Goal: Complete application form: Complete application form

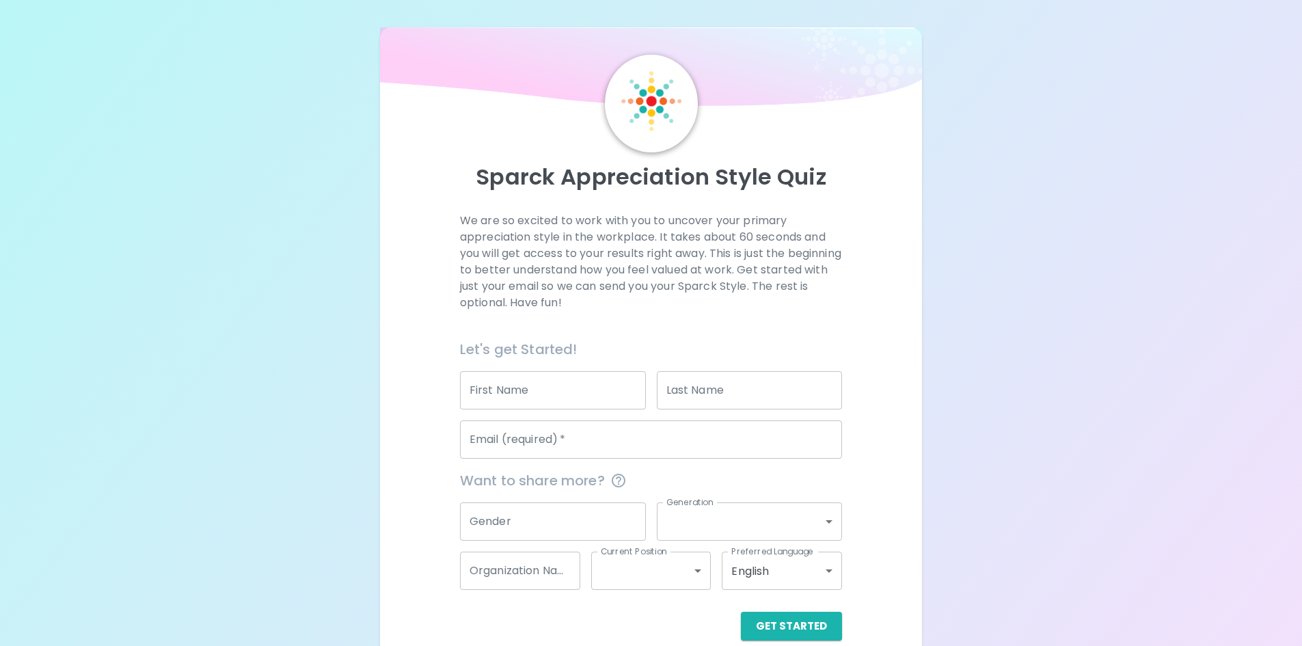
scroll to position [22, 0]
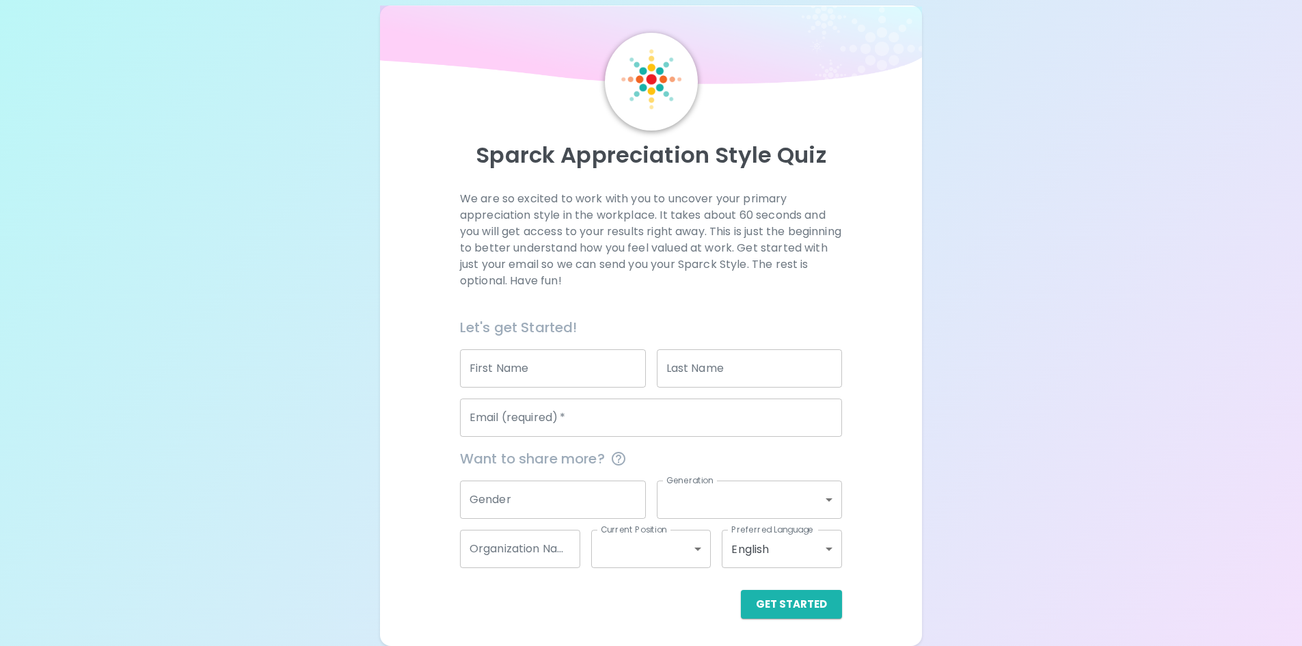
click at [509, 368] on div "First Name First Name" at bounding box center [553, 368] width 186 height 38
type input "[PERSON_NAME]"
type input "Day"
type input "[EMAIL_ADDRESS][DOMAIN_NAME]"
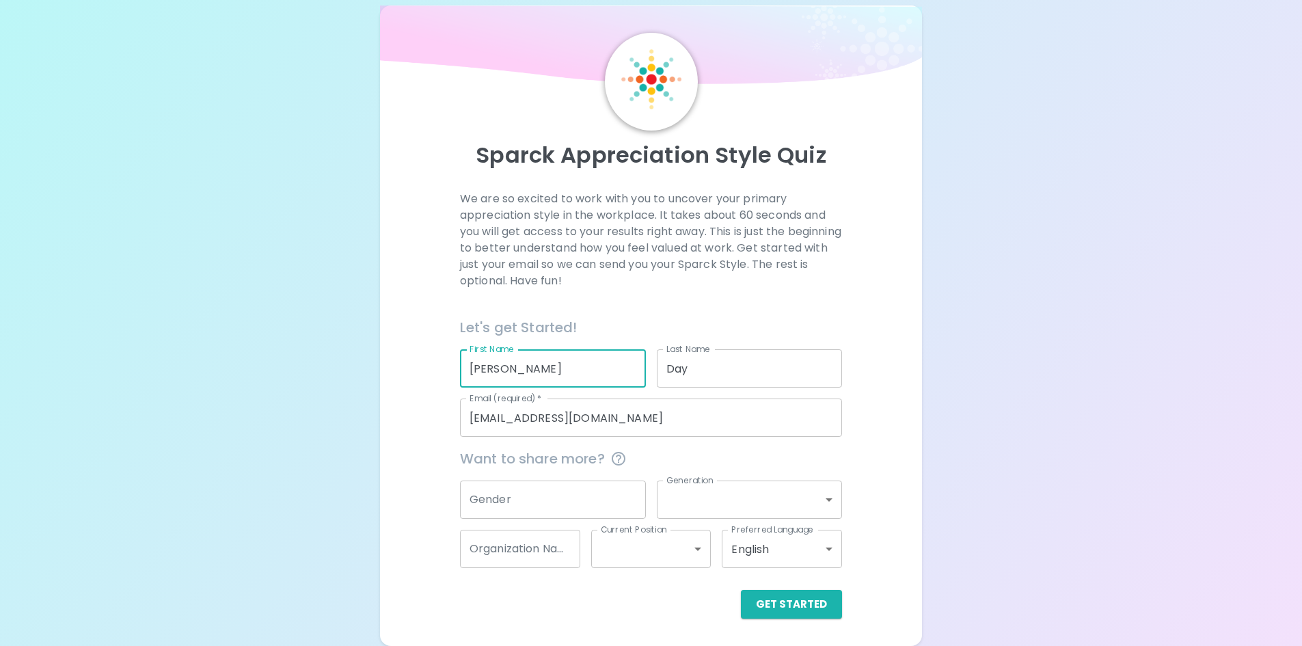
click at [561, 506] on input "Gender" at bounding box center [553, 499] width 186 height 38
type input "[DEMOGRAPHIC_DATA]"
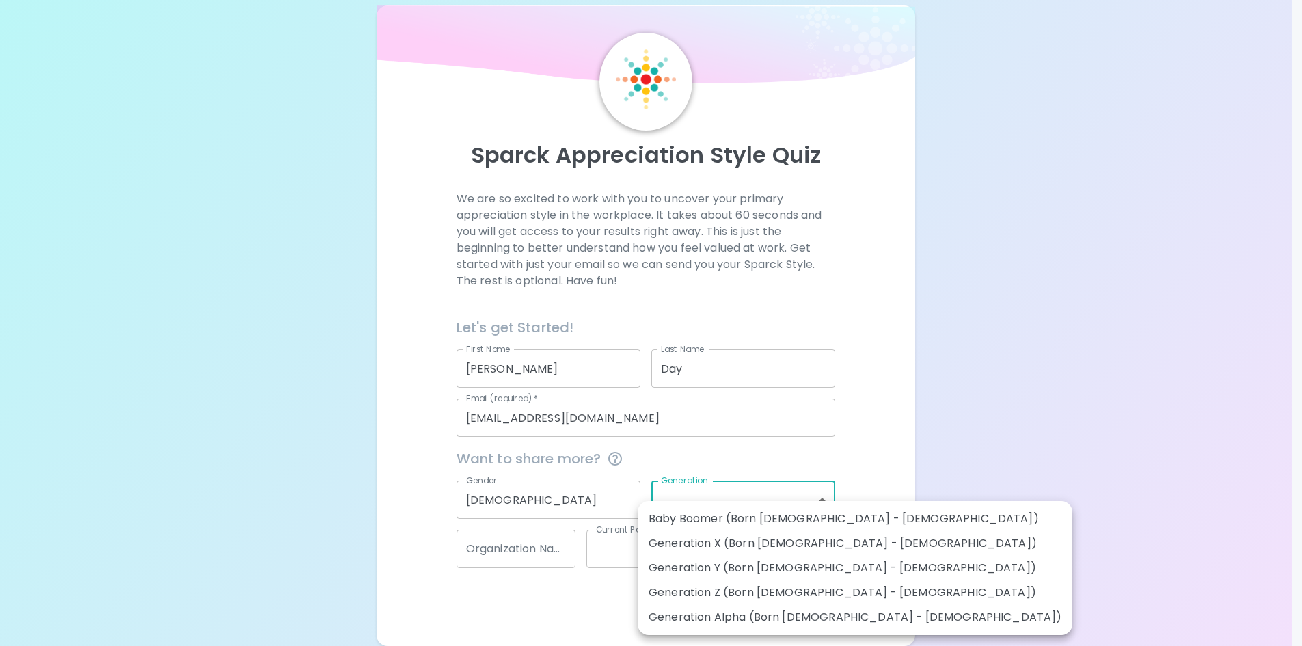
click at [715, 510] on body "Sparck Appreciation Style Quiz We are so excited to work with you to uncover yo…" at bounding box center [651, 320] width 1302 height 684
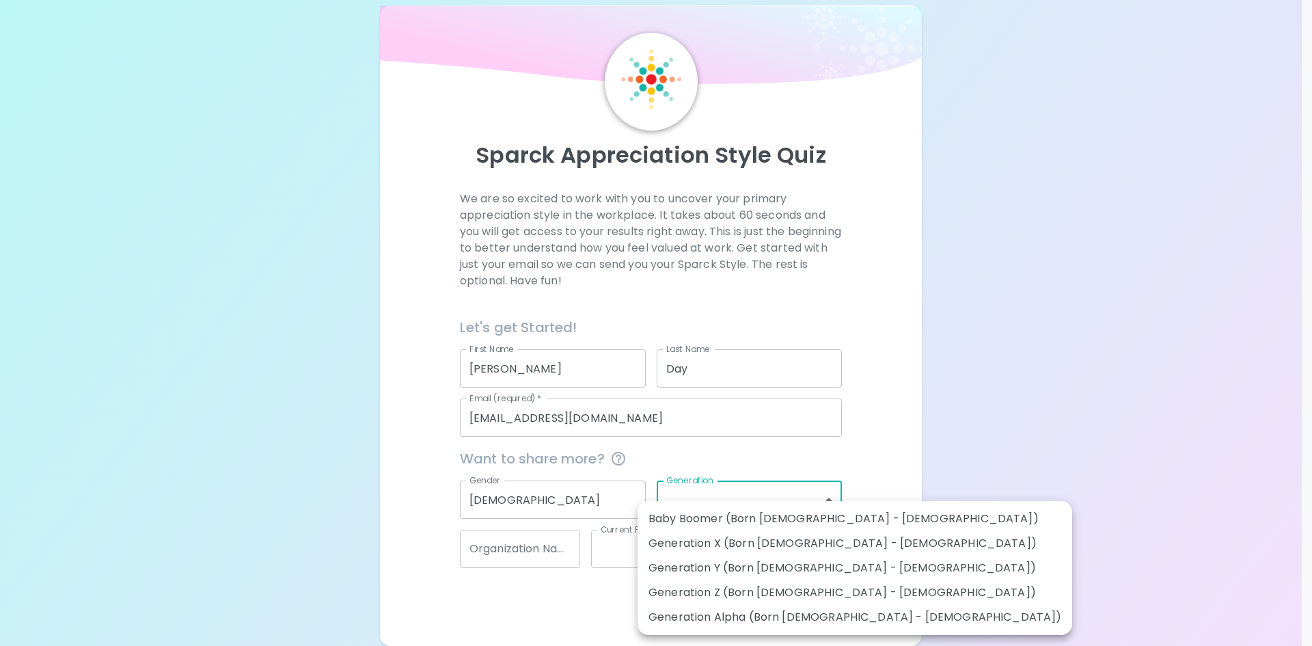
click at [701, 543] on li "Generation X (Born [DEMOGRAPHIC_DATA] - [DEMOGRAPHIC_DATA])" at bounding box center [855, 543] width 435 height 25
type input "generation_x"
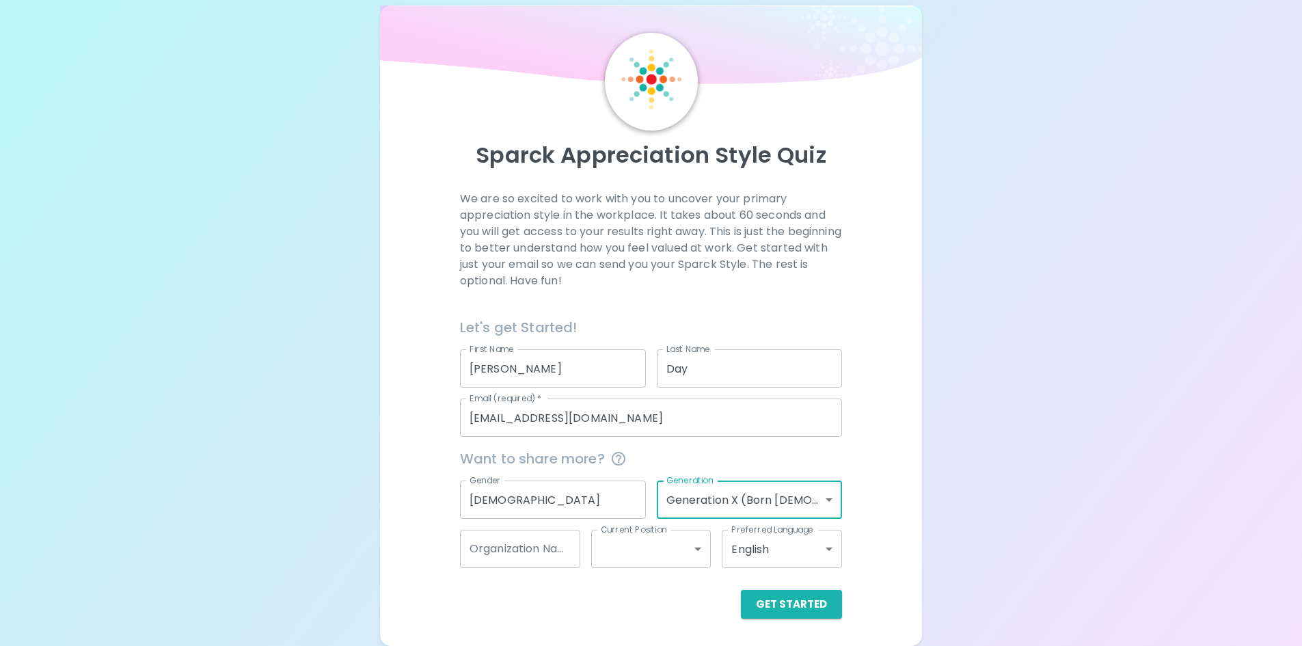
click at [653, 548] on body "Sparck Appreciation Style Quiz We are so excited to work with you to uncover yo…" at bounding box center [651, 320] width 1302 height 684
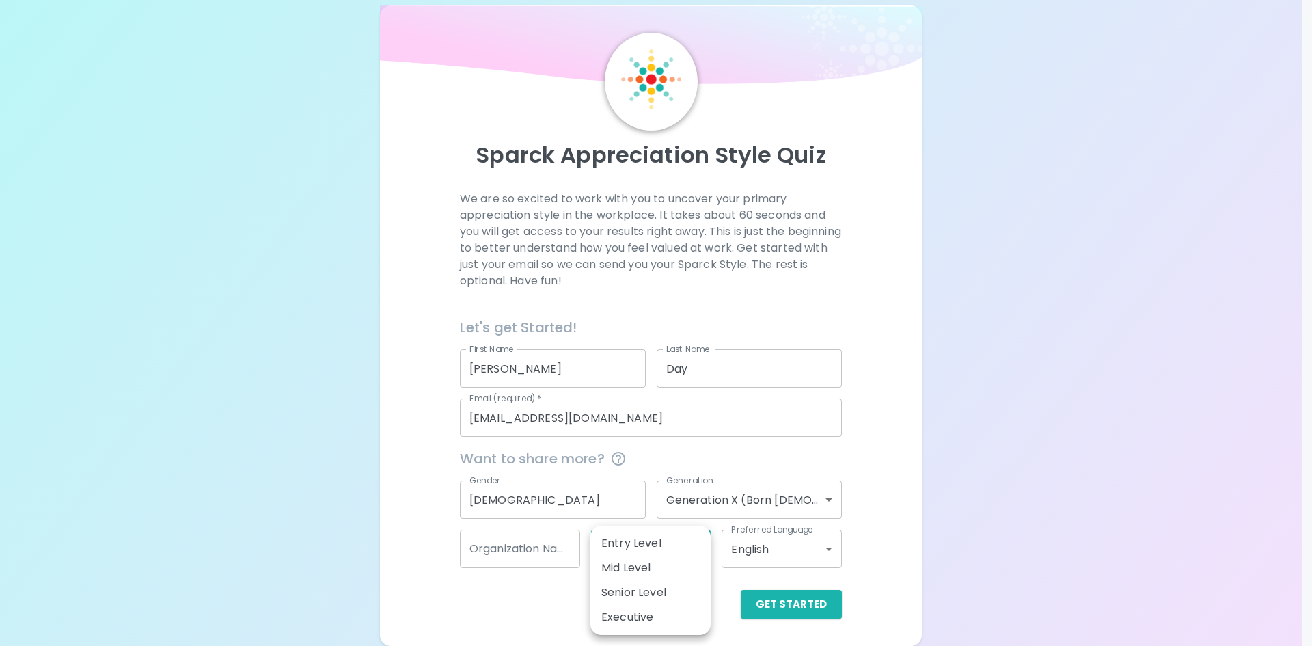
click at [647, 586] on li "Senior Level" at bounding box center [650, 592] width 120 height 25
type input "senior_level"
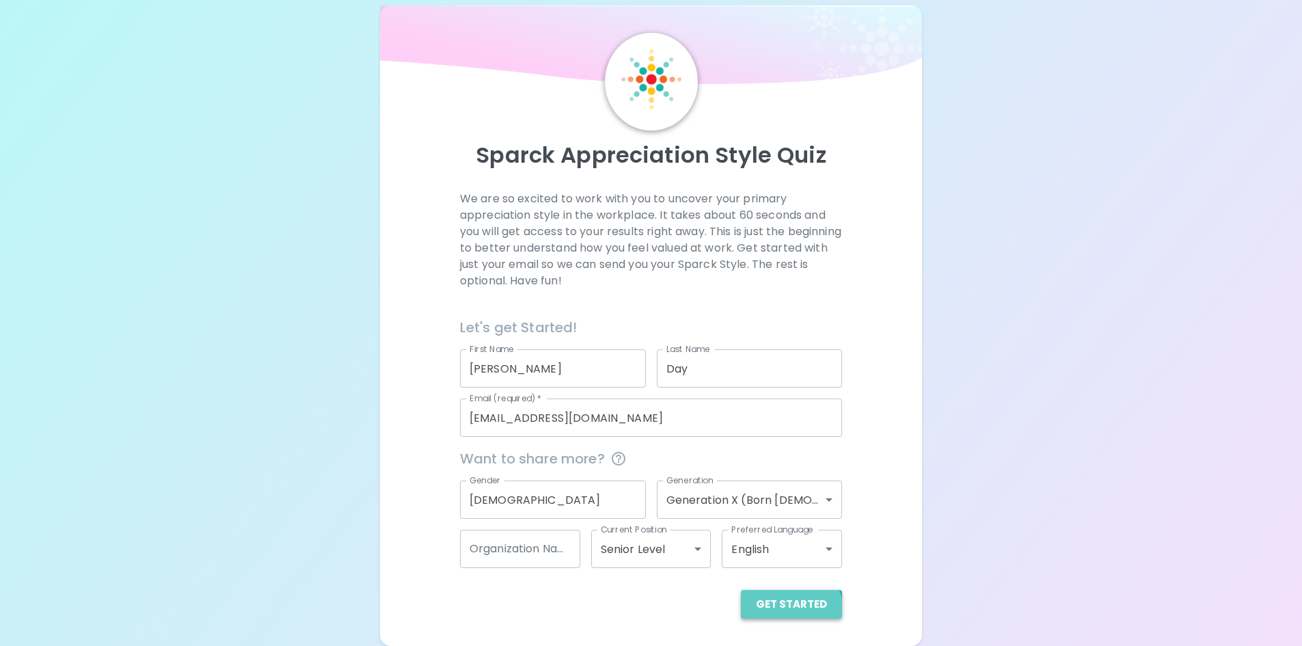
click at [789, 612] on button "Get Started" at bounding box center [791, 604] width 101 height 29
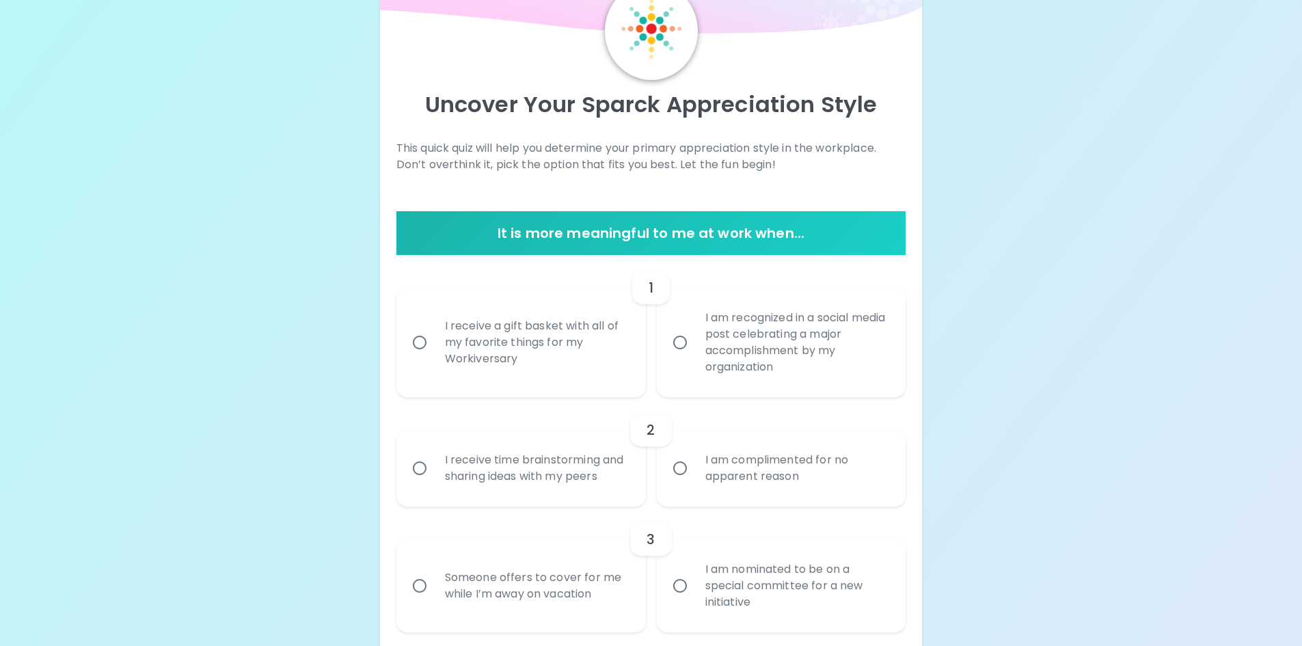
scroll to position [159, 0]
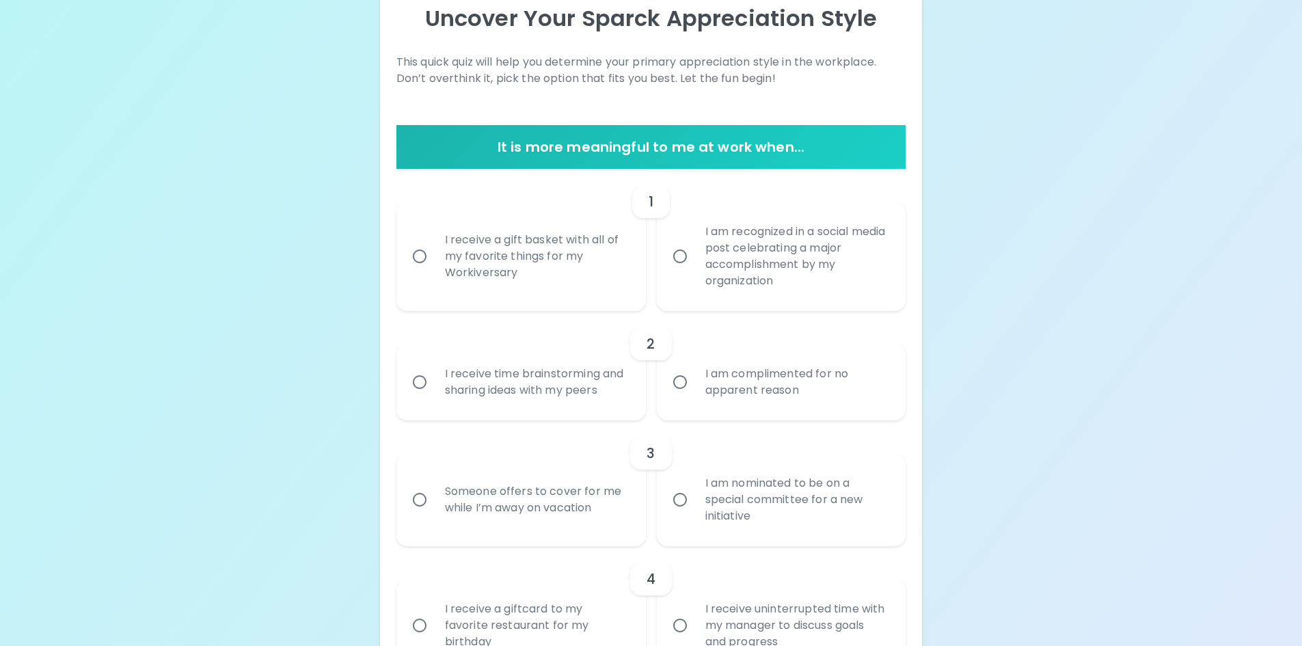
click at [678, 251] on input "I am recognized in a social media post celebrating a major accomplishment by my…" at bounding box center [680, 256] width 29 height 29
radio input "true"
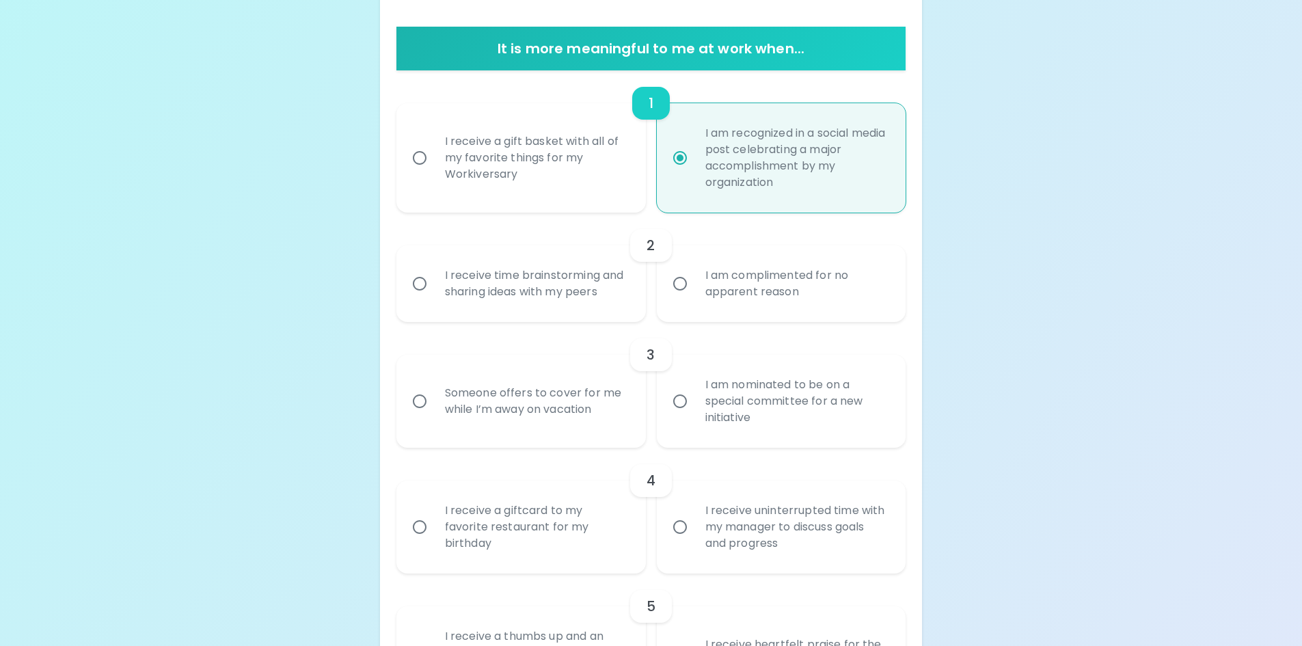
scroll to position [268, 0]
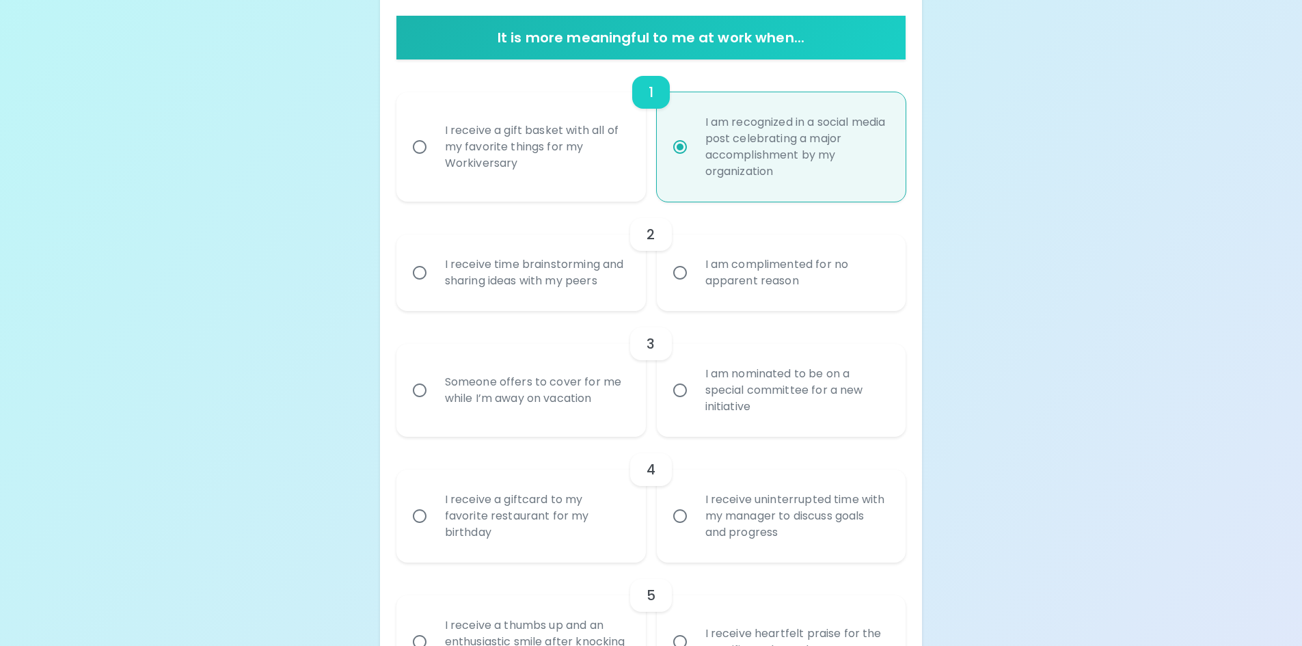
click at [418, 275] on input "I receive time brainstorming and sharing ideas with my peers" at bounding box center [419, 272] width 29 height 29
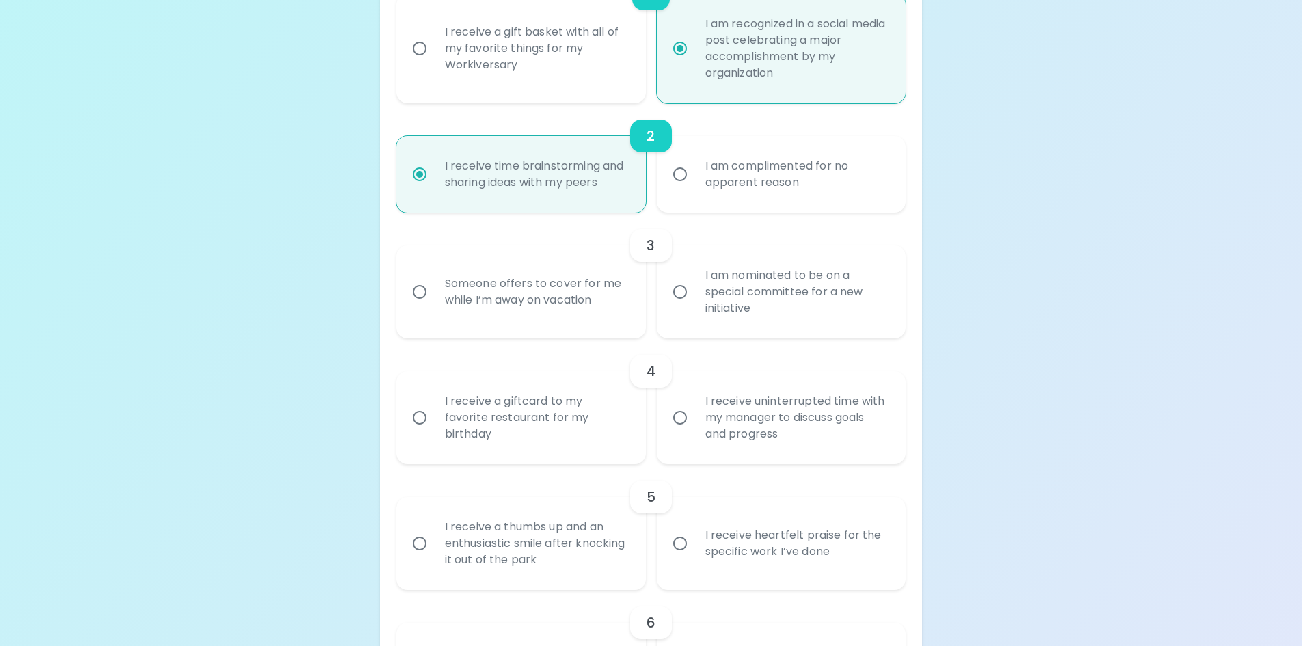
scroll to position [377, 0]
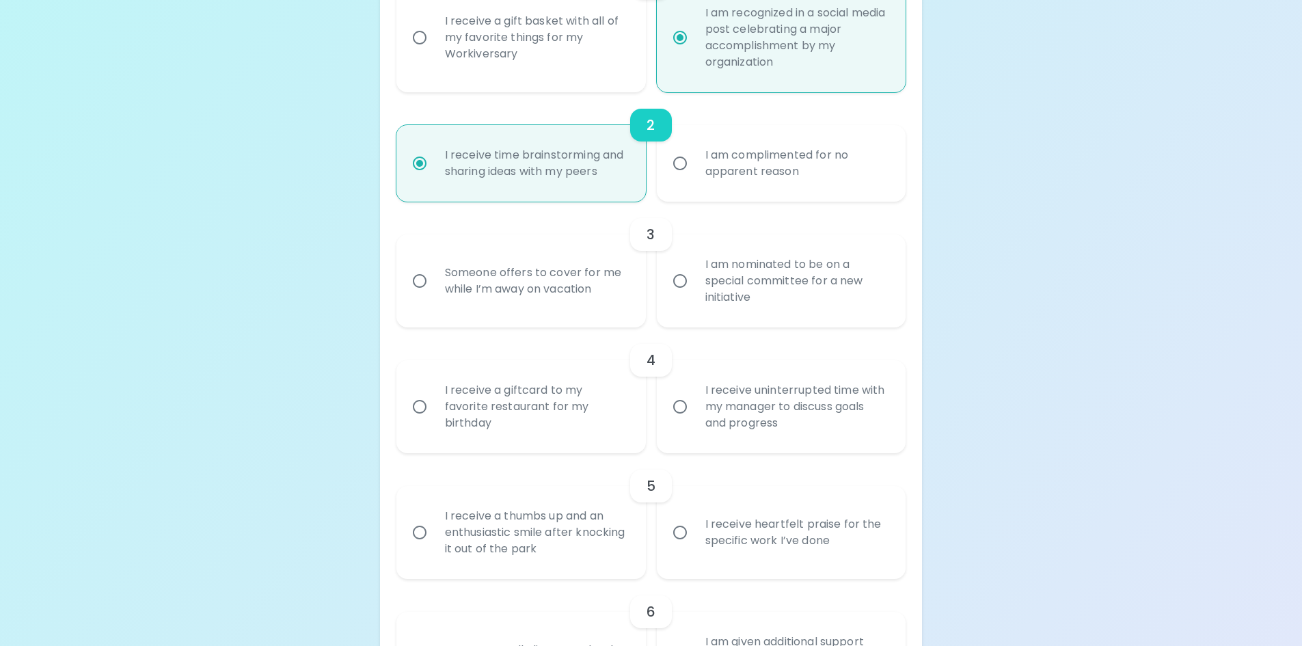
radio input "true"
click at [675, 285] on input "I am nominated to be on a special committee for a new initiative" at bounding box center [680, 281] width 29 height 29
radio input "false"
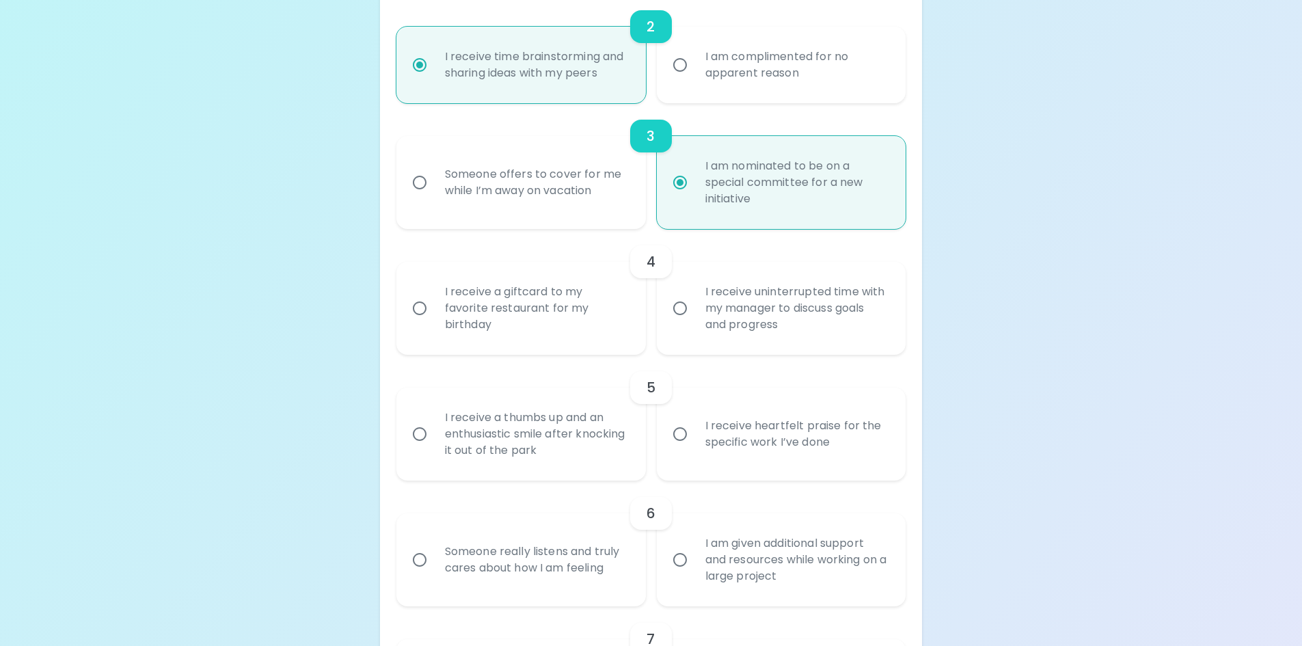
scroll to position [487, 0]
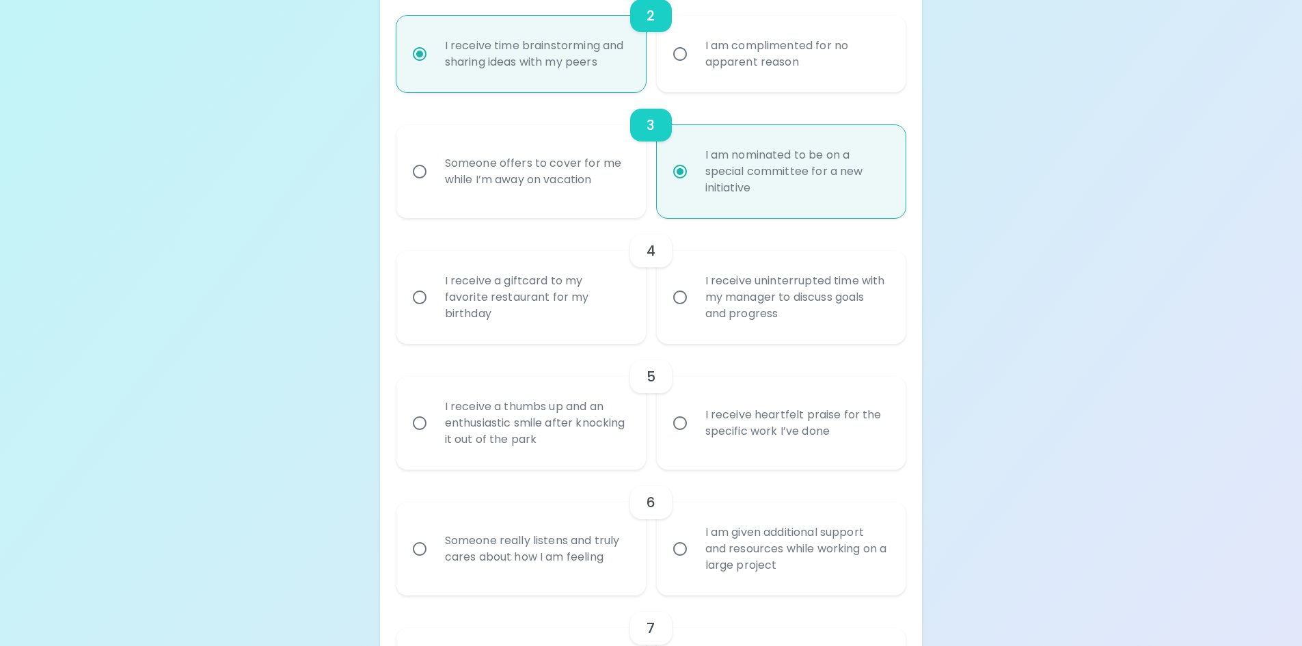
radio input "true"
click at [421, 298] on input "I receive a giftcard to my favorite restaurant for my birthday" at bounding box center [419, 297] width 29 height 29
radio input "false"
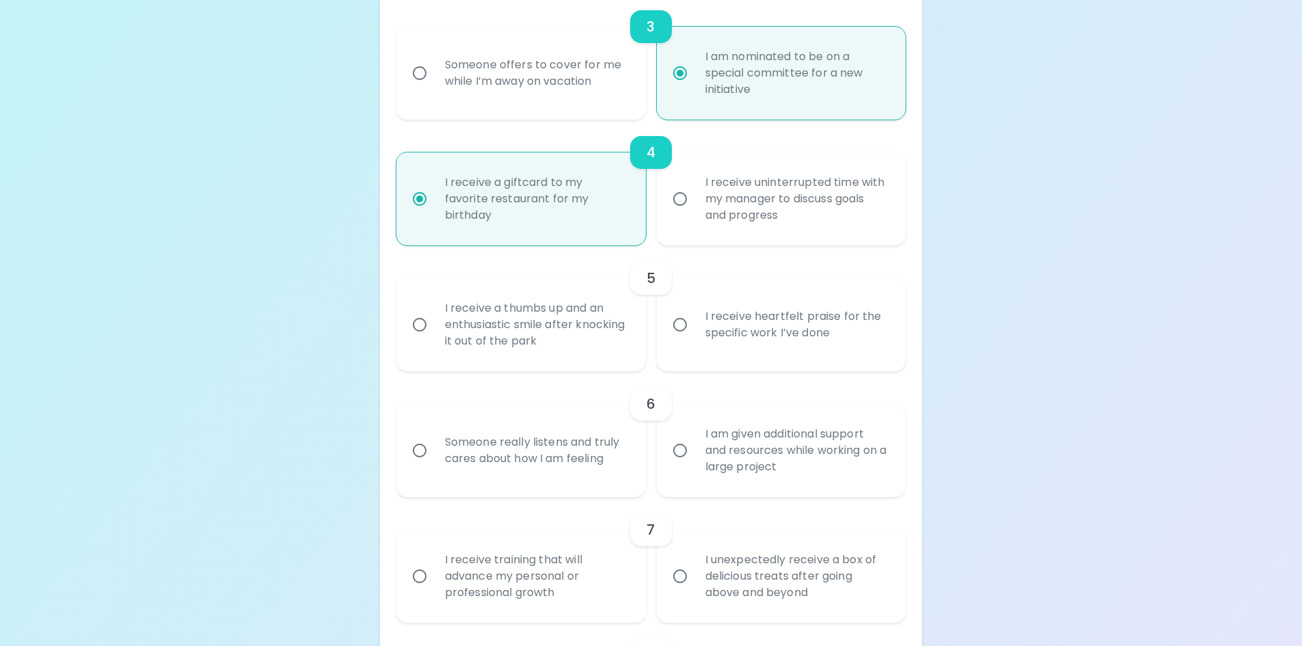
scroll to position [596, 0]
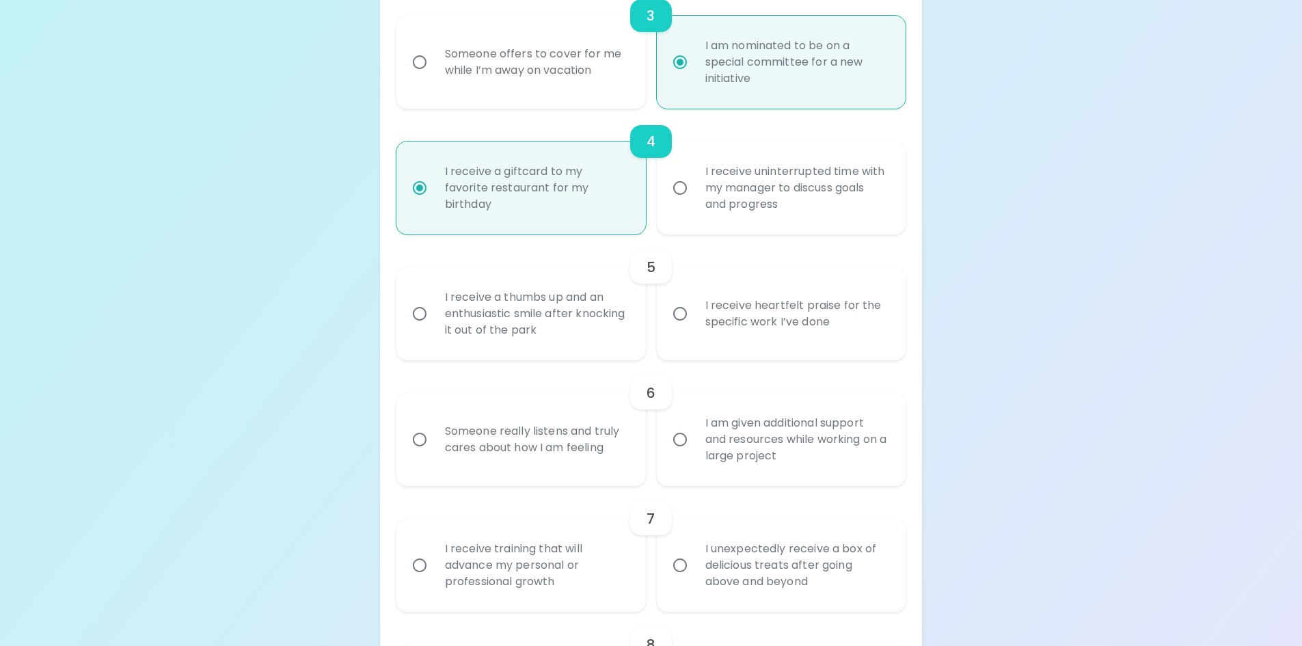
radio input "true"
click at [690, 323] on input "I receive heartfelt praise for the specific work I’ve done" at bounding box center [680, 313] width 29 height 29
radio input "false"
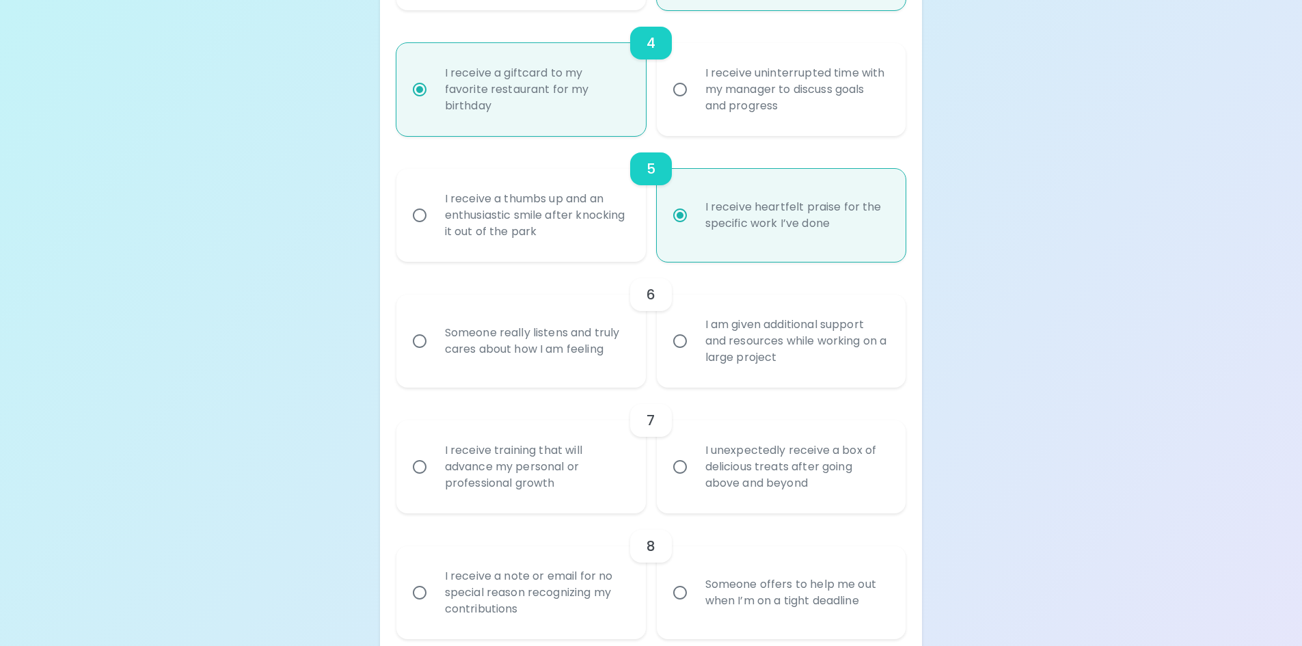
scroll to position [705, 0]
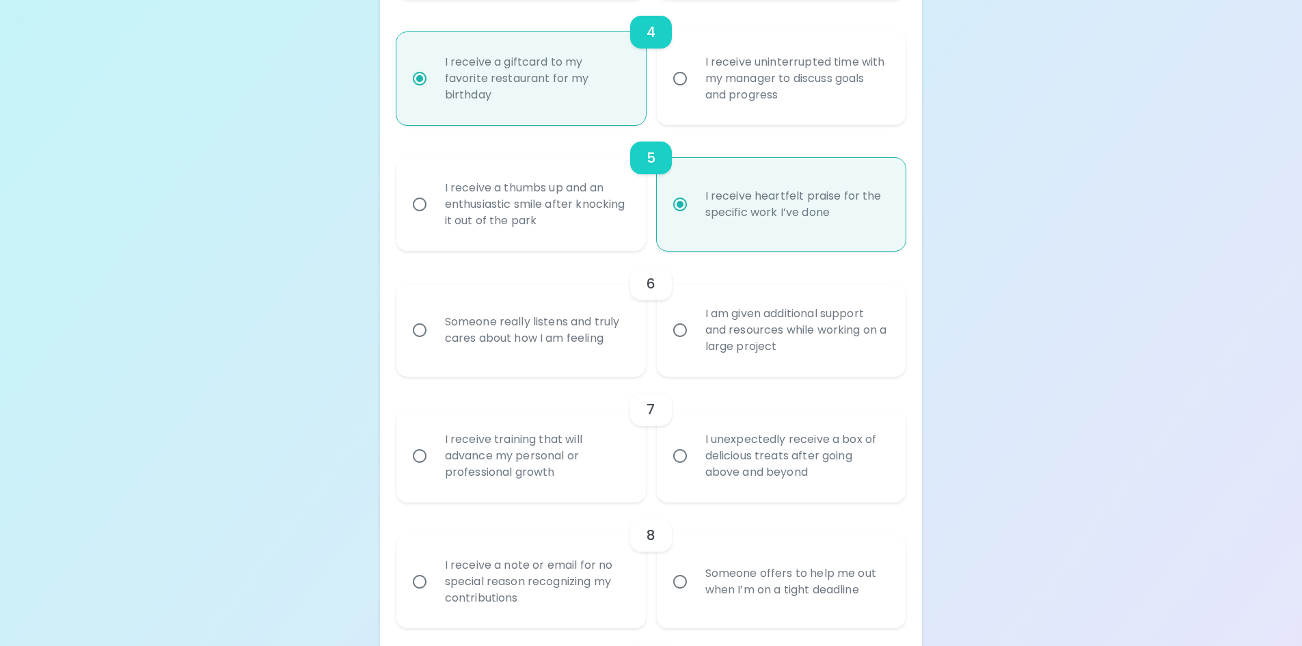
radio input "true"
click at [459, 208] on div "I receive a thumbs up and an enthusiastic smile after knocking it out of the pa…" at bounding box center [536, 204] width 204 height 82
click at [434, 208] on input "I receive a thumbs up and an enthusiastic smile after knocking it out of the pa…" at bounding box center [419, 204] width 29 height 29
radio input "false"
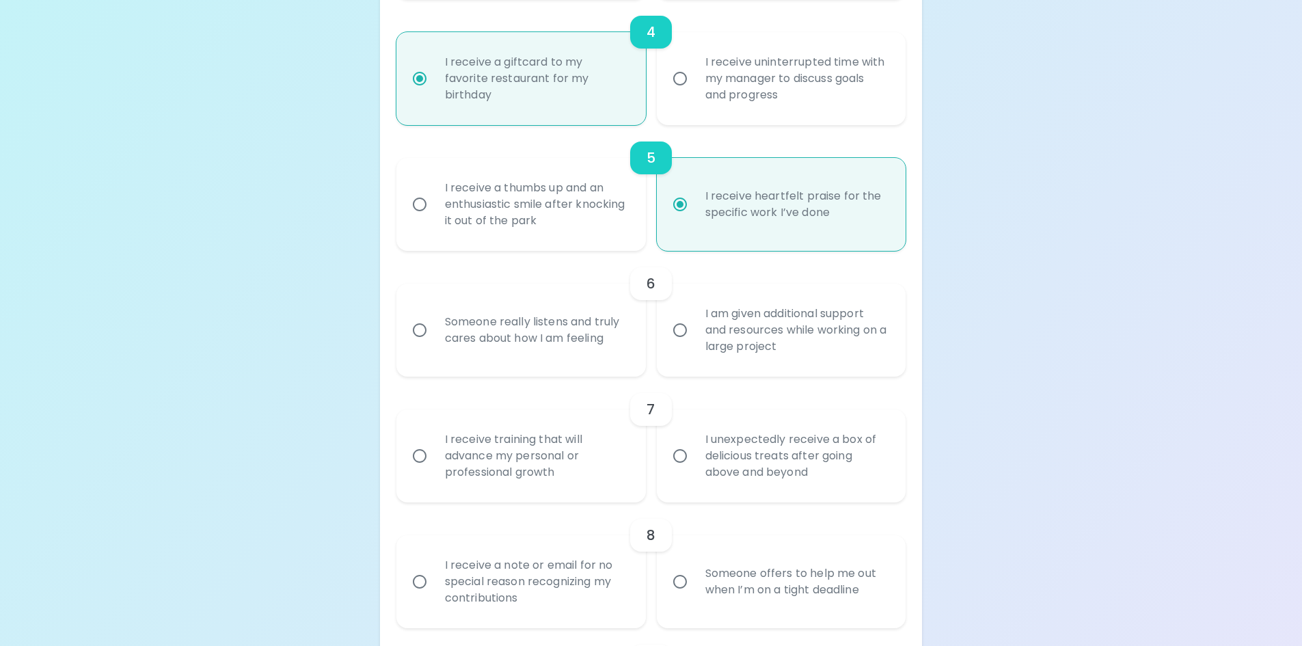
radio input "false"
radio input "true"
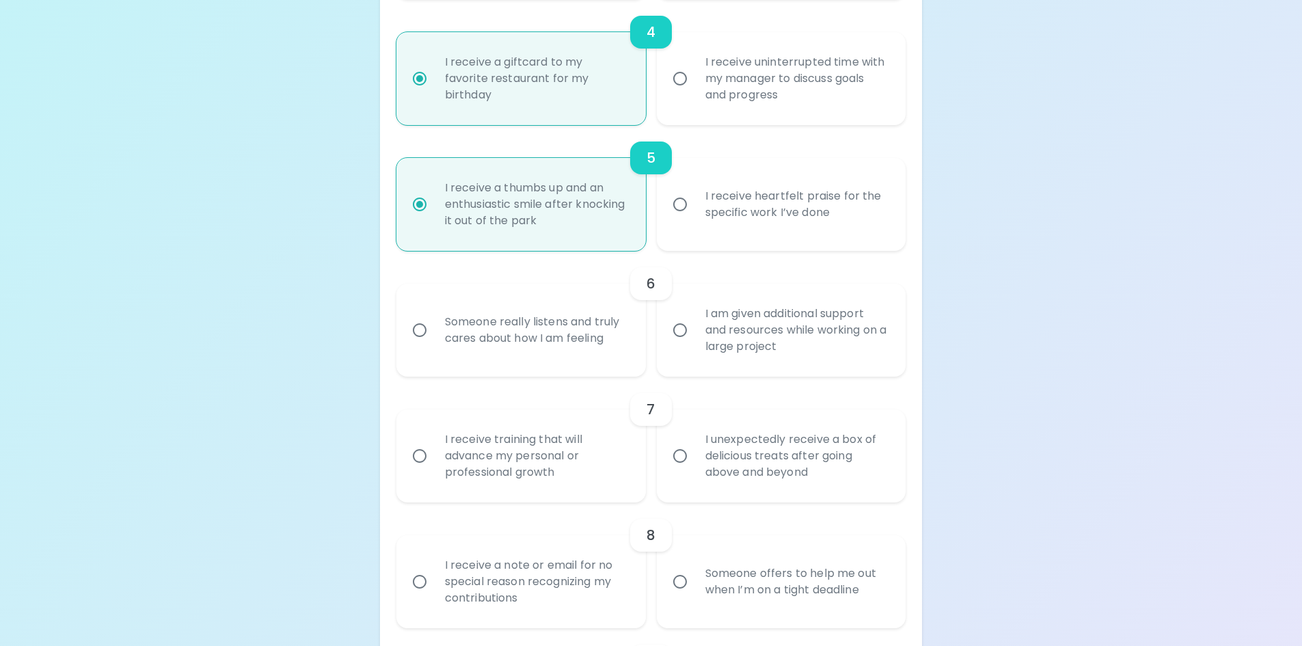
radio input "true"
click at [594, 340] on div "Someone really listens and truly cares about how I am feeling" at bounding box center [536, 330] width 204 height 66
click at [434, 340] on input "Someone really listens and truly cares about how I am feeling" at bounding box center [419, 330] width 29 height 29
radio input "false"
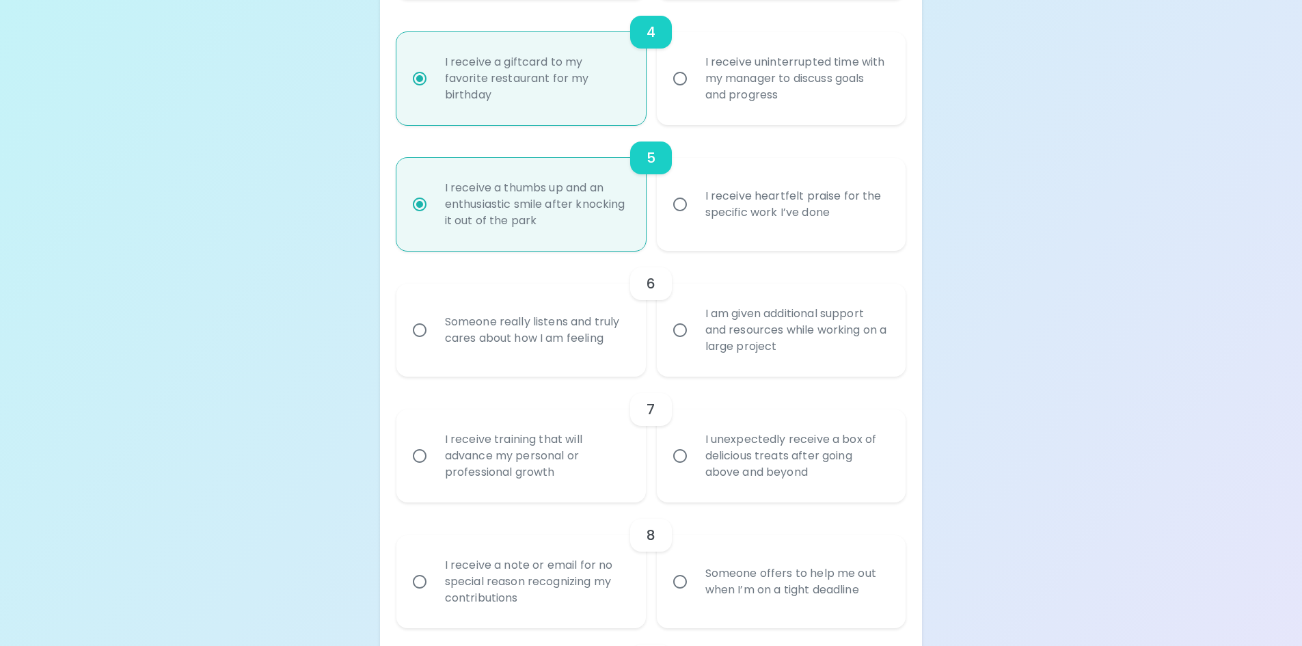
radio input "false"
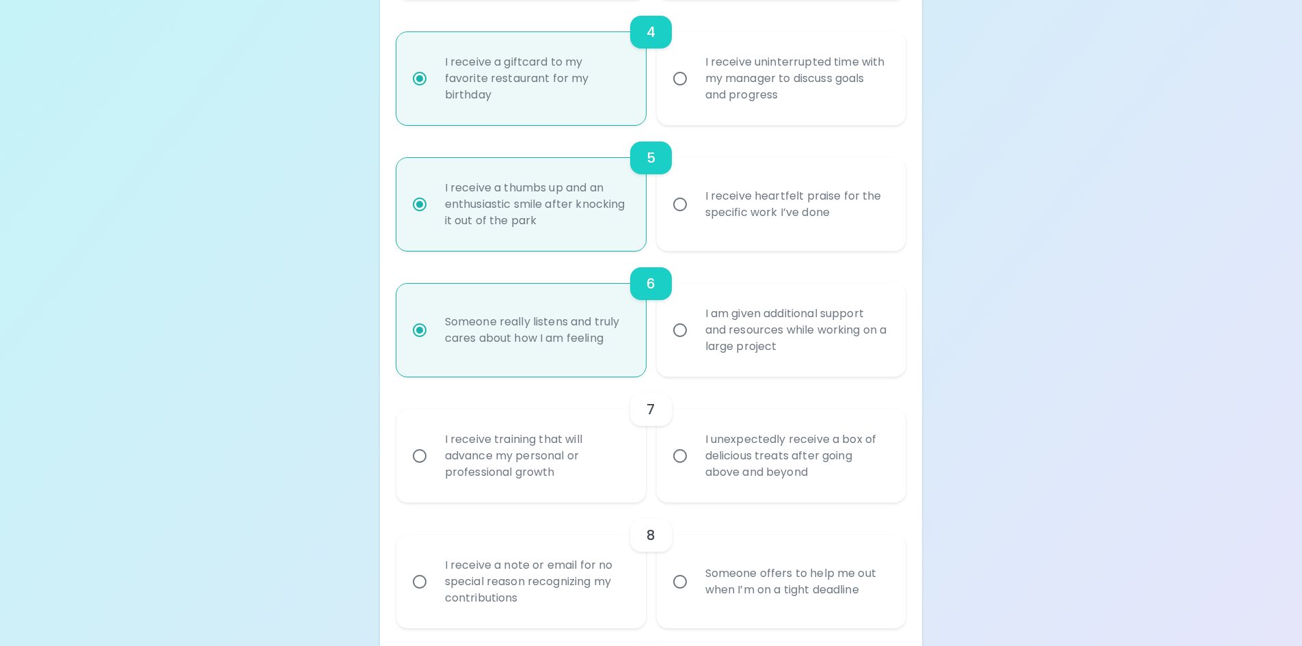
scroll to position [815, 0]
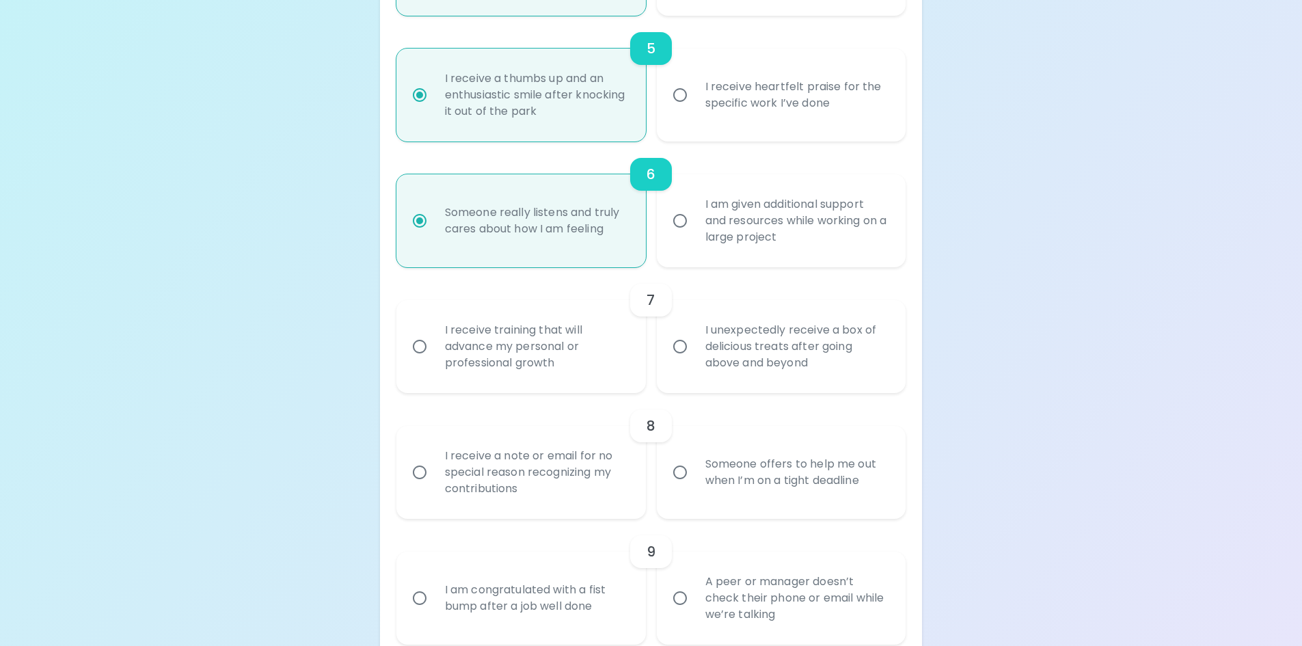
radio input "true"
click at [554, 349] on div "I receive training that will advance my personal or professional growth" at bounding box center [536, 346] width 204 height 82
click at [434, 349] on input "I receive training that will advance my personal or professional growth" at bounding box center [419, 346] width 29 height 29
radio input "false"
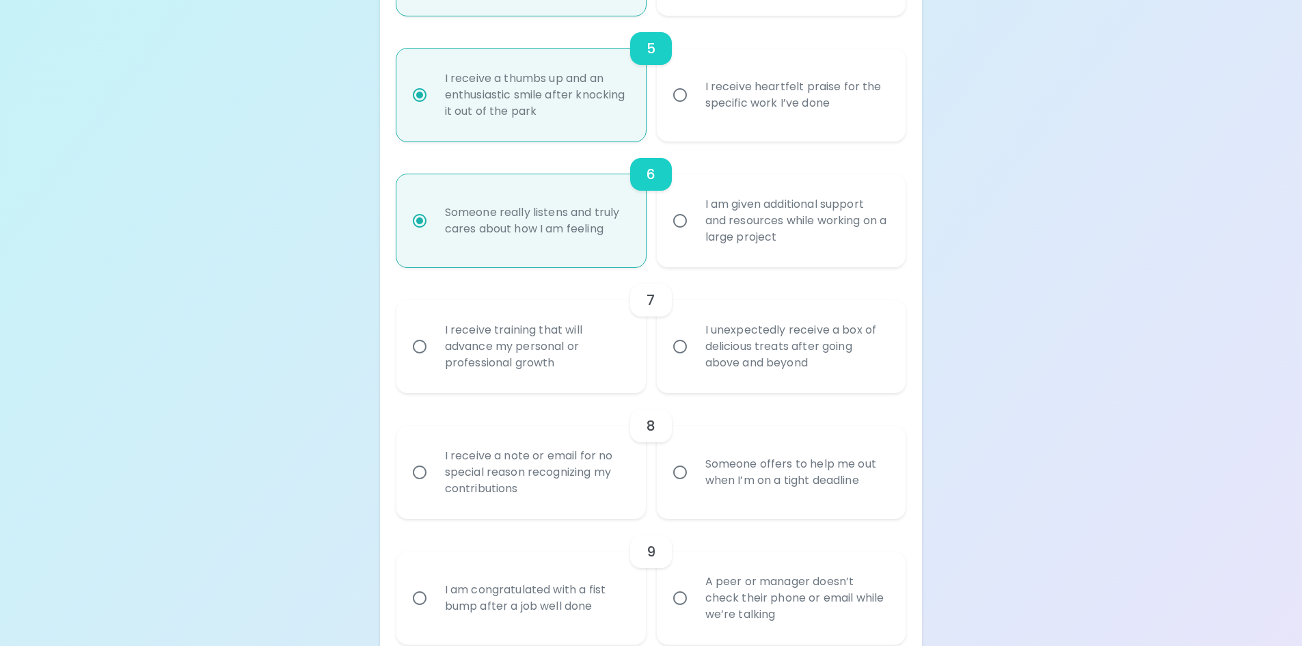
radio input "false"
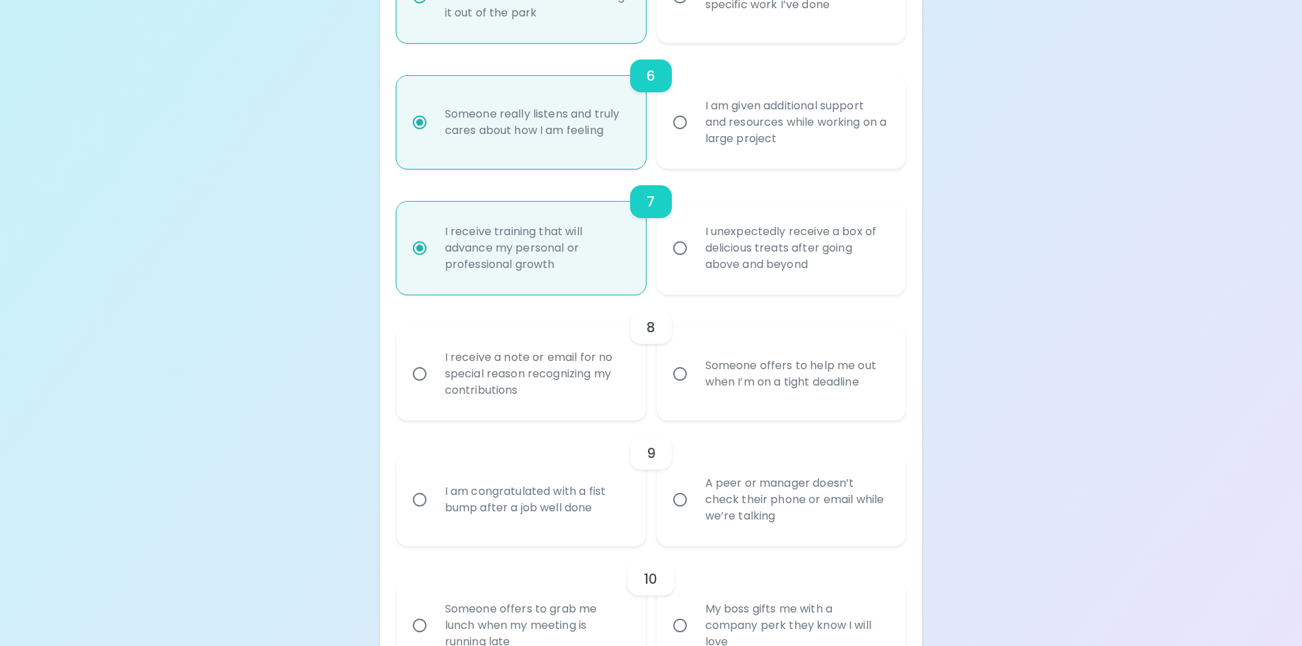
scroll to position [924, 0]
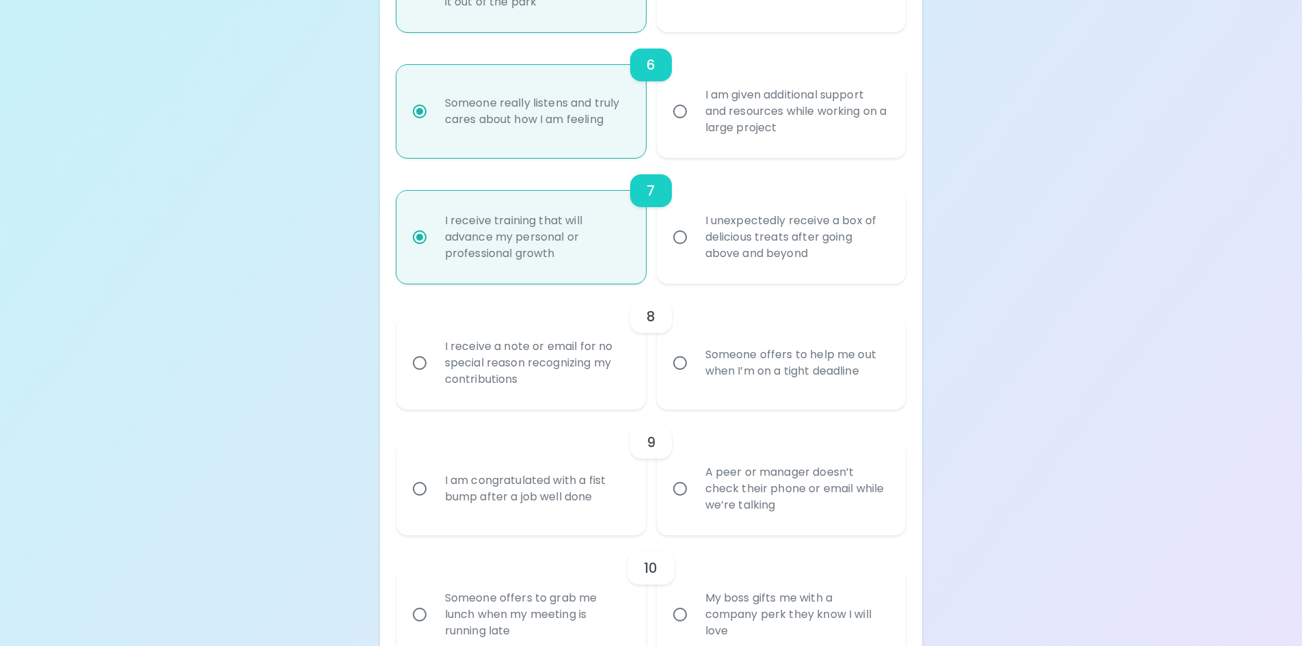
radio input "true"
click at [785, 364] on div "Someone offers to help me out when I’m on a tight deadline" at bounding box center [796, 363] width 204 height 66
click at [694, 364] on input "Someone offers to help me out when I’m on a tight deadline" at bounding box center [680, 363] width 29 height 29
radio input "false"
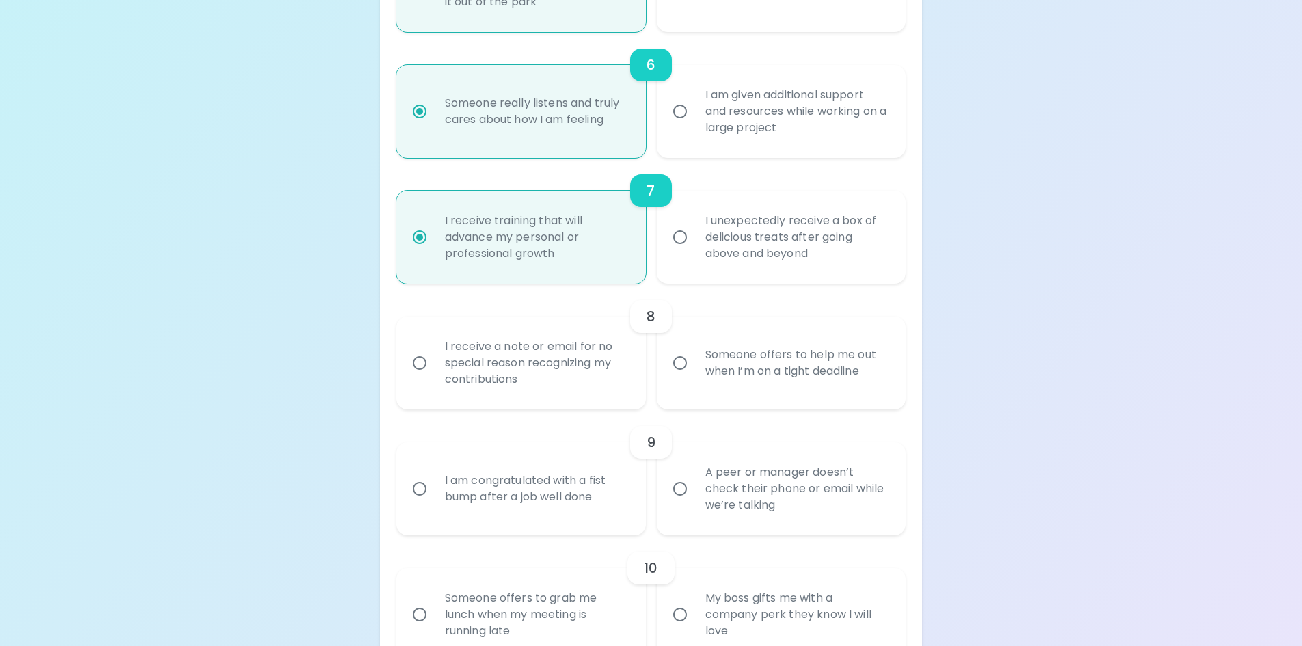
radio input "false"
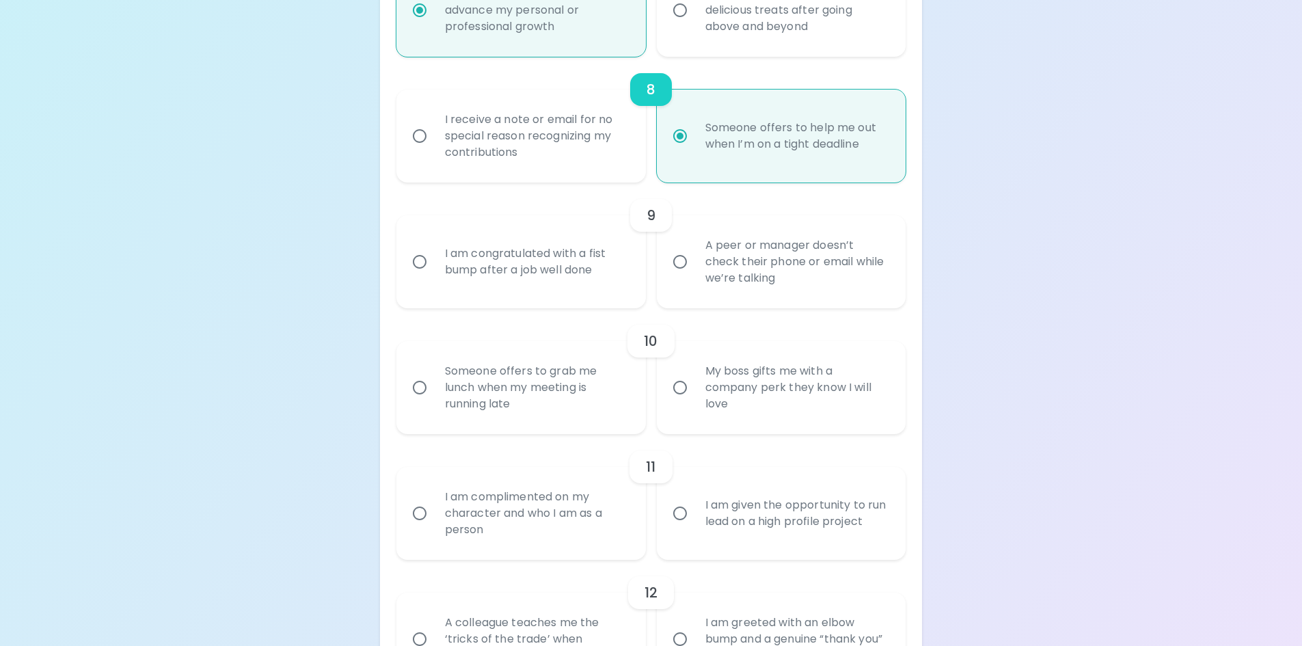
scroll to position [1238, 0]
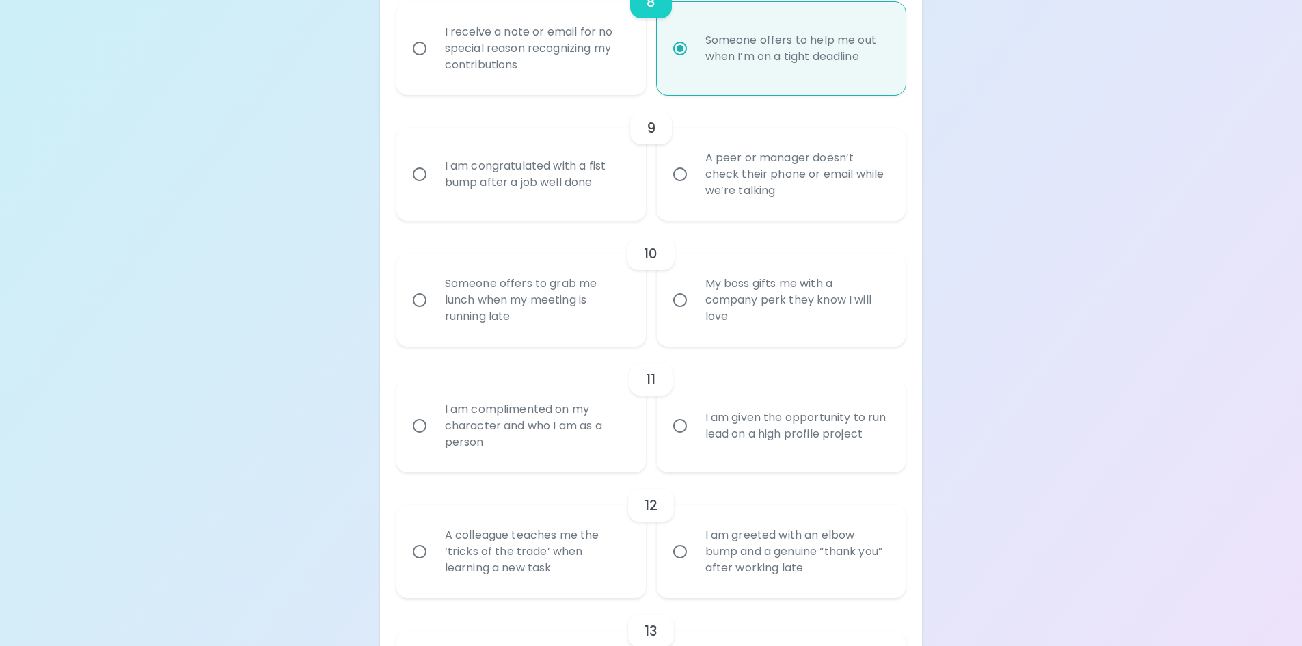
radio input "true"
click at [730, 185] on div "A peer or manager doesn’t check their phone or email while we’re talking" at bounding box center [796, 174] width 204 height 82
click at [694, 185] on input "A peer or manager doesn’t check their phone or email while we’re talking" at bounding box center [680, 174] width 29 height 29
radio input "false"
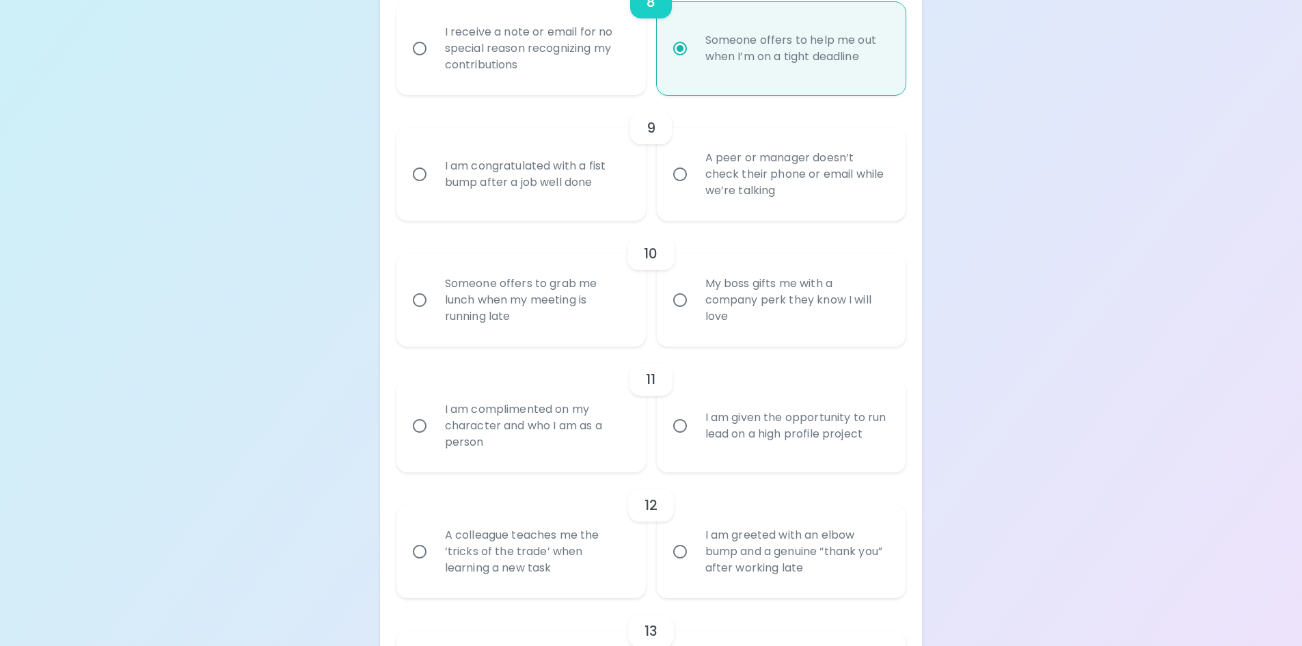
radio input "false"
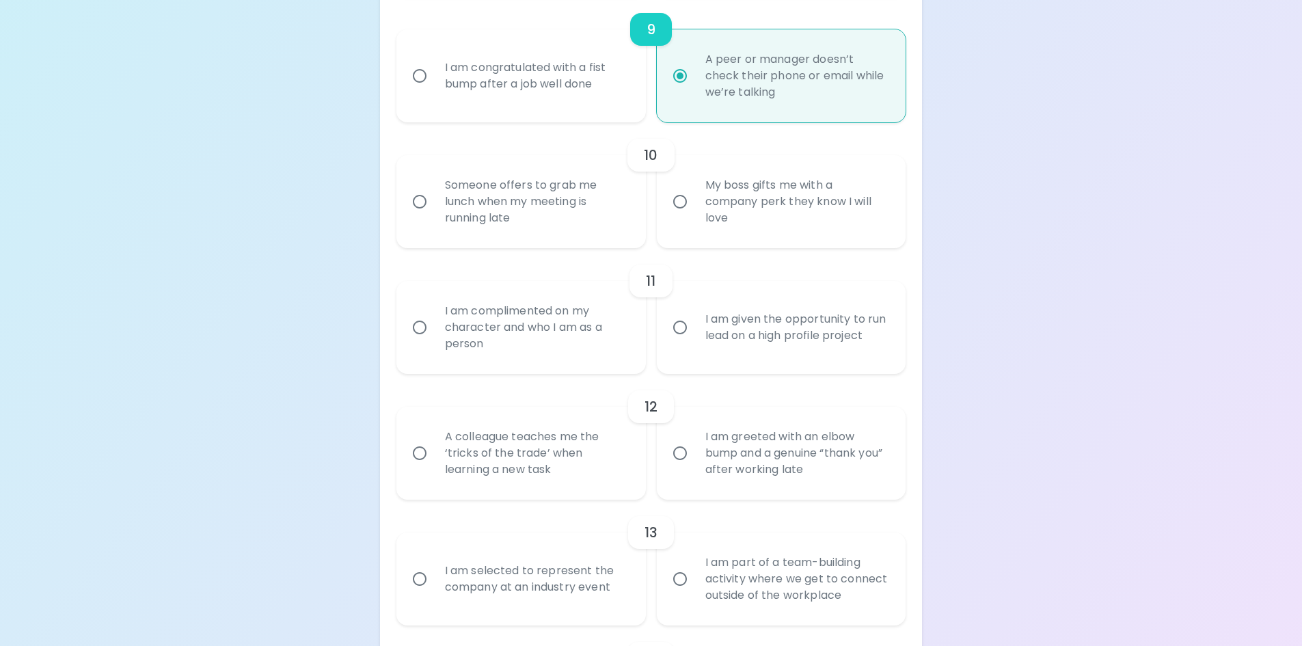
scroll to position [1348, 0]
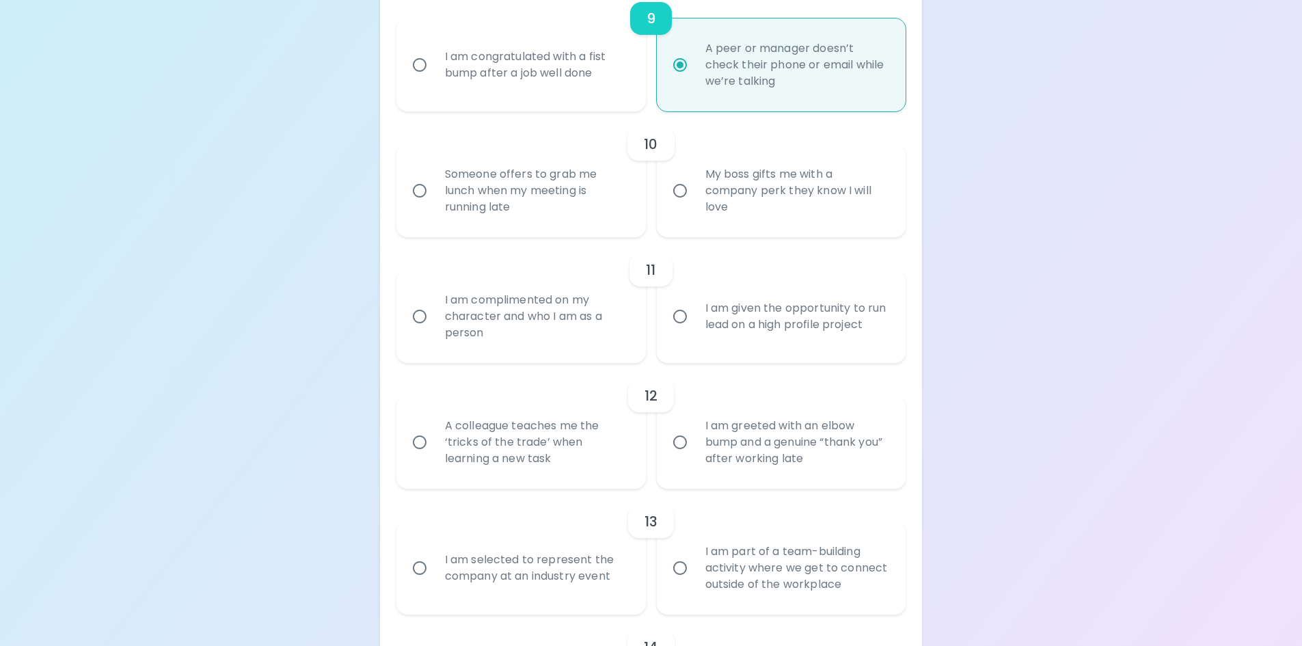
radio input "true"
click at [494, 189] on div "Someone offers to grab me lunch when my meeting is running late" at bounding box center [536, 191] width 204 height 82
click at [434, 189] on input "Someone offers to grab me lunch when my meeting is running late" at bounding box center [419, 190] width 29 height 29
radio input "false"
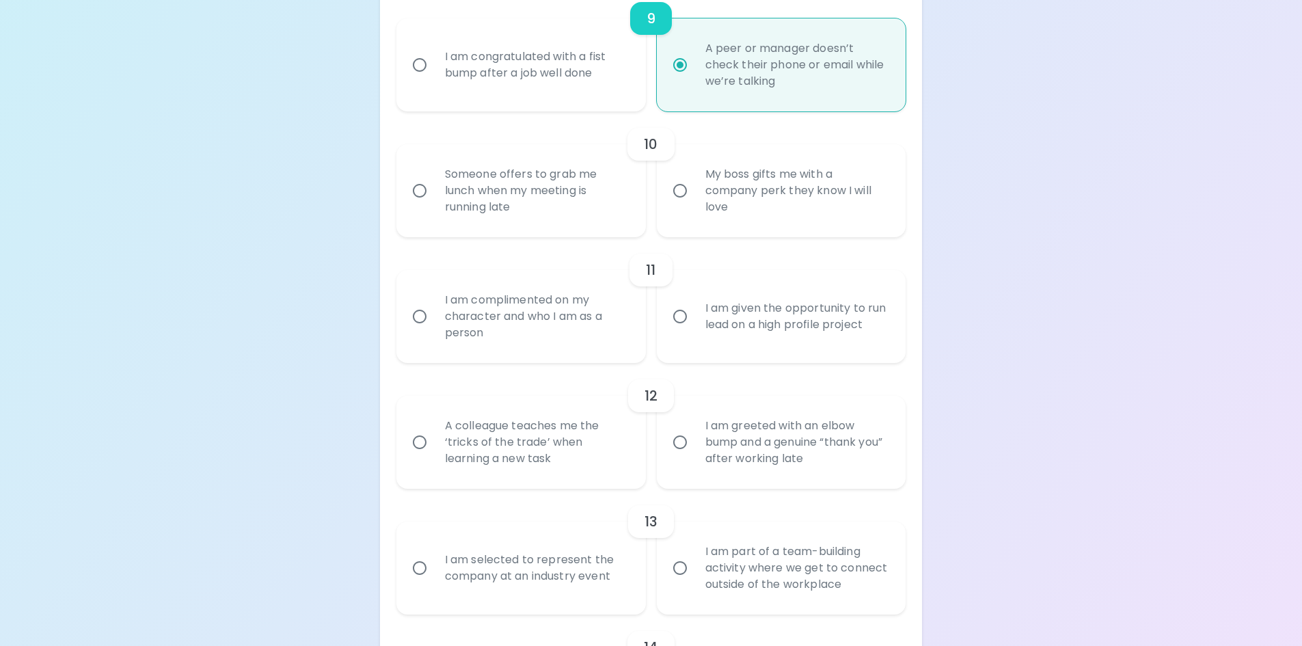
radio input "false"
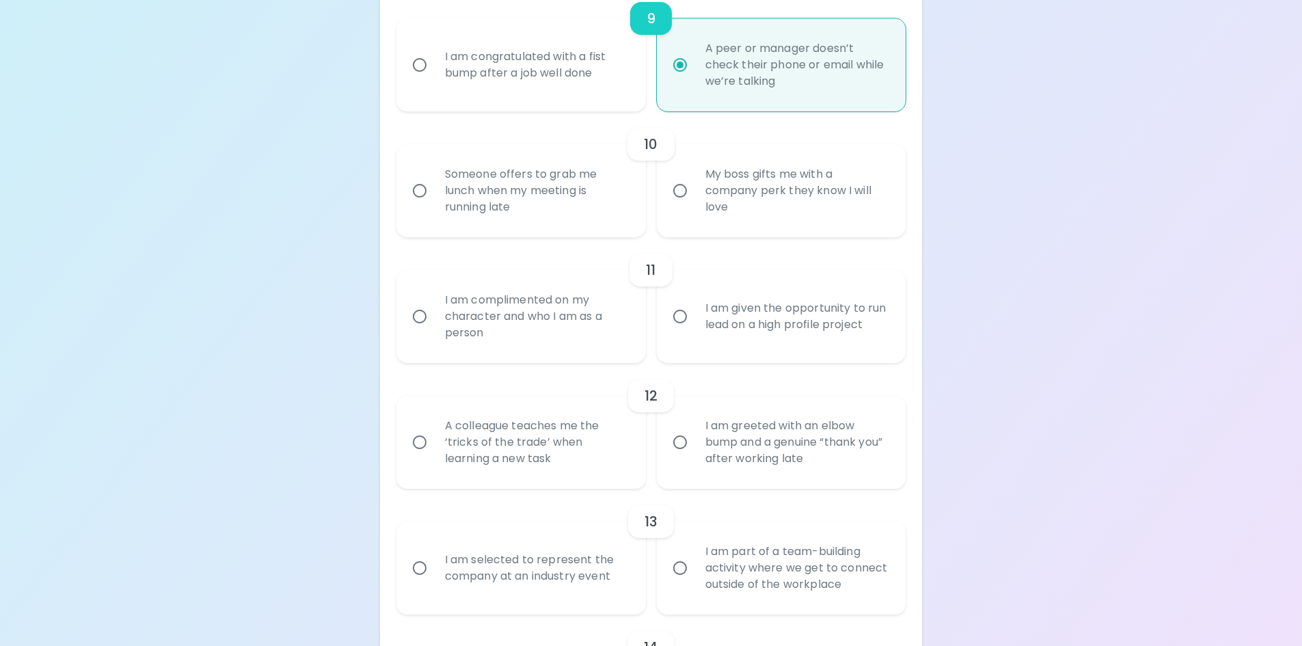
radio input "false"
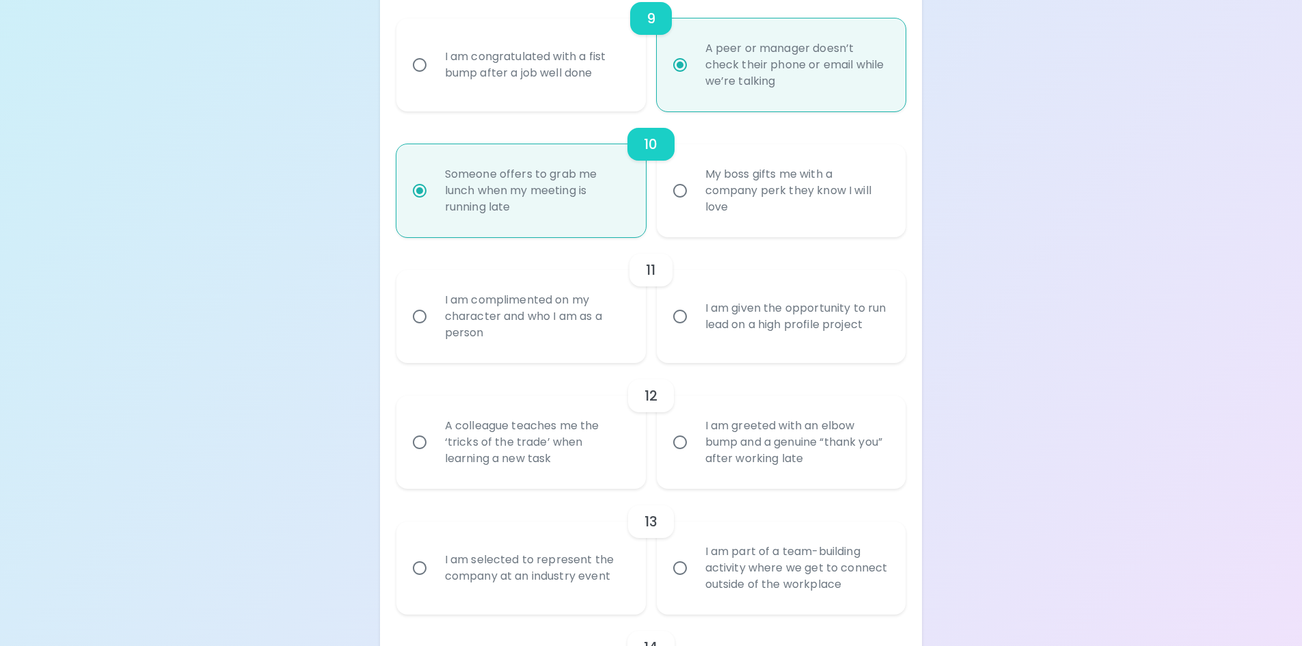
scroll to position [1457, 0]
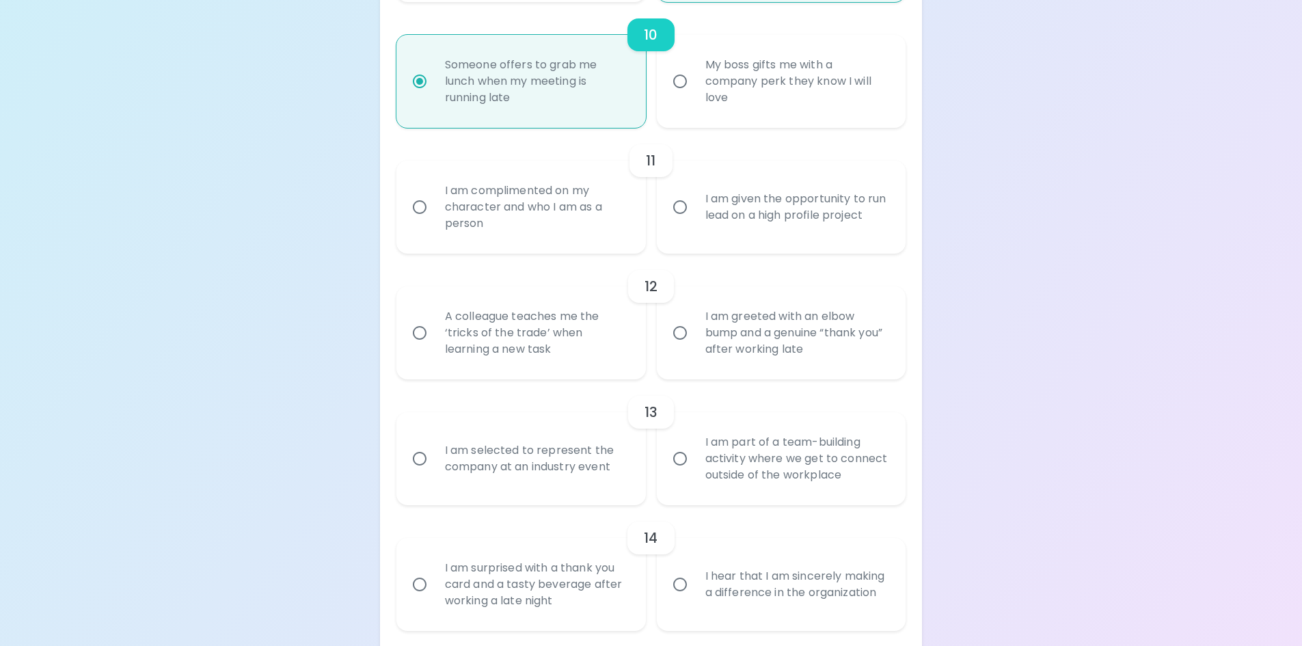
radio input "true"
click at [533, 192] on div "I am complimented on my character and who I am as a person" at bounding box center [536, 207] width 204 height 82
click at [434, 193] on input "I am complimented on my character and who I am as a person" at bounding box center [419, 207] width 29 height 29
radio input "false"
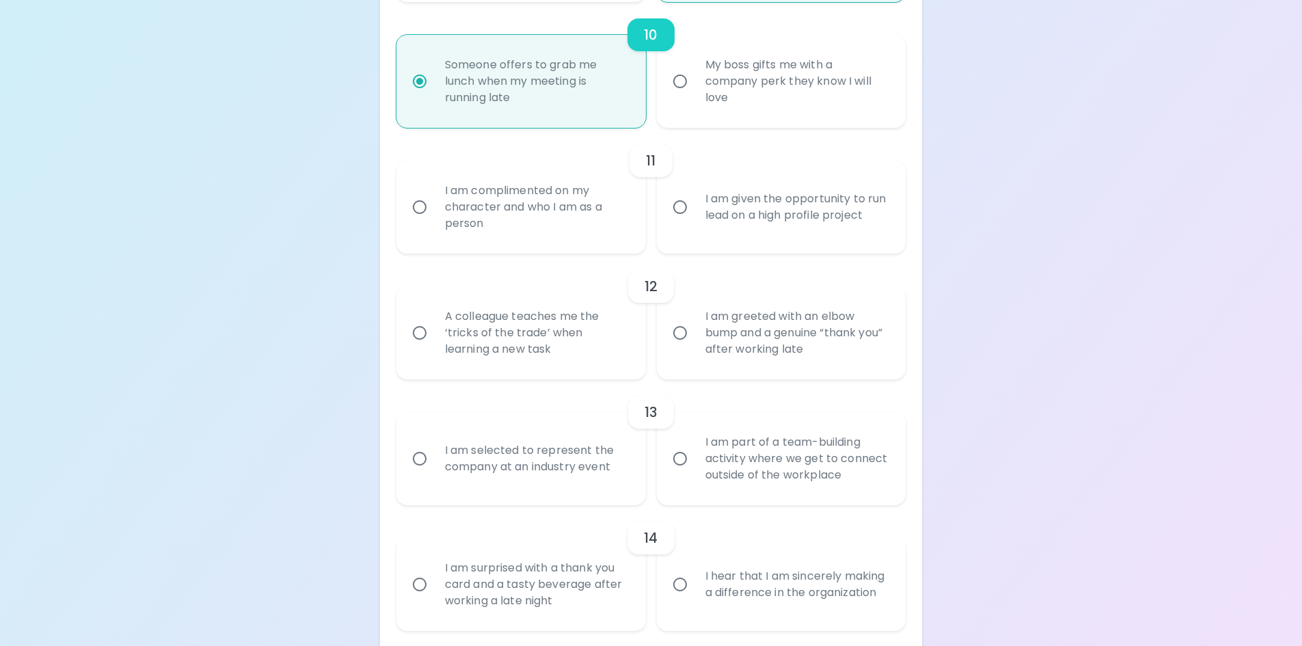
radio input "false"
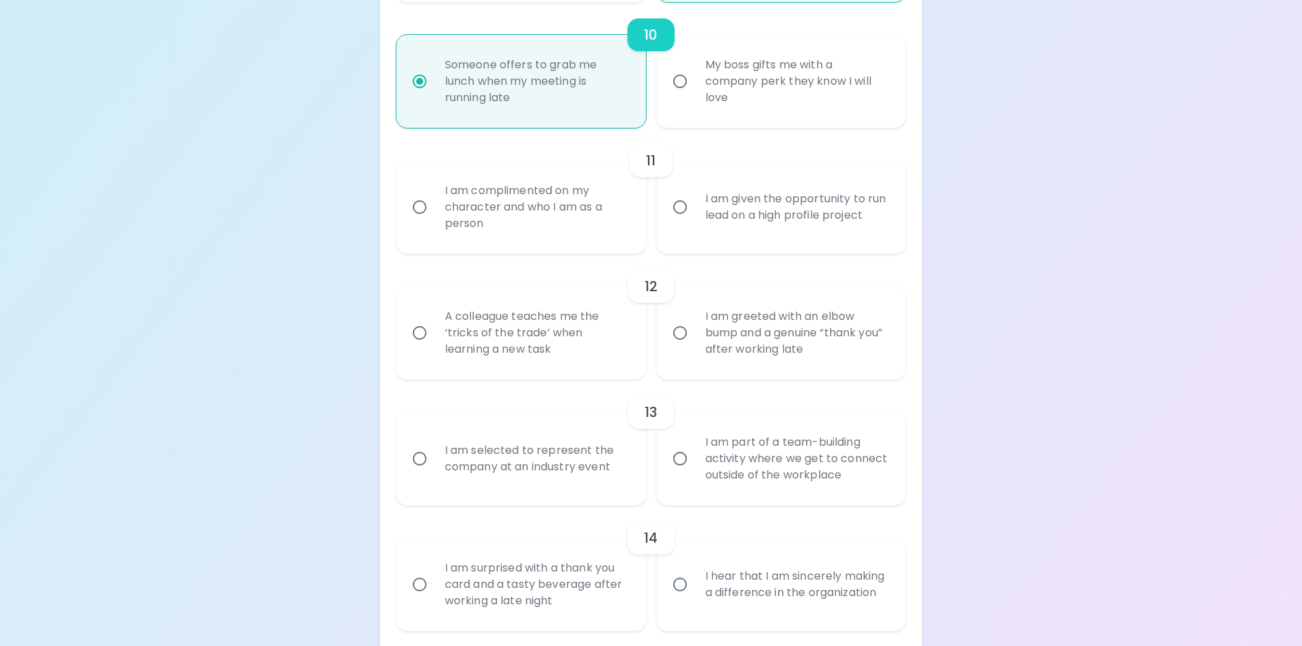
radio input "false"
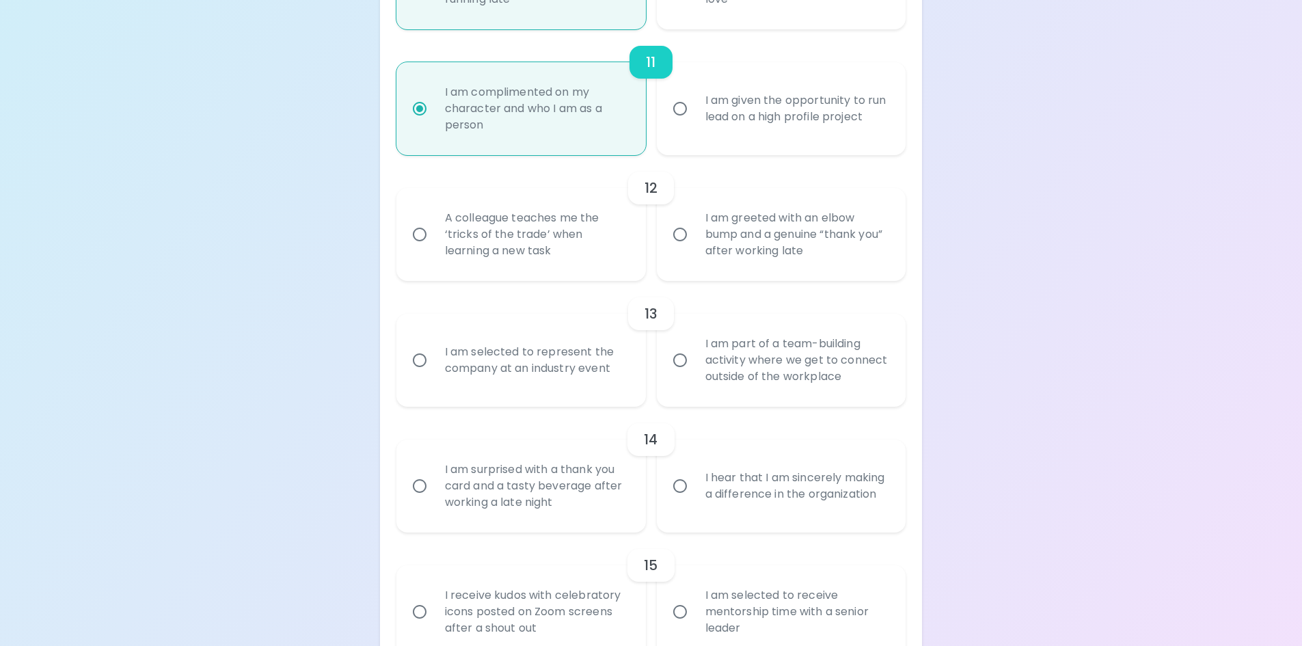
scroll to position [1566, 0]
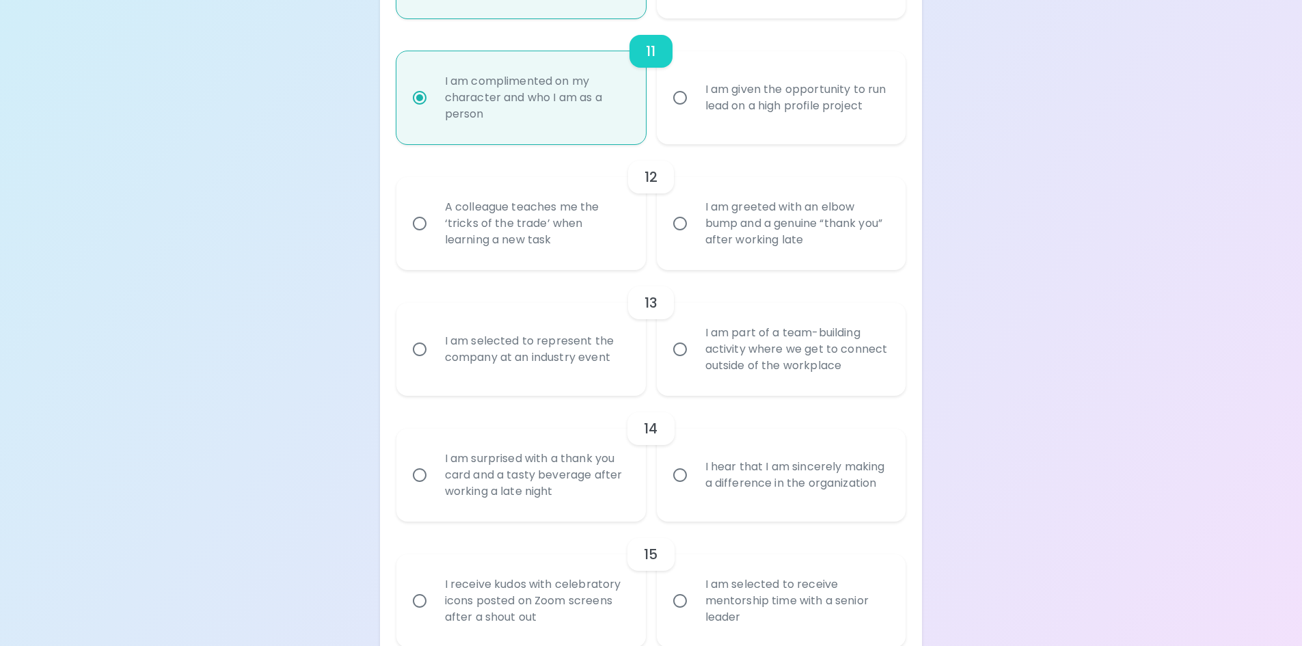
radio input "true"
click at [769, 241] on div "I am greeted with an elbow bump and a genuine “thank you” after working late" at bounding box center [796, 223] width 204 height 82
click at [694, 238] on input "I am greeted with an elbow bump and a genuine “thank you” after working late" at bounding box center [680, 223] width 29 height 29
radio input "false"
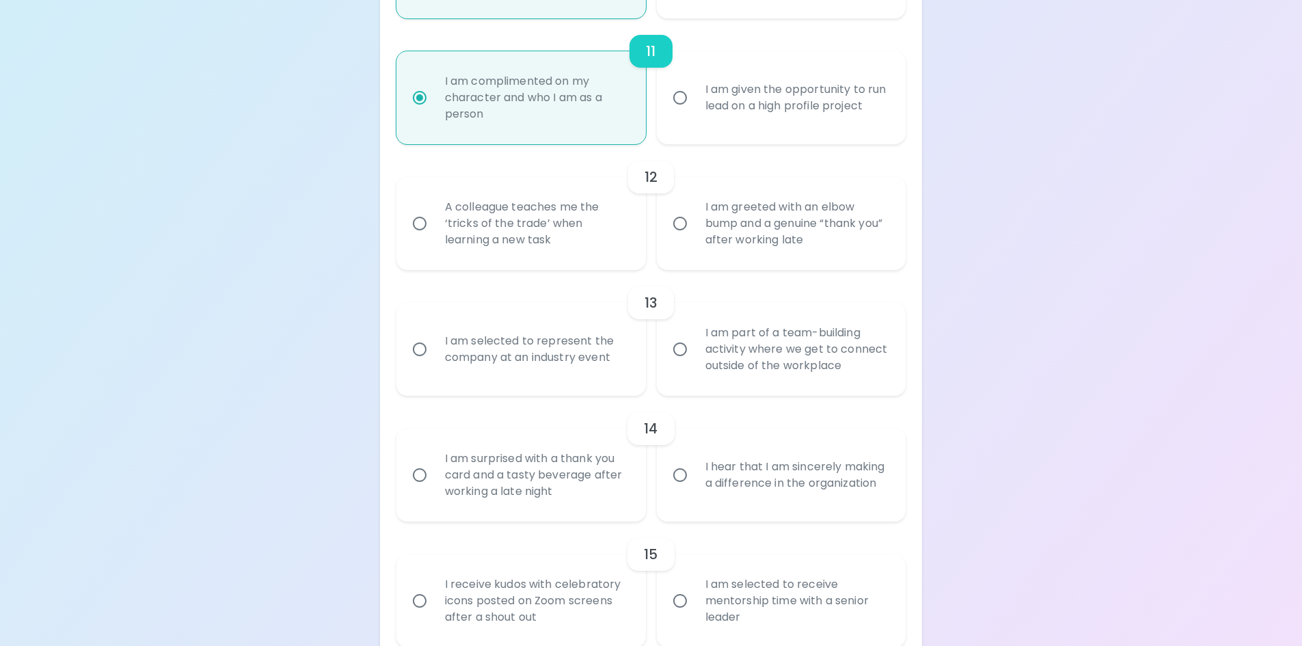
radio input "false"
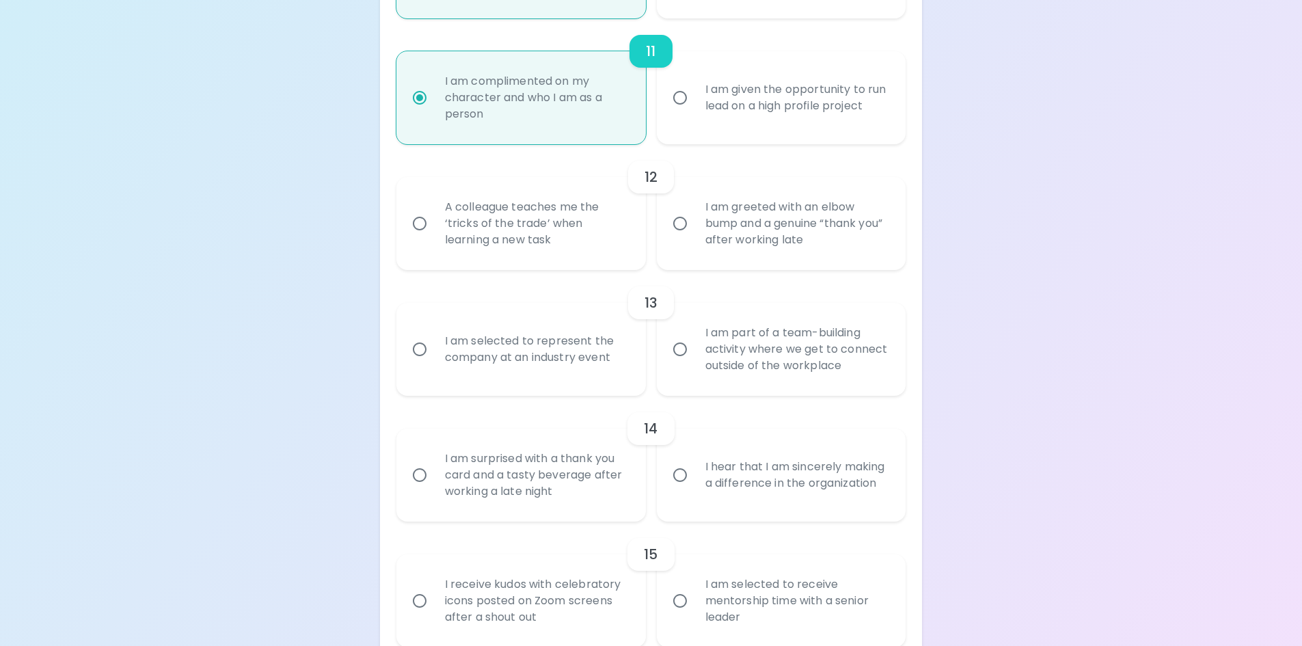
radio input "false"
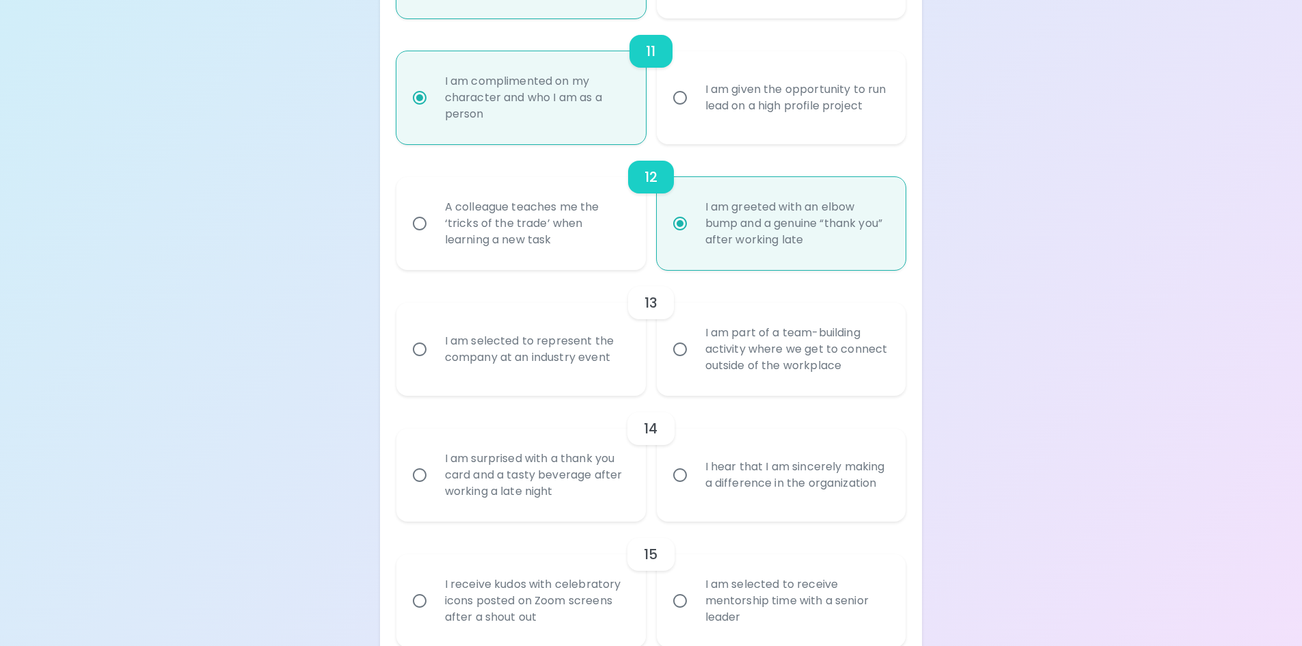
scroll to position [1635, 0]
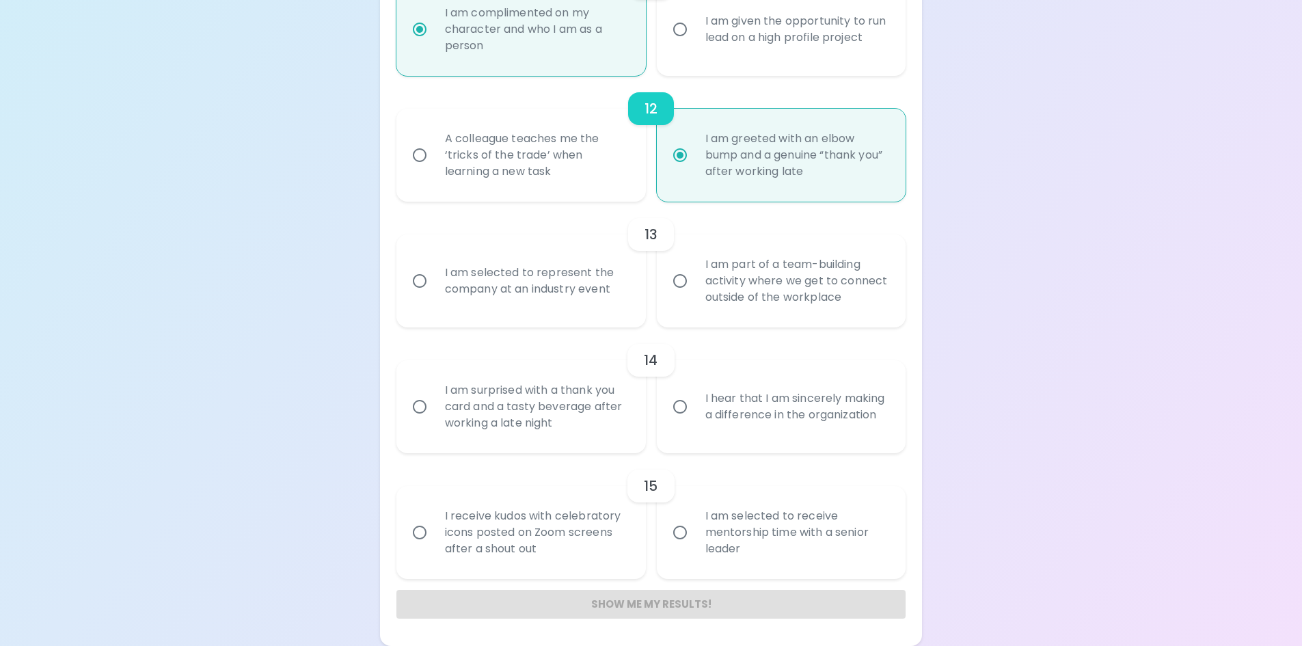
radio input "true"
click at [486, 291] on div "I am selected to represent the company at an industry event" at bounding box center [536, 281] width 204 height 66
click at [434, 291] on input "I am selected to represent the company at an industry event" at bounding box center [419, 281] width 29 height 29
radio input "false"
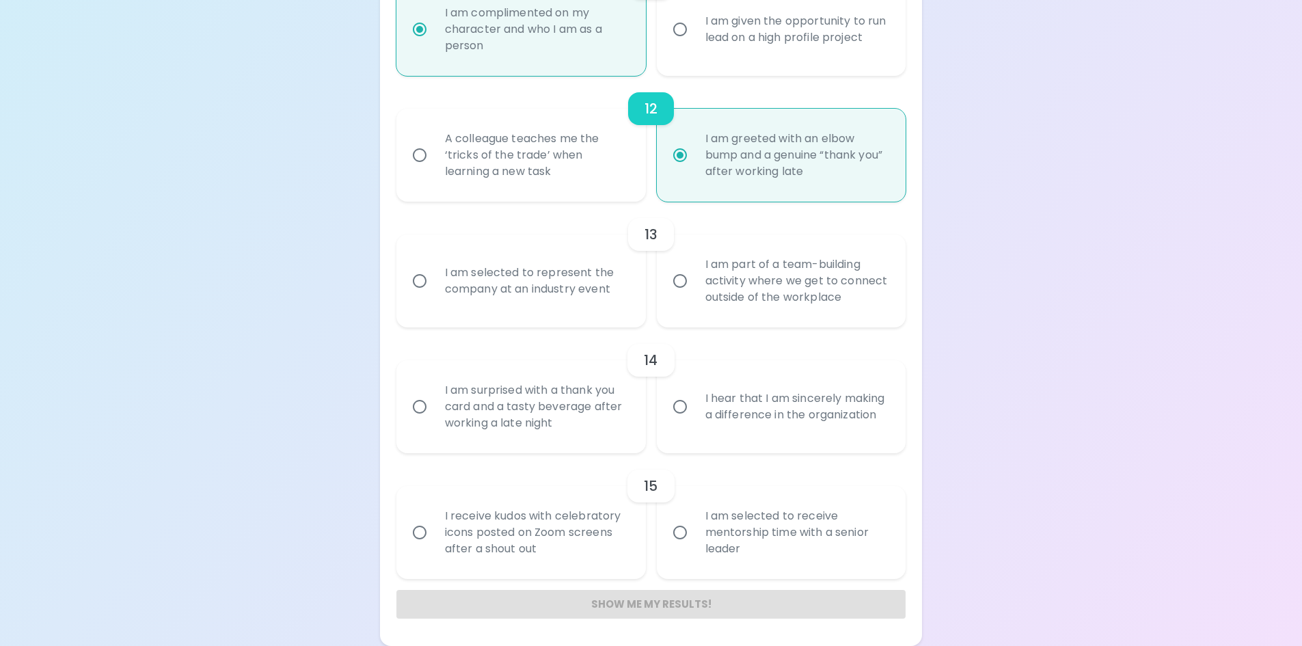
radio input "false"
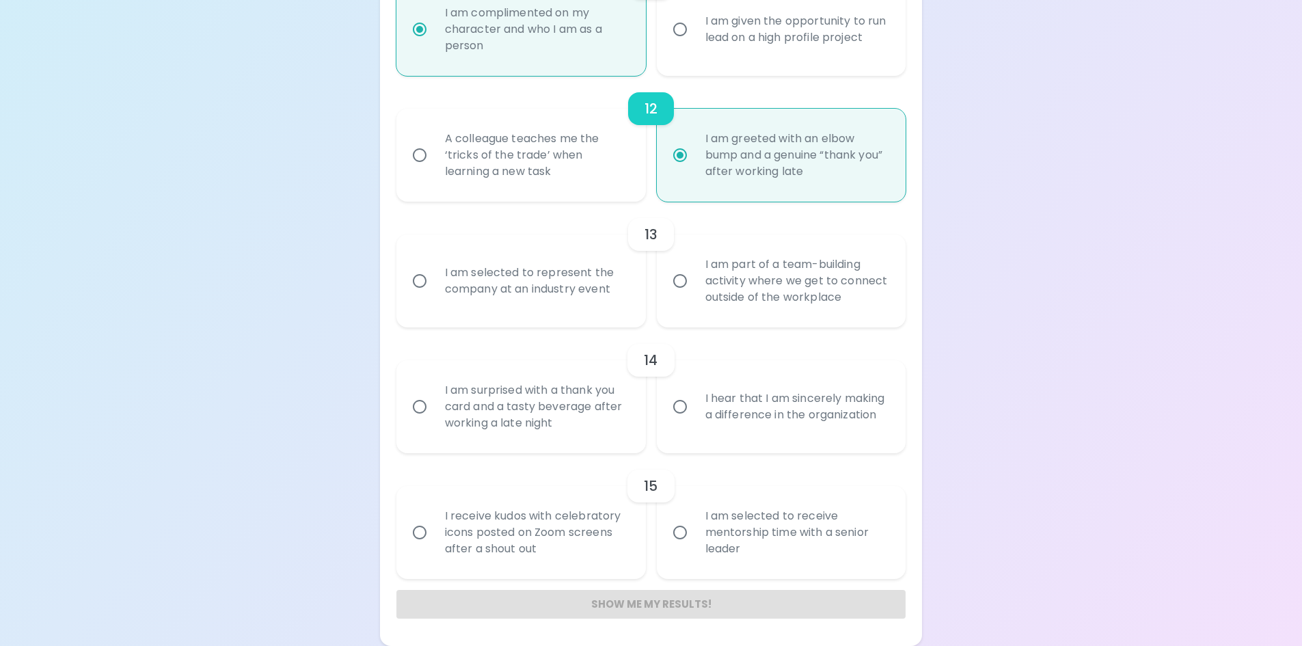
radio input "false"
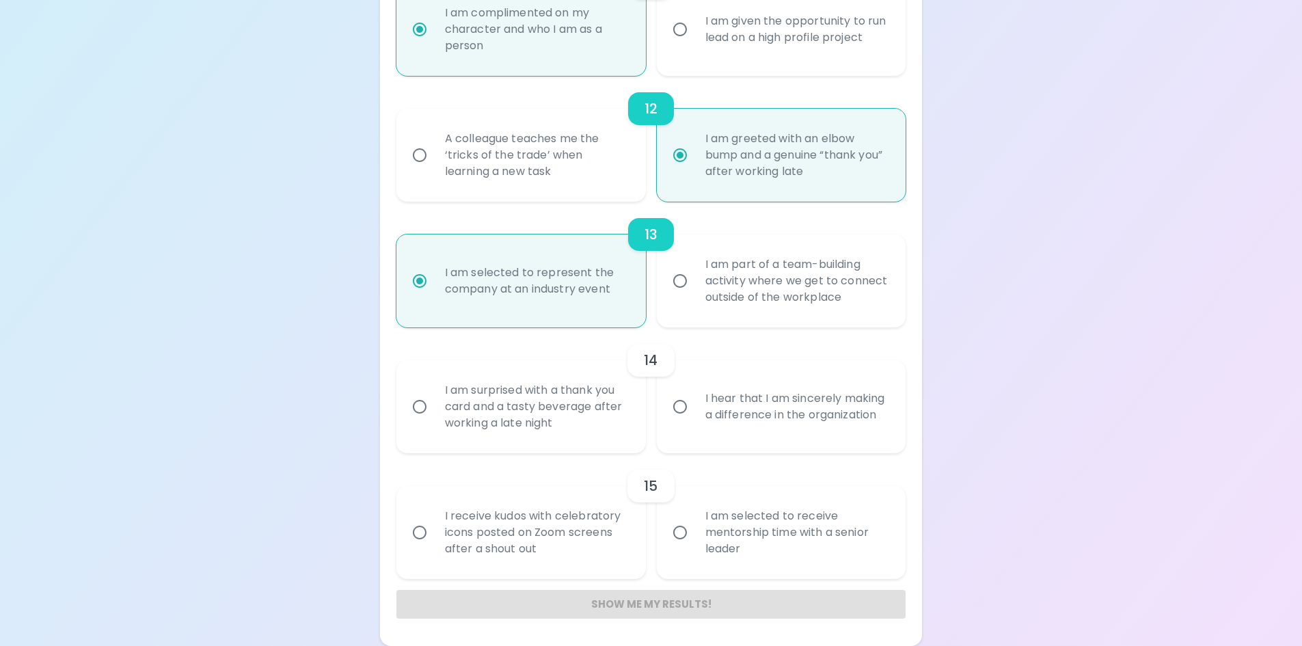
radio input "true"
click at [752, 396] on div "I hear that I am sincerely making a difference in the organization" at bounding box center [796, 407] width 204 height 66
click at [694, 396] on input "I hear that I am sincerely making a difference in the organization" at bounding box center [680, 406] width 29 height 29
radio input "false"
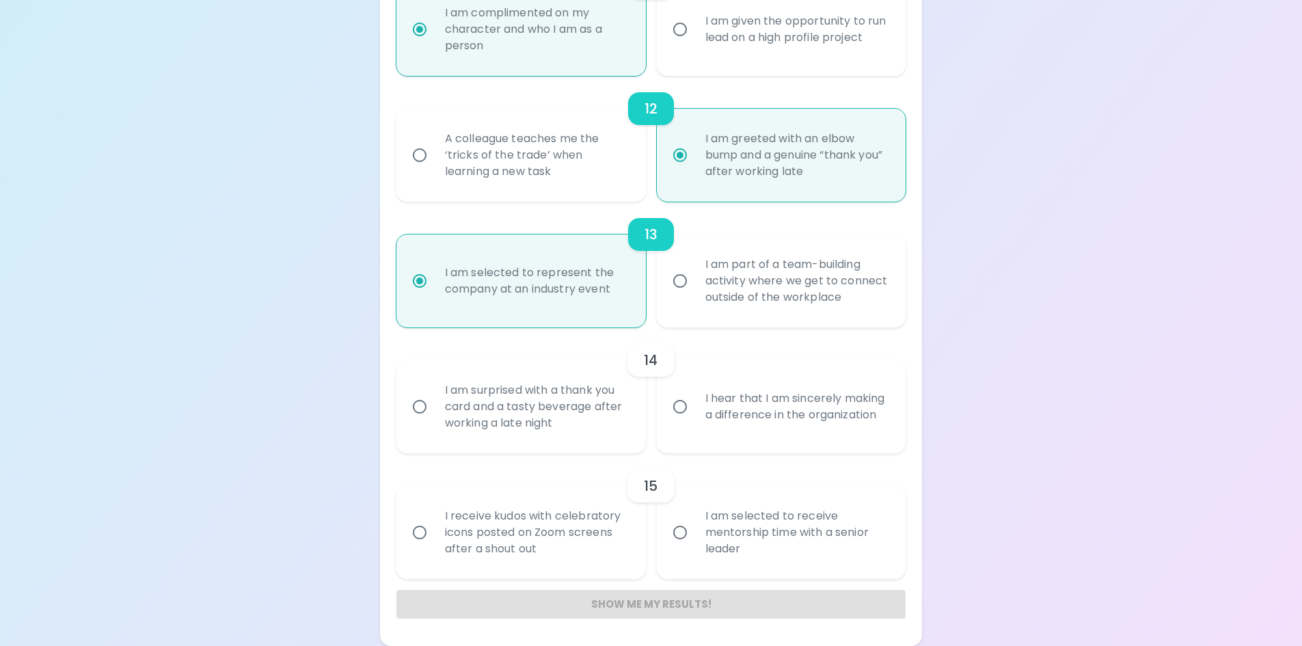
radio input "false"
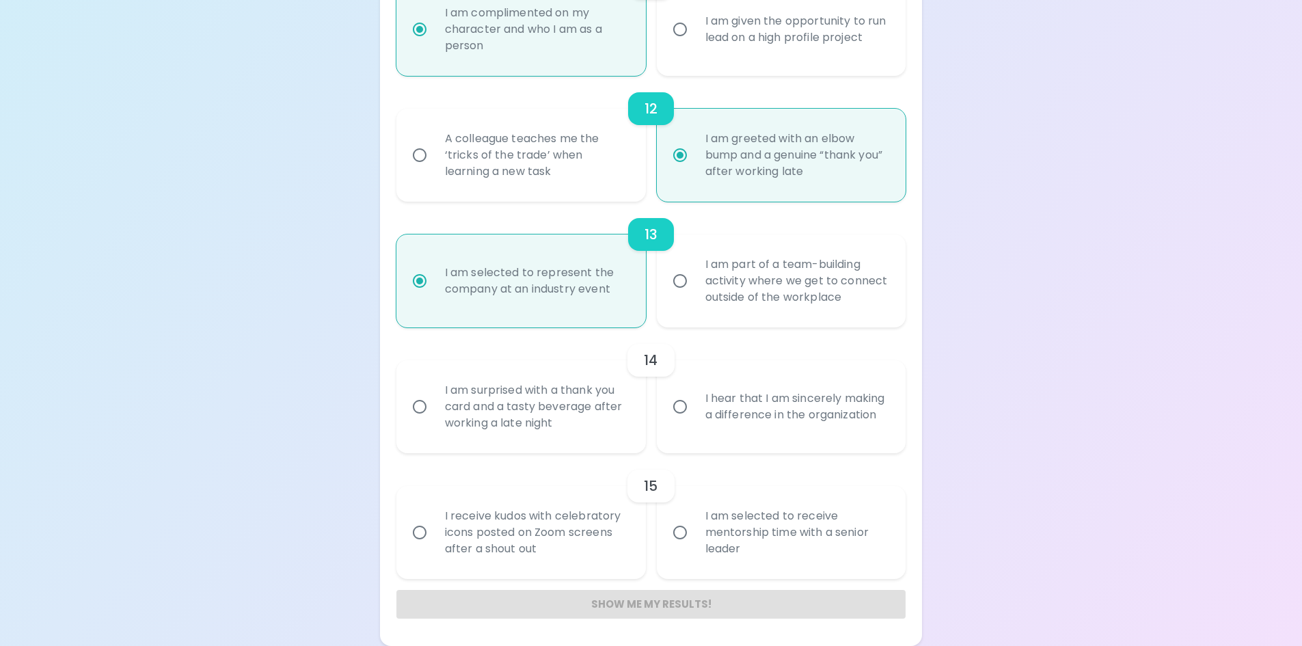
radio input "false"
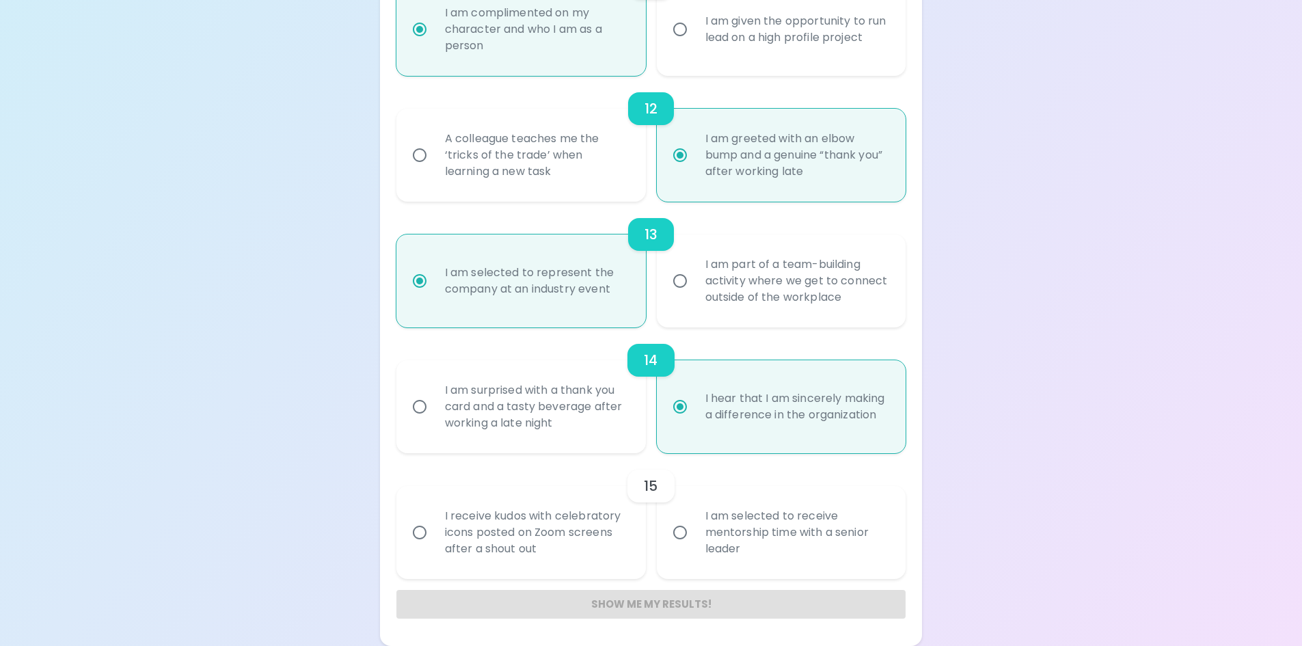
radio input "true"
click at [463, 526] on div "I receive kudos with celebratory icons posted on Zoom screens after a shout out" at bounding box center [536, 532] width 204 height 82
click at [434, 526] on input "I receive kudos with celebratory icons posted on Zoom screens after a shout out" at bounding box center [419, 532] width 29 height 29
radio input "false"
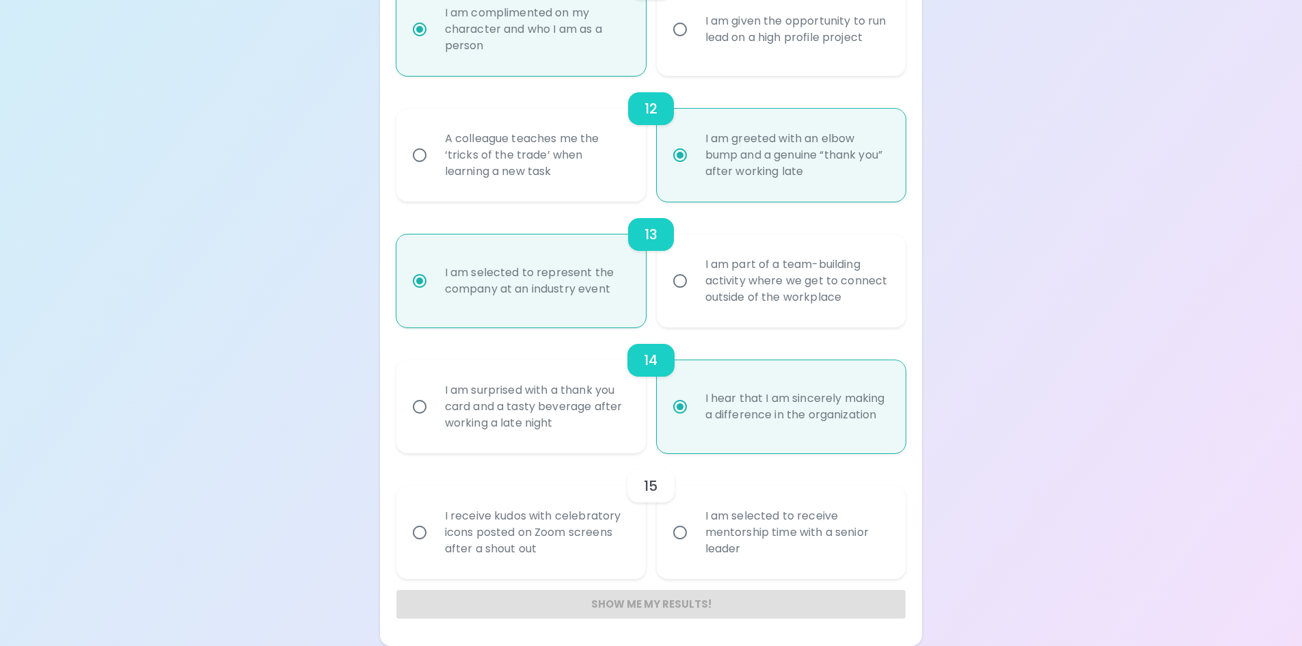
radio input "false"
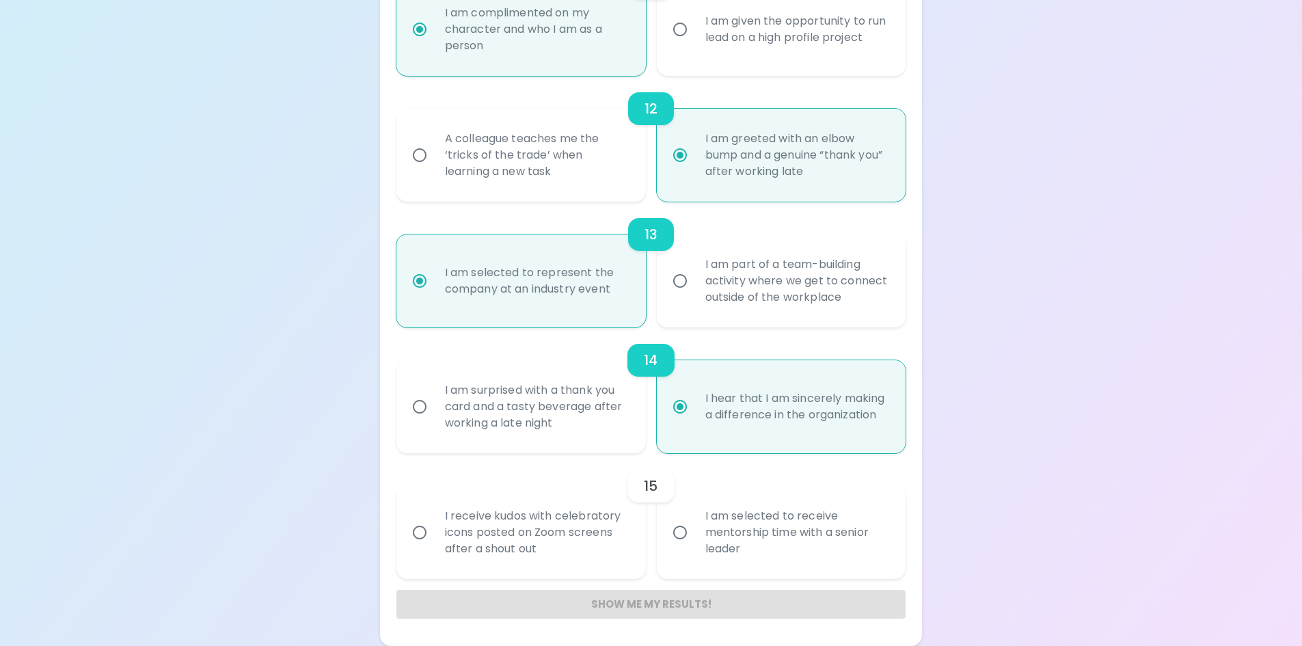
radio input "false"
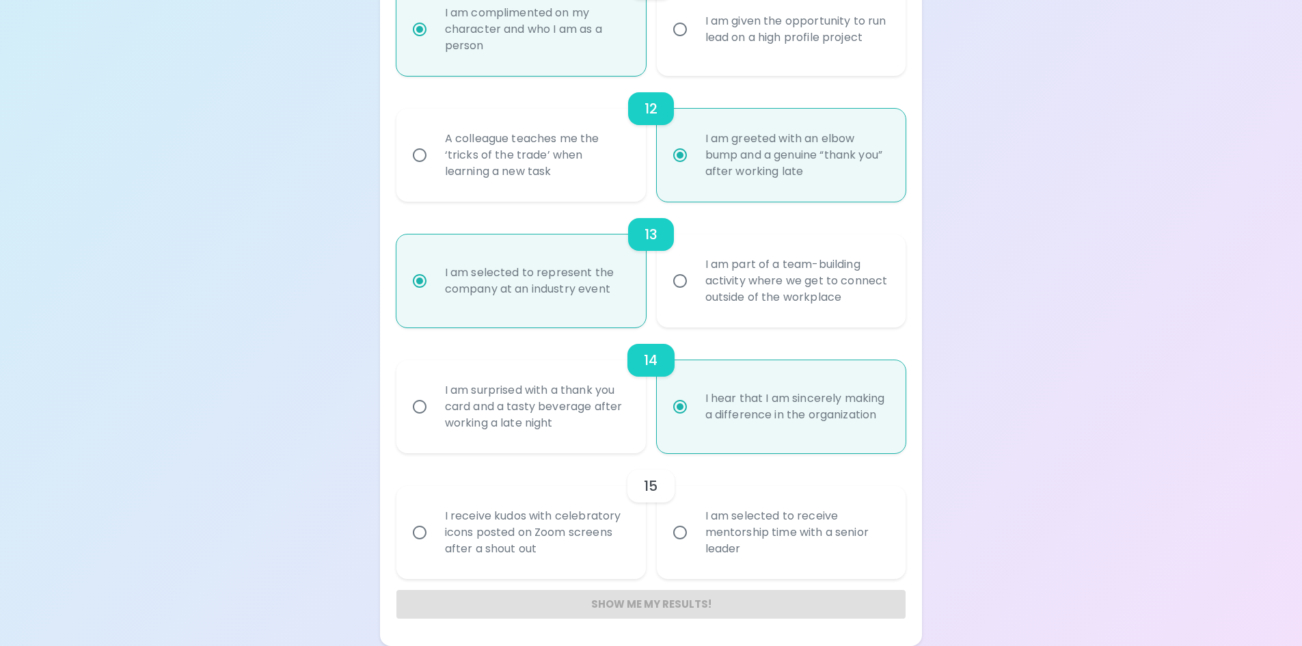
radio input "false"
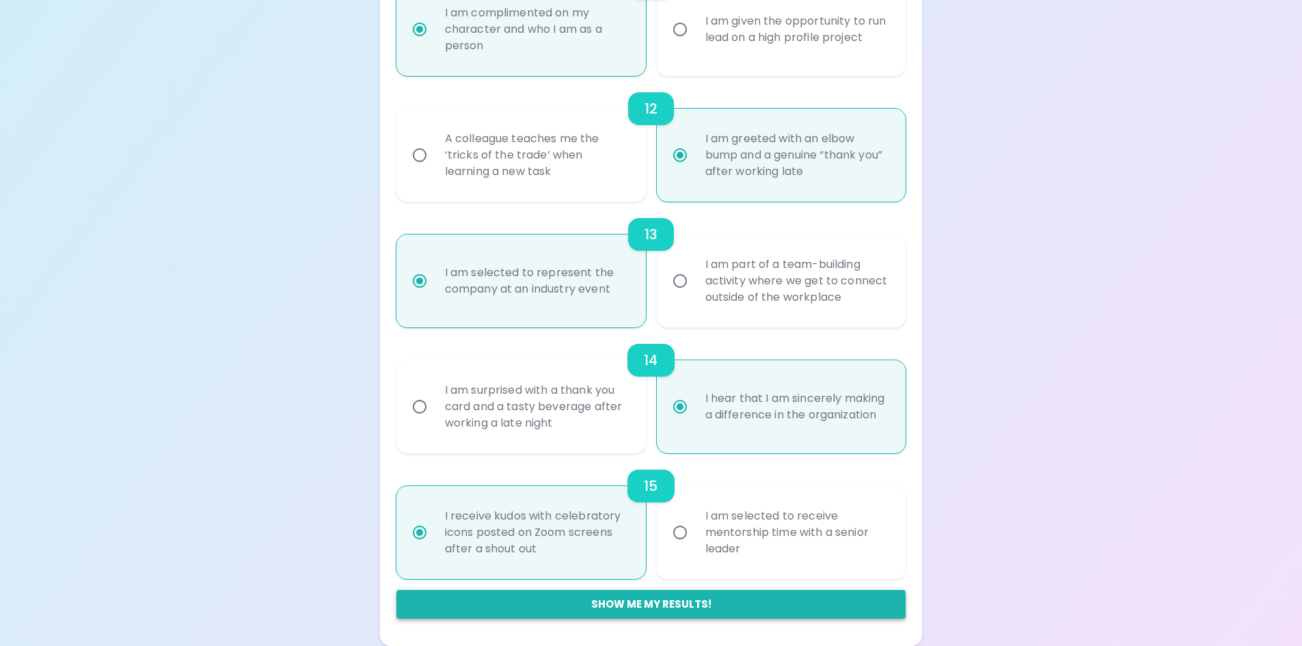
radio input "true"
click at [661, 603] on button "Show me my results!" at bounding box center [651, 604] width 510 height 29
radio input "false"
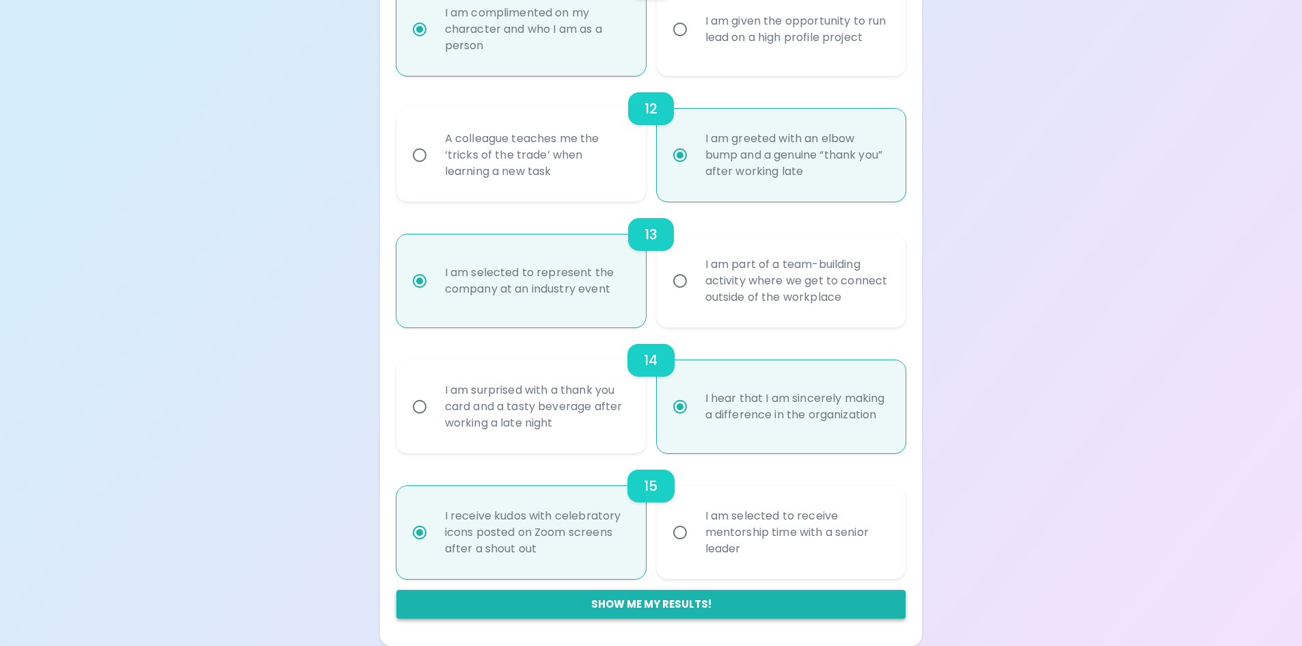
radio input "false"
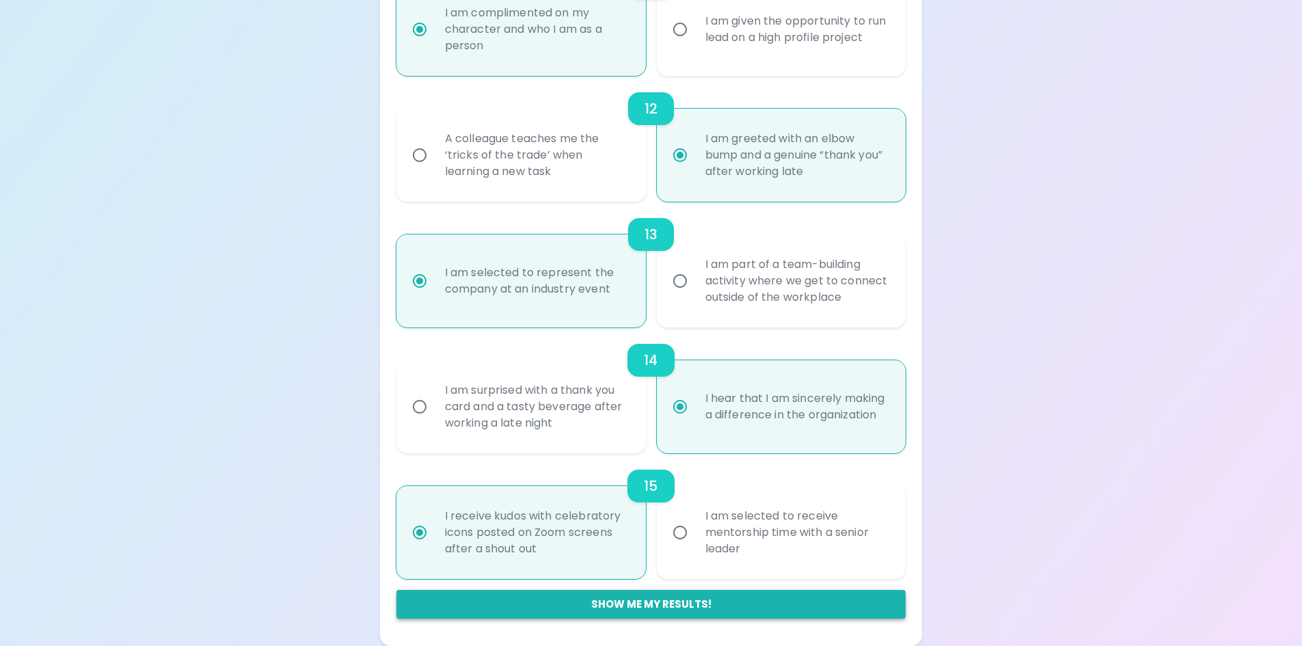
radio input "false"
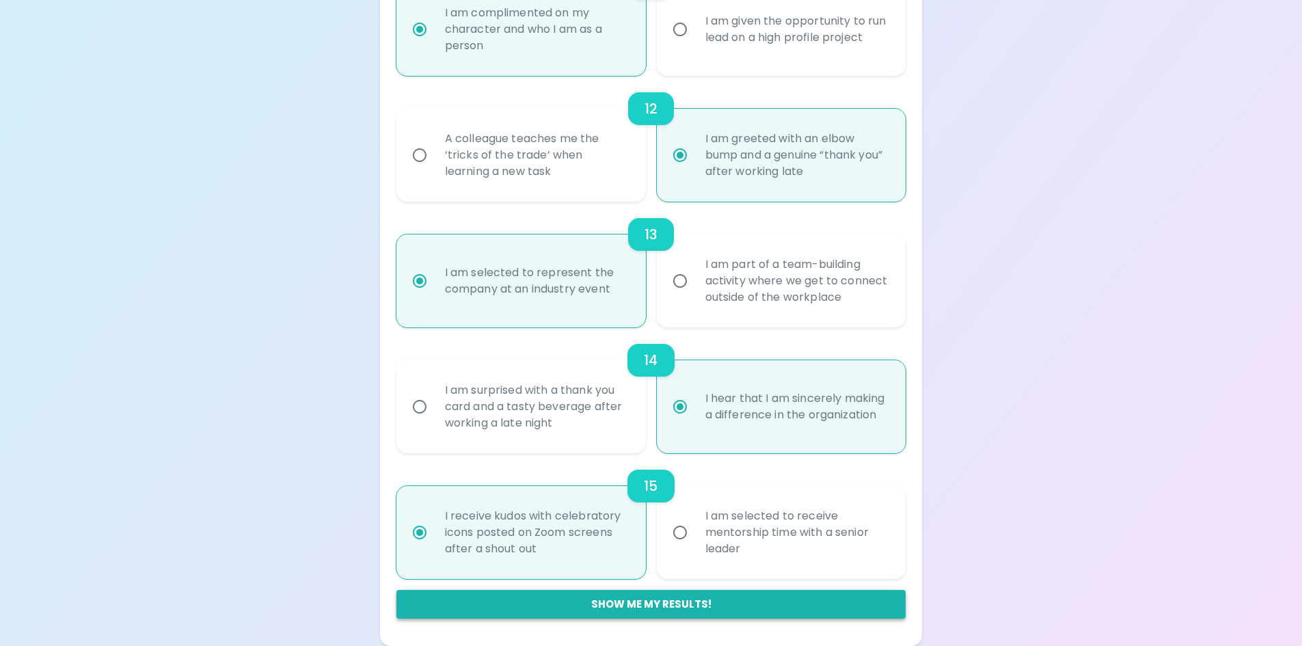
radio input "false"
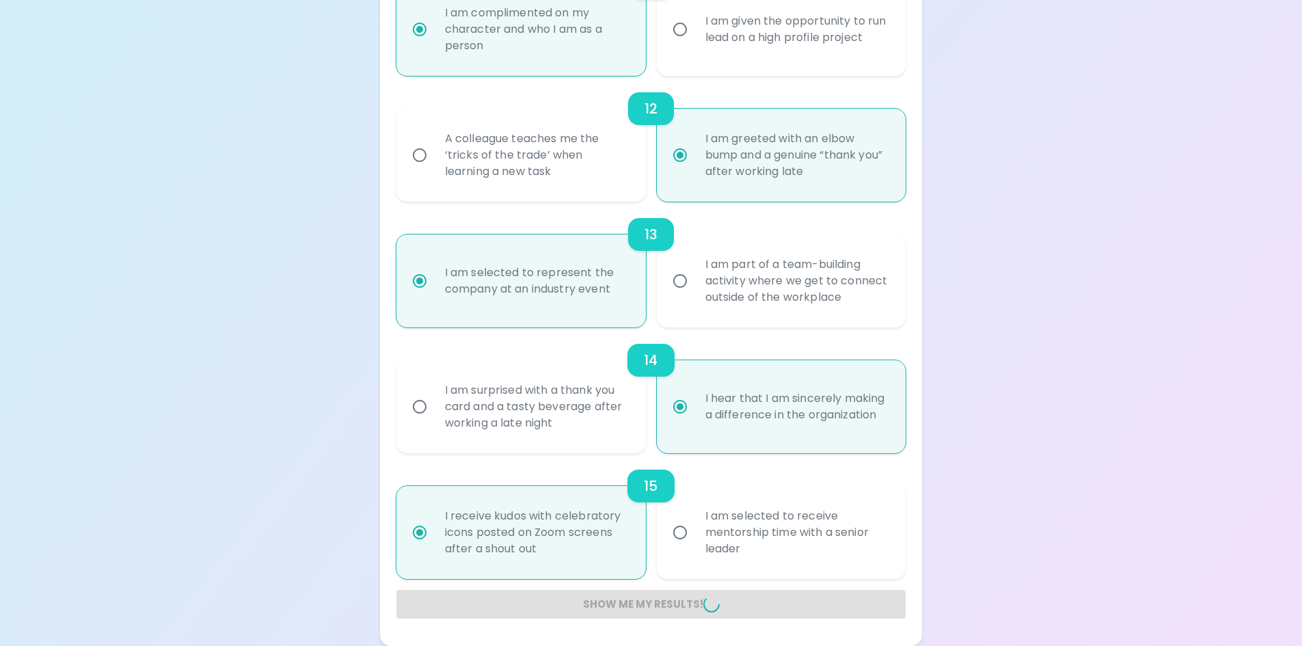
radio input "false"
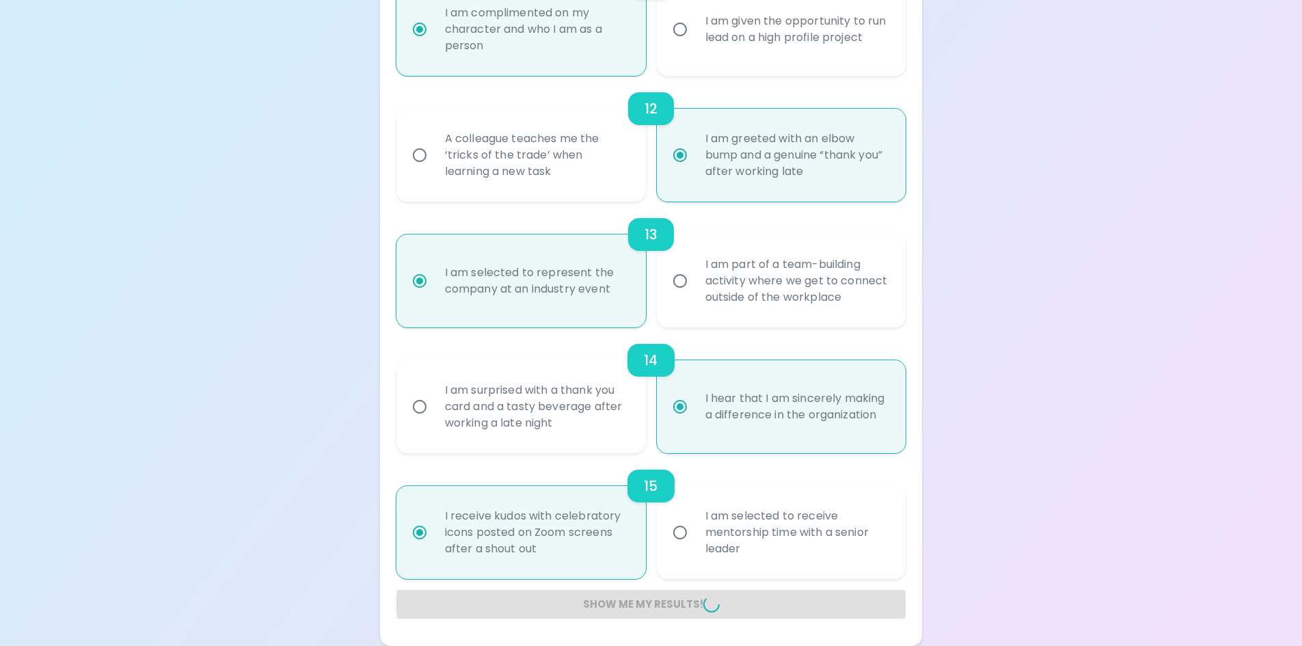
radio input "false"
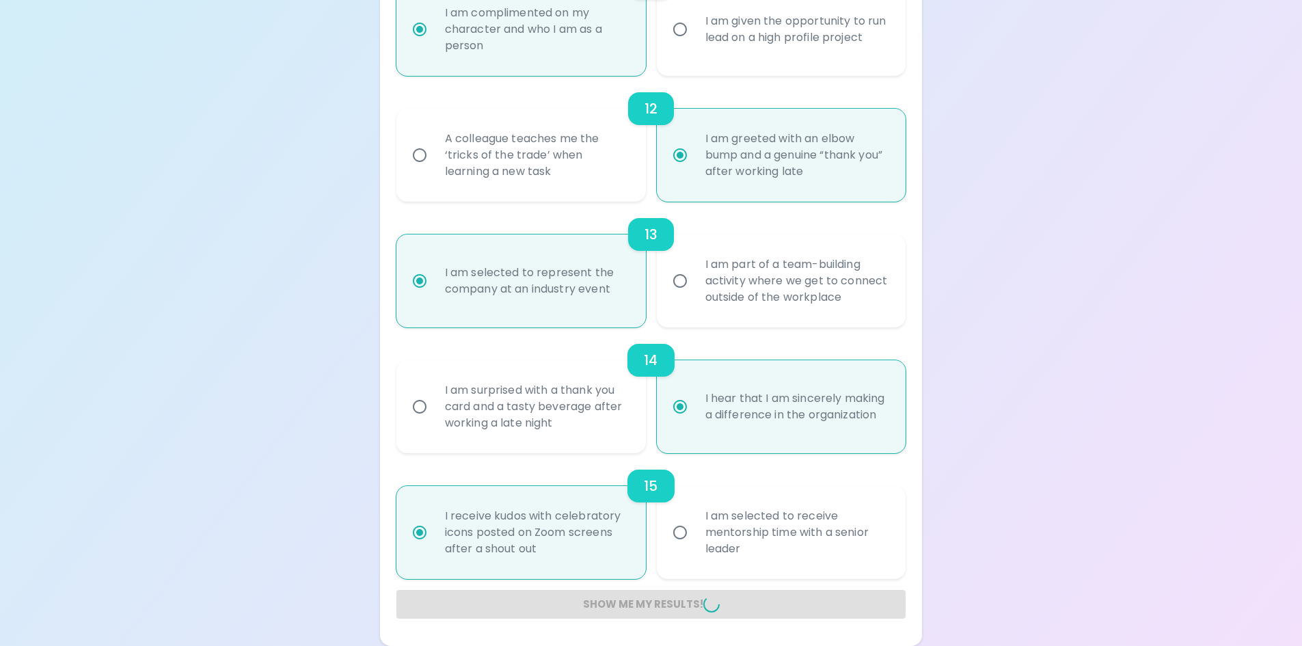
radio input "false"
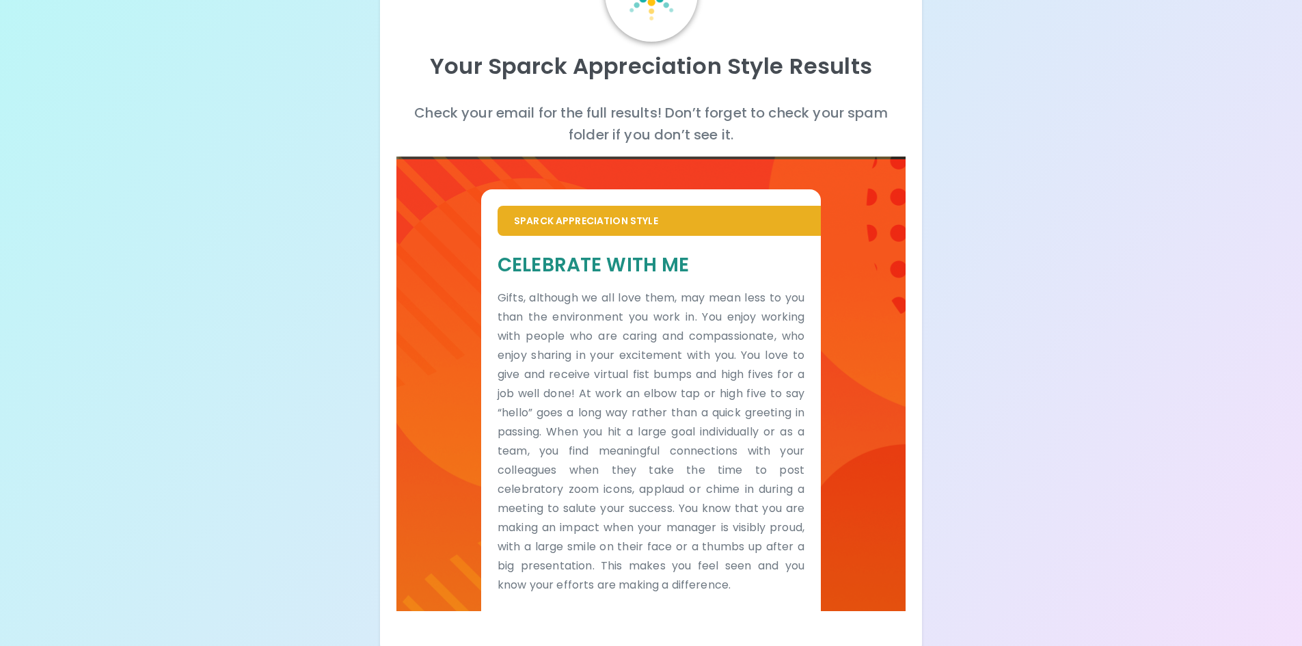
scroll to position [120, 0]
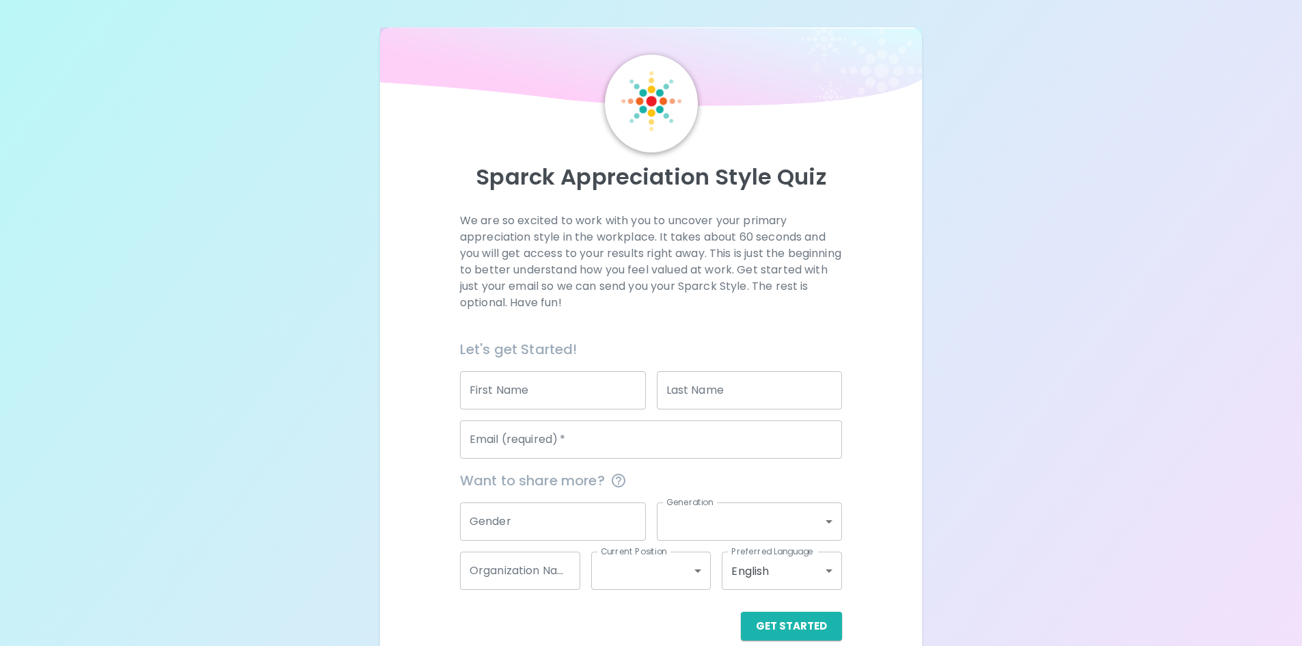
click at [509, 389] on input "First Name" at bounding box center [553, 390] width 186 height 38
type input "[PERSON_NAME]"
type input "Day"
type input "[EMAIL_ADDRESS][DOMAIN_NAME]"
click at [549, 522] on input "Gender" at bounding box center [553, 521] width 186 height 38
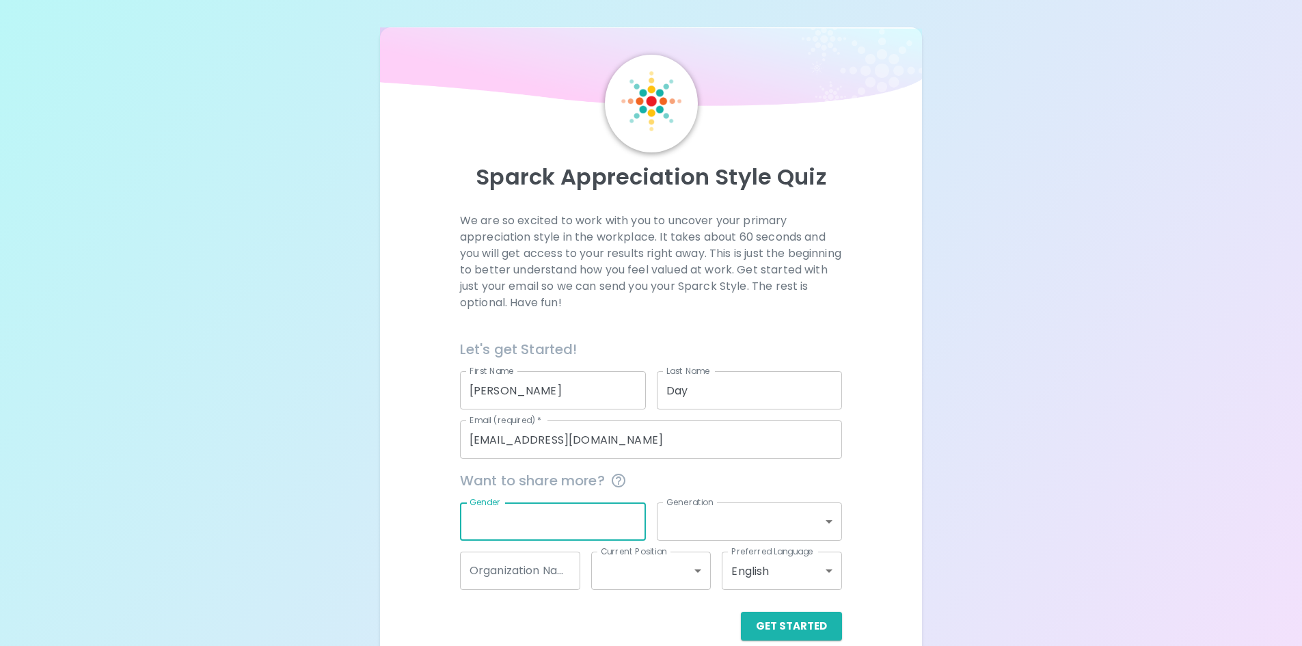
type input "[DEMOGRAPHIC_DATA]"
click at [560, 571] on input "Organization Name" at bounding box center [520, 571] width 120 height 38
type input "Datarails"
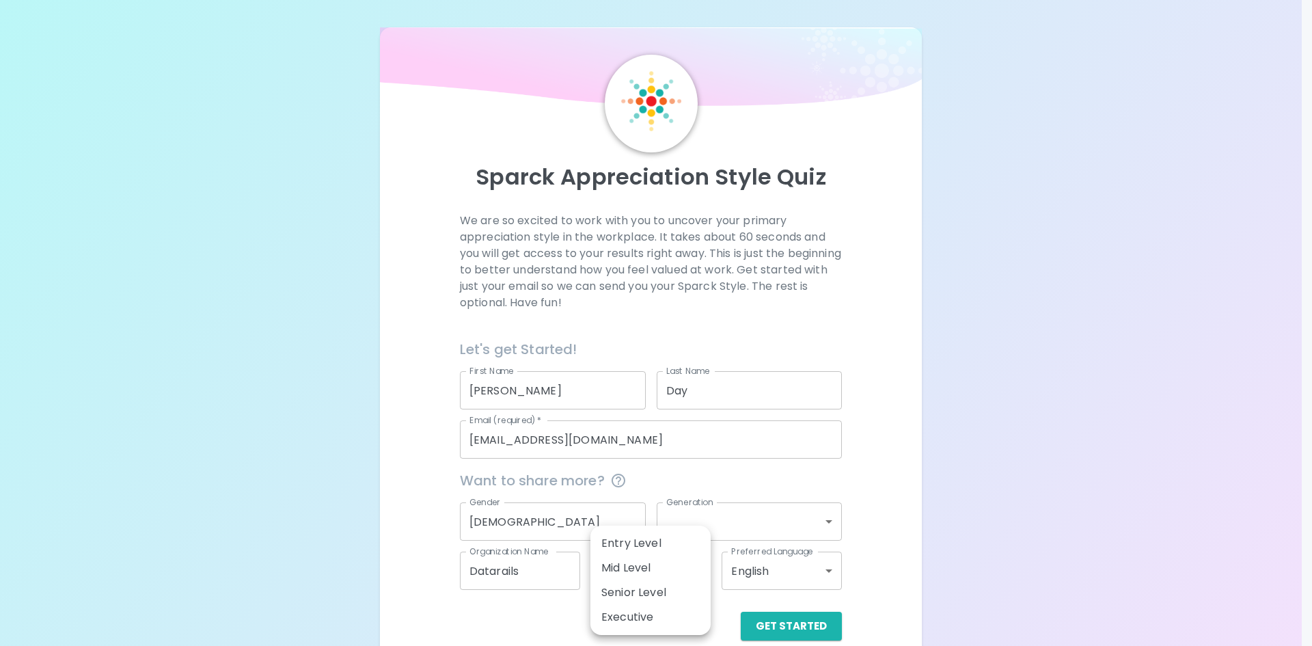
click at [642, 573] on body "Sparck Appreciation Style Quiz We are so excited to work with you to uncover yo…" at bounding box center [656, 342] width 1312 height 684
click at [636, 589] on li "Senior Level" at bounding box center [650, 592] width 120 height 25
type input "senior_level"
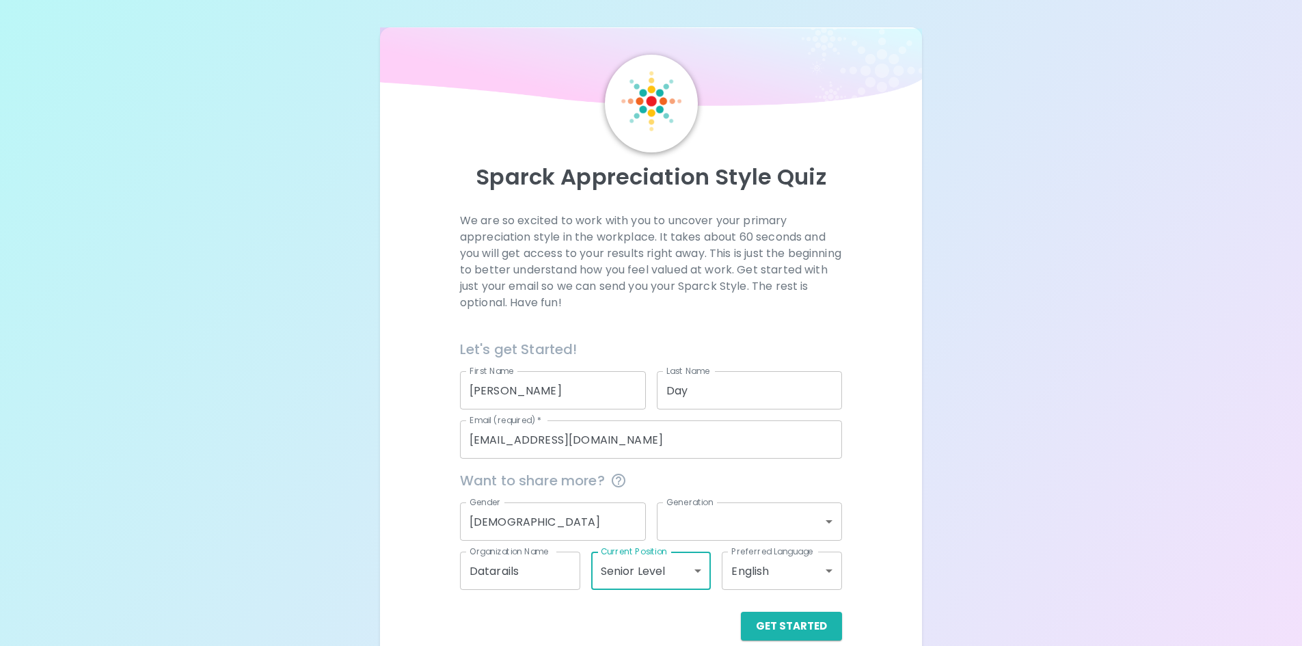
click at [760, 545] on div "Preferred Language English en Preferred Language" at bounding box center [776, 565] width 131 height 49
click at [760, 529] on body "Sparck Appreciation Style Quiz We are so excited to work with you to uncover yo…" at bounding box center [651, 342] width 1302 height 684
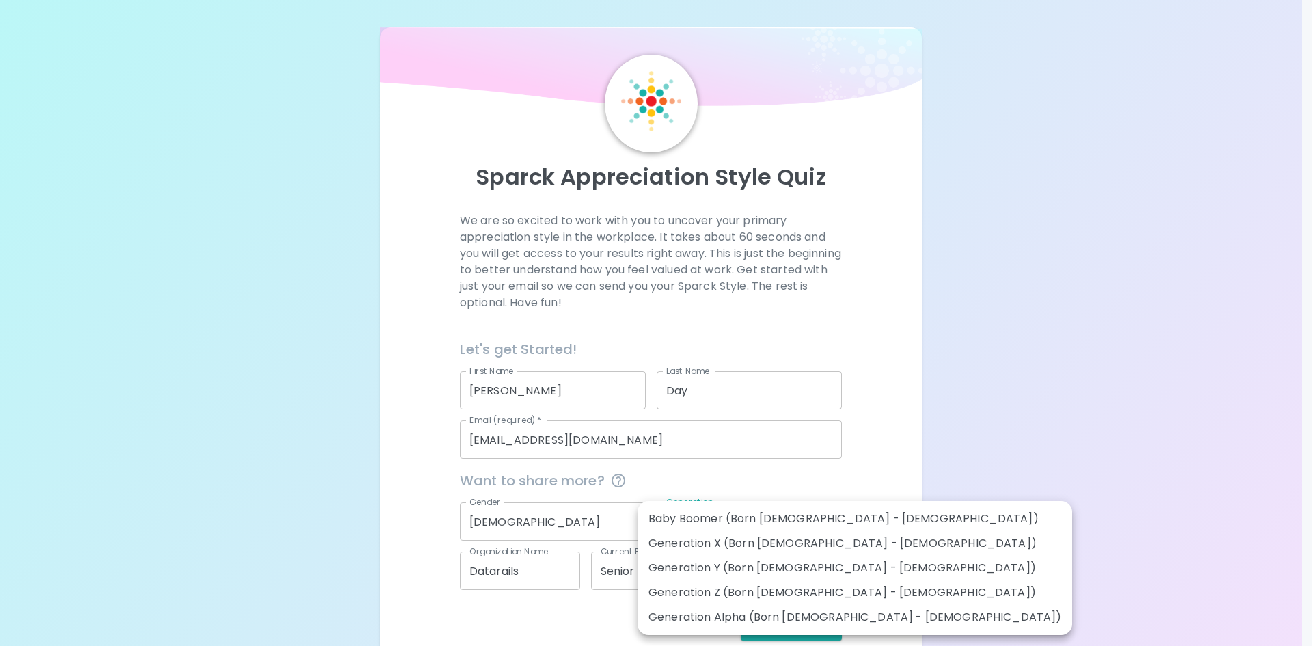
click at [741, 549] on li "Generation X (Born [DEMOGRAPHIC_DATA] - [DEMOGRAPHIC_DATA])" at bounding box center [855, 543] width 435 height 25
type input "generation_x"
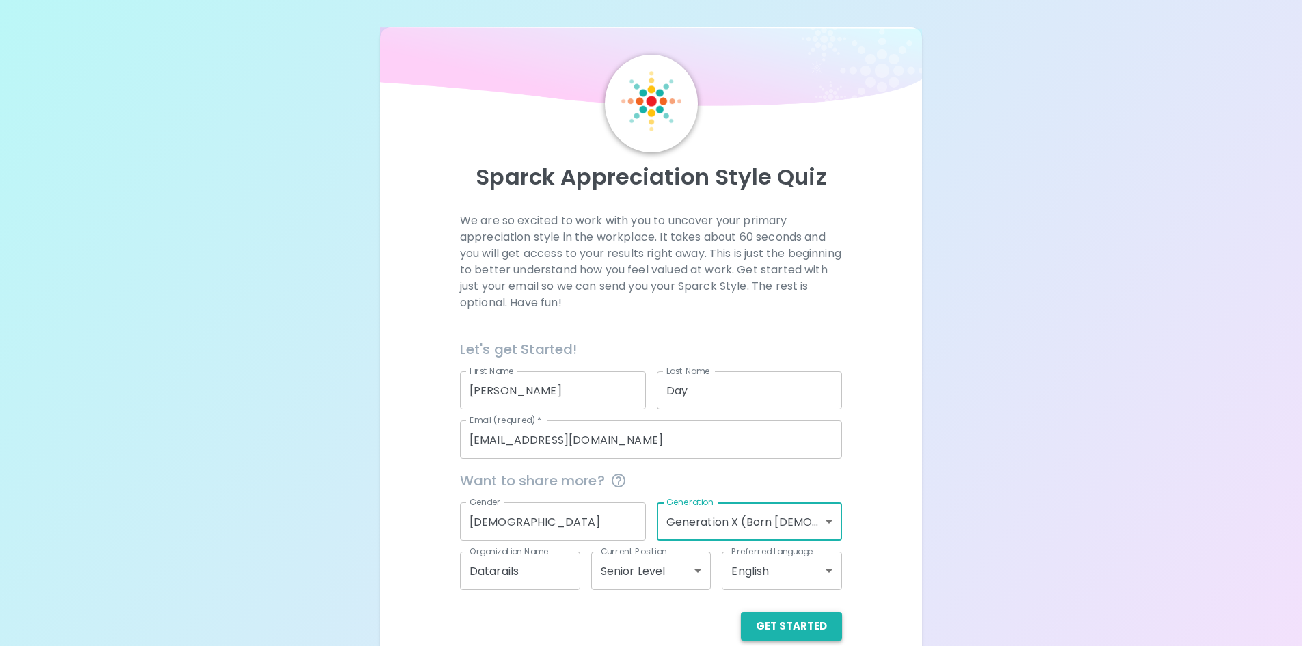
click at [801, 627] on button "Get Started" at bounding box center [791, 626] width 101 height 29
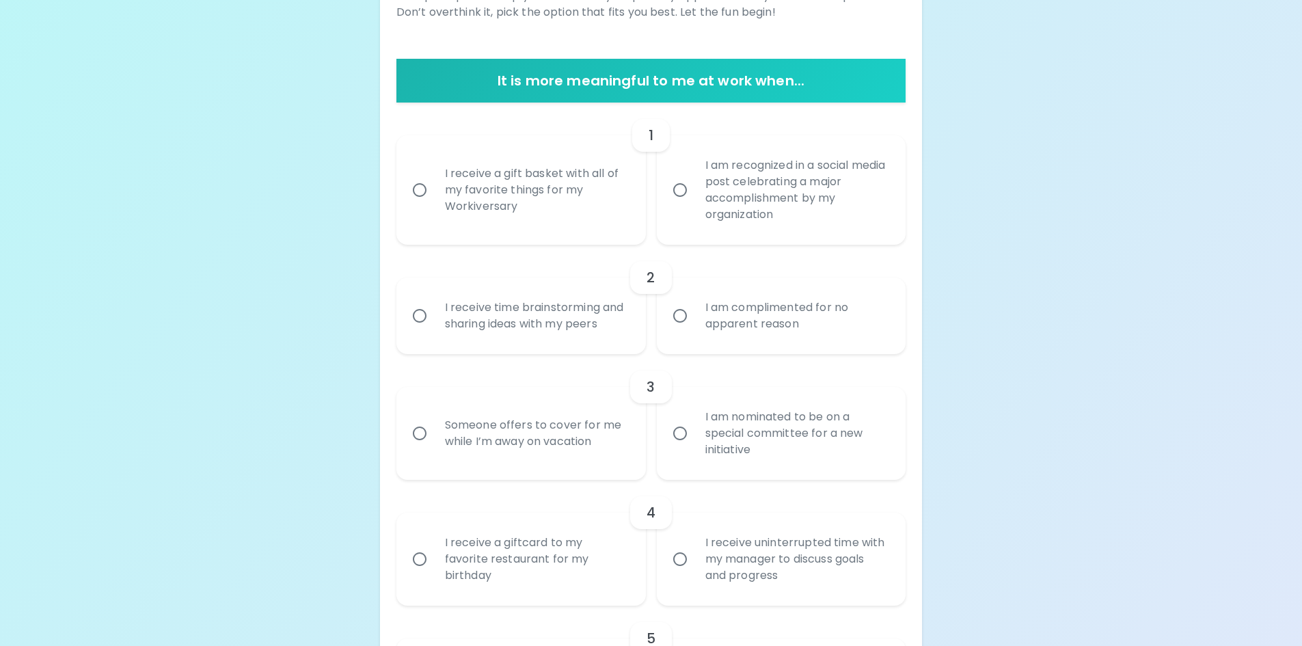
scroll to position [273, 0]
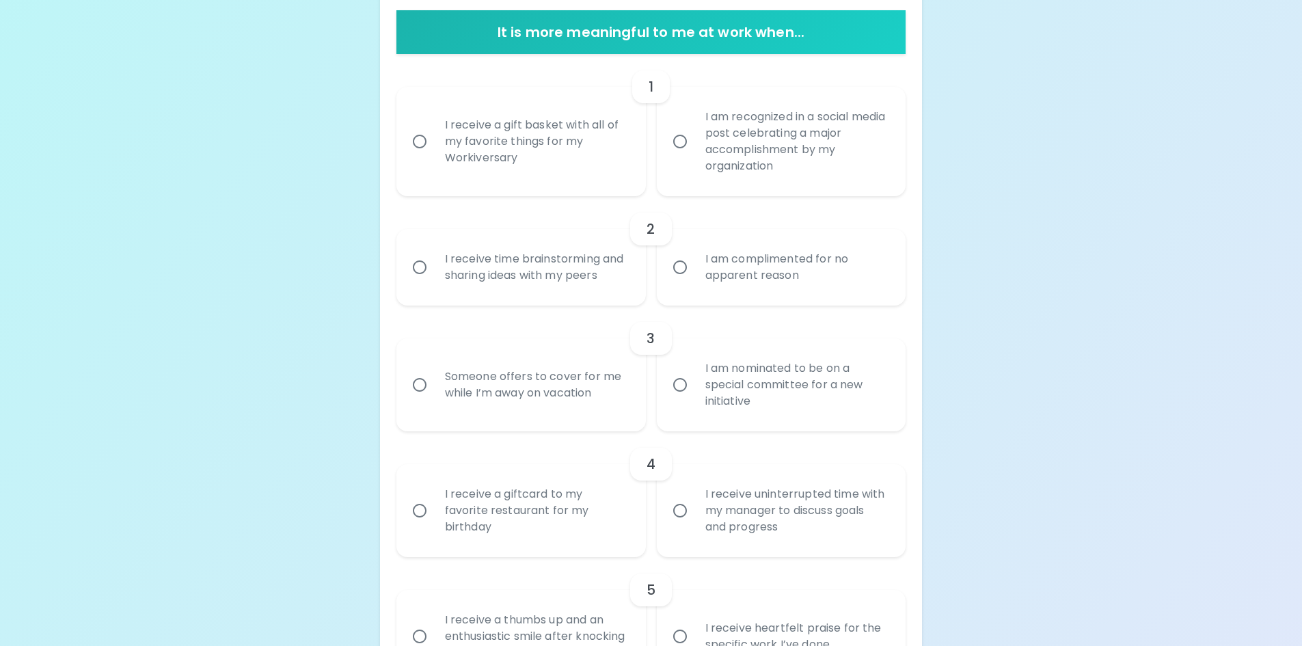
click at [789, 146] on div "I am recognized in a social media post celebrating a major accomplishment by my…" at bounding box center [796, 141] width 204 height 98
click at [694, 146] on input "I am recognized in a social media post celebrating a major accomplishment by my…" at bounding box center [680, 141] width 29 height 29
radio input "true"
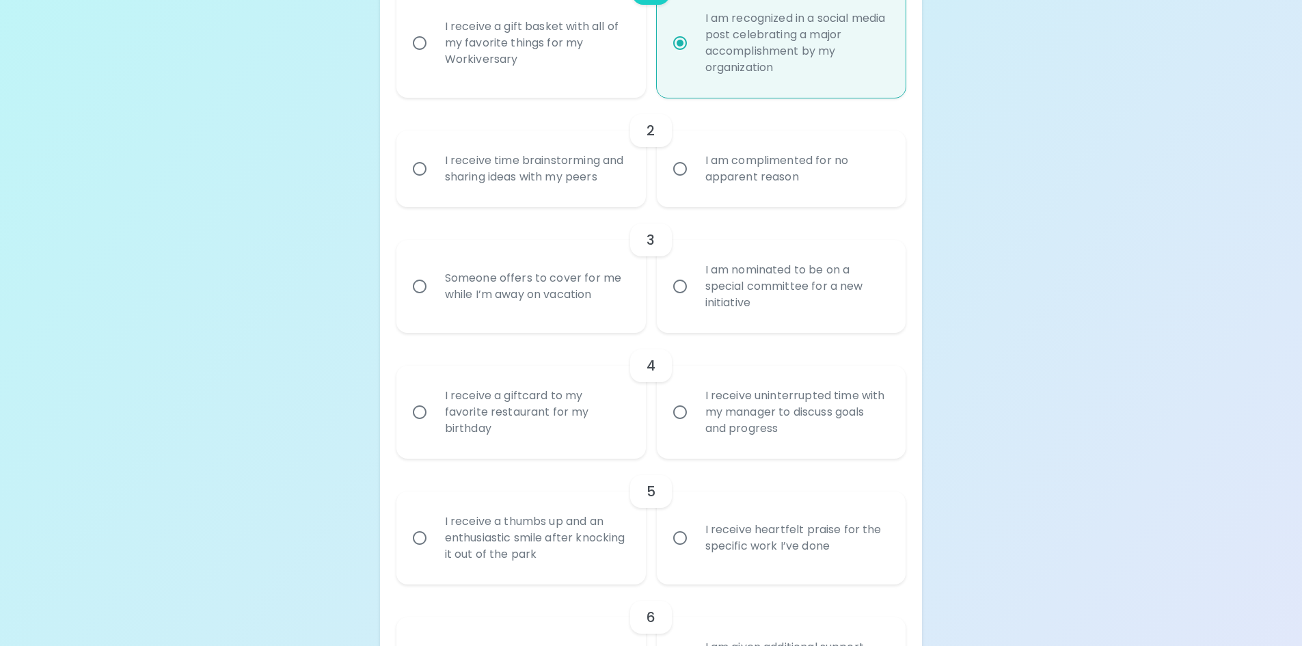
scroll to position [383, 0]
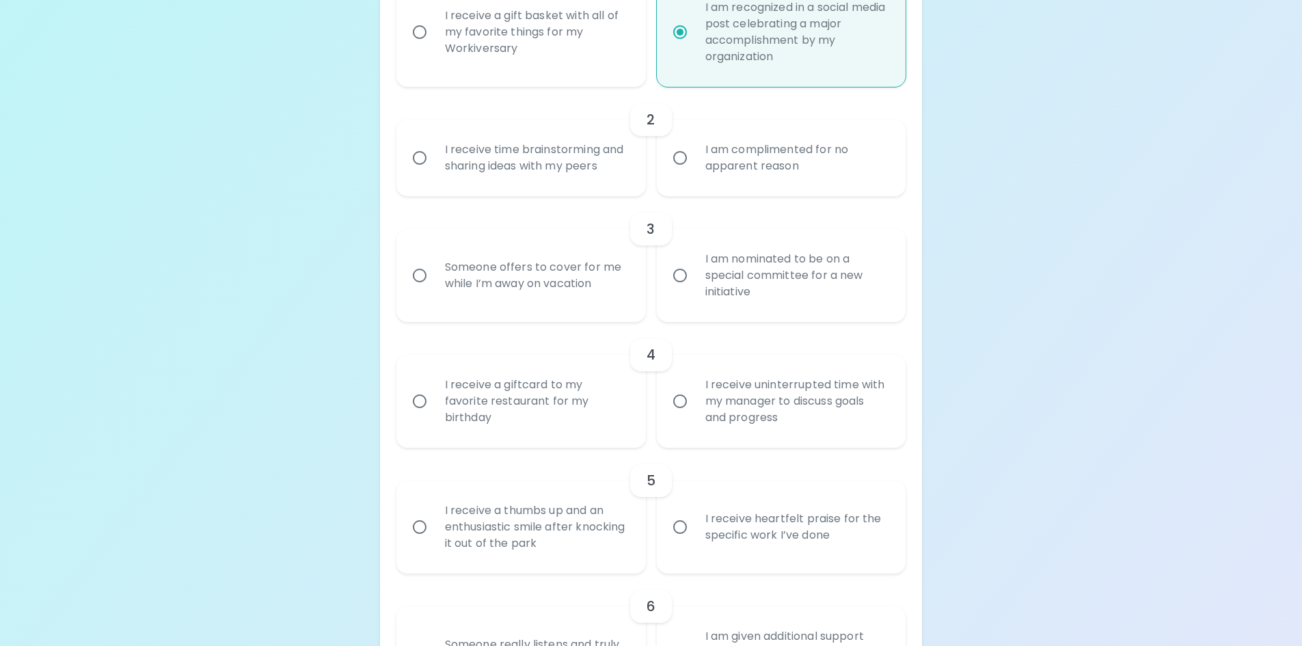
click at [536, 153] on div "I receive time brainstorming and sharing ideas with my peers" at bounding box center [536, 158] width 204 height 66
click at [434, 153] on input "I receive time brainstorming and sharing ideas with my peers" at bounding box center [419, 158] width 29 height 29
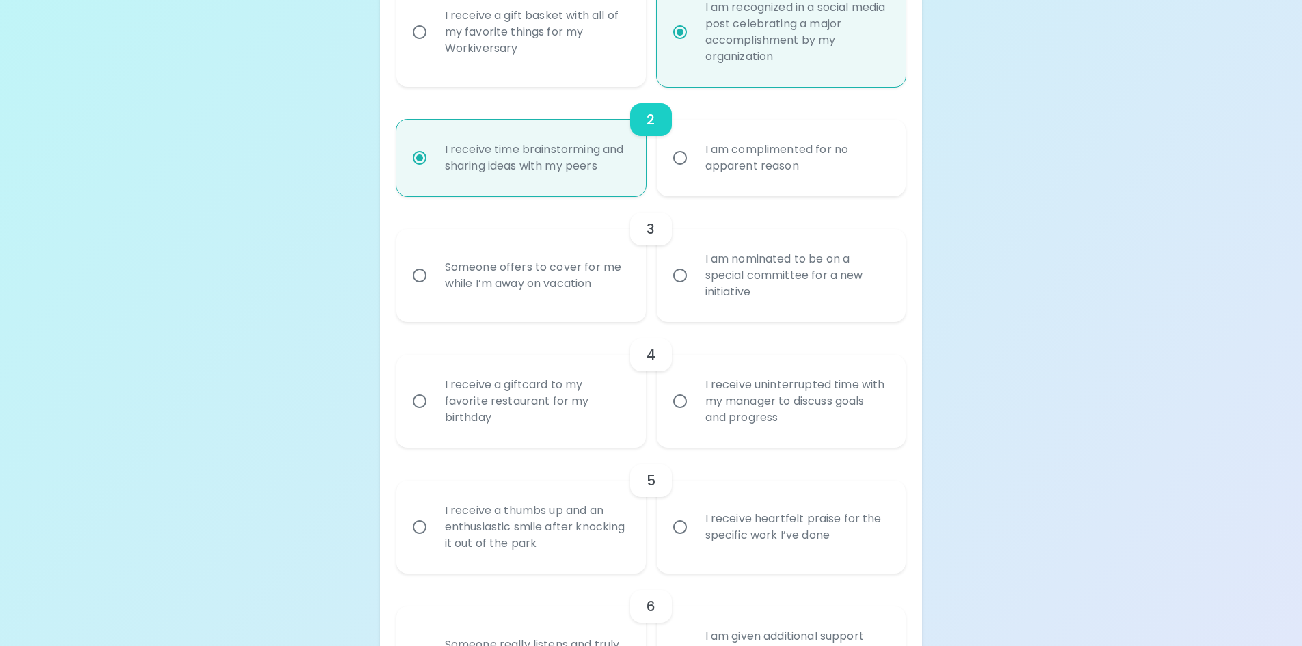
scroll to position [492, 0]
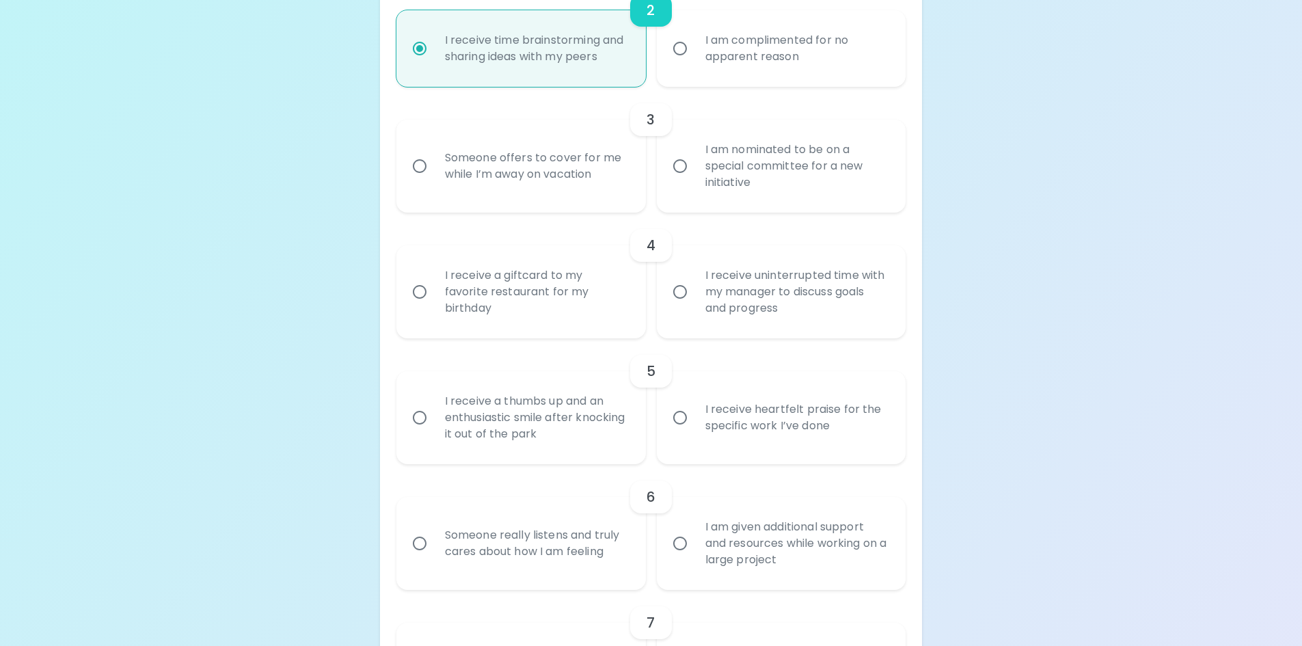
radio input "true"
click at [724, 152] on div "I am nominated to be on a special committee for a new initiative" at bounding box center [796, 166] width 204 height 82
click at [694, 152] on input "I am nominated to be on a special committee for a new initiative" at bounding box center [680, 166] width 29 height 29
radio input "false"
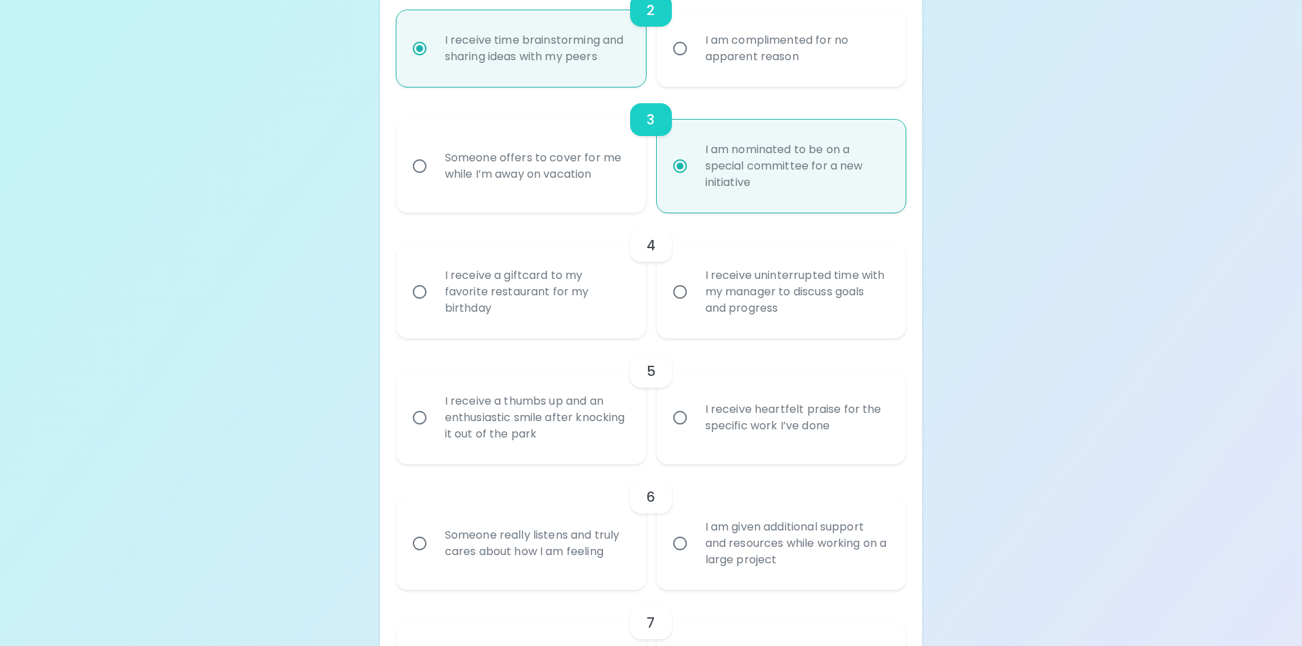
scroll to position [601, 0]
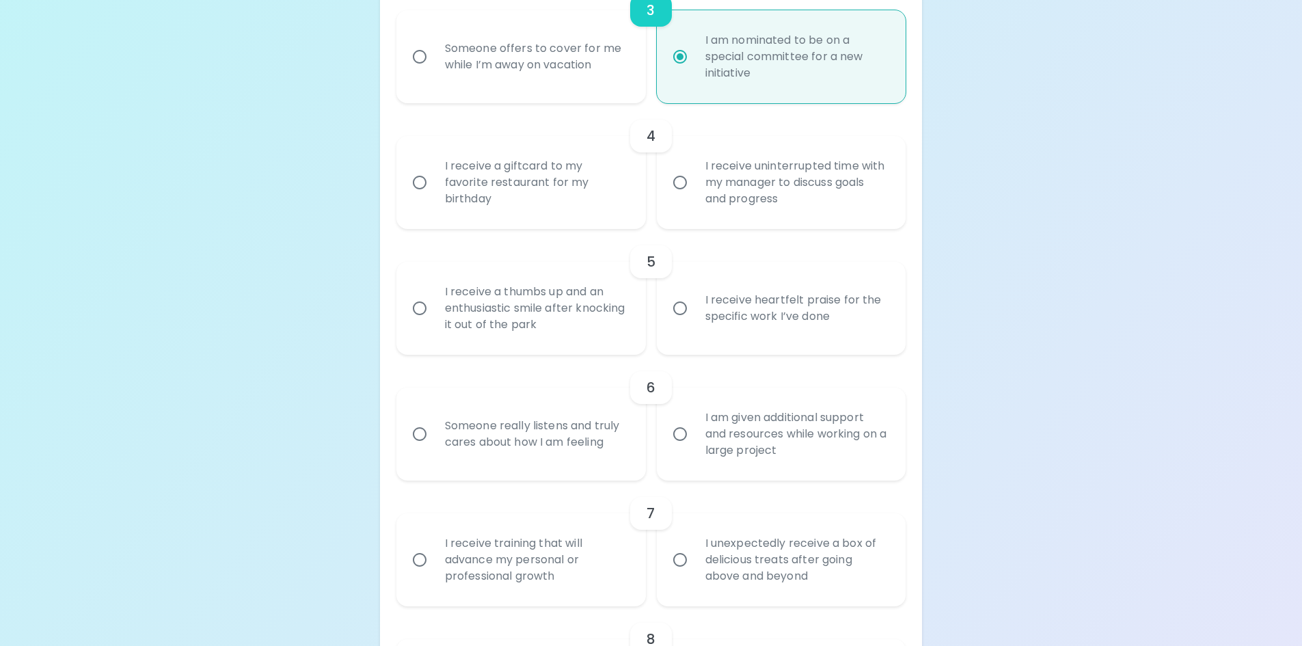
radio input "true"
click at [508, 163] on div "I receive a giftcard to my favorite restaurant for my birthday" at bounding box center [536, 182] width 204 height 82
click at [434, 168] on input "I receive a giftcard to my favorite restaurant for my birthday" at bounding box center [419, 182] width 29 height 29
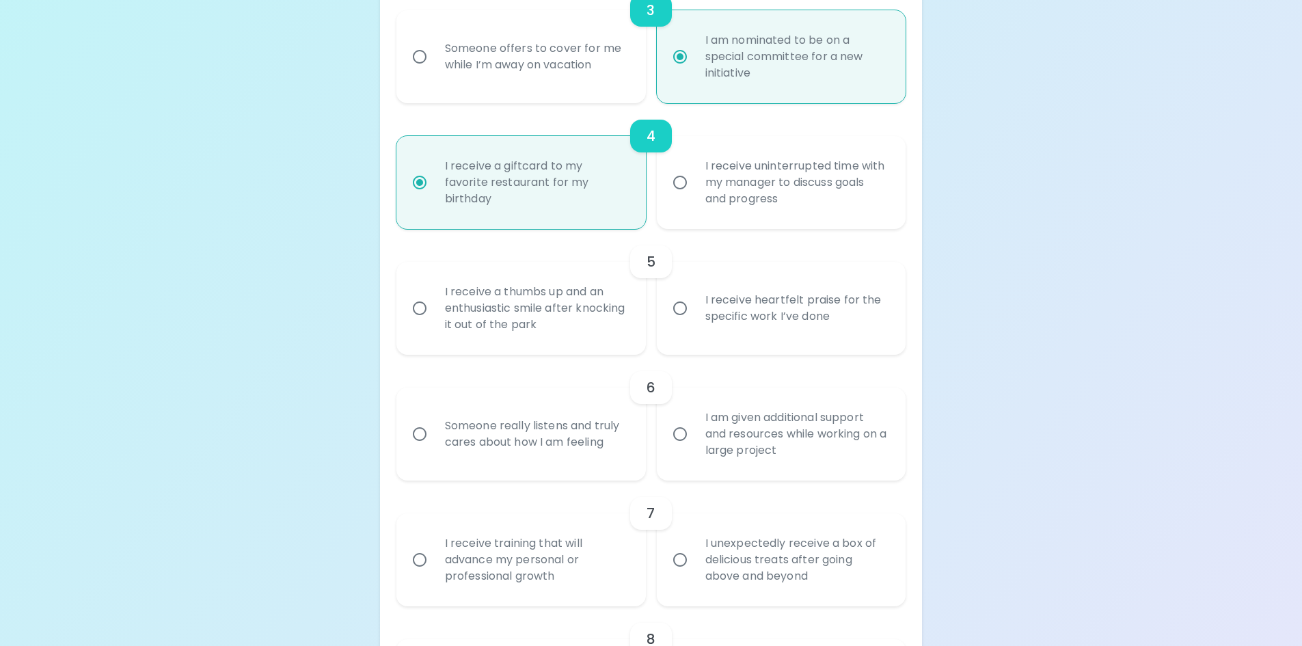
radio input "false"
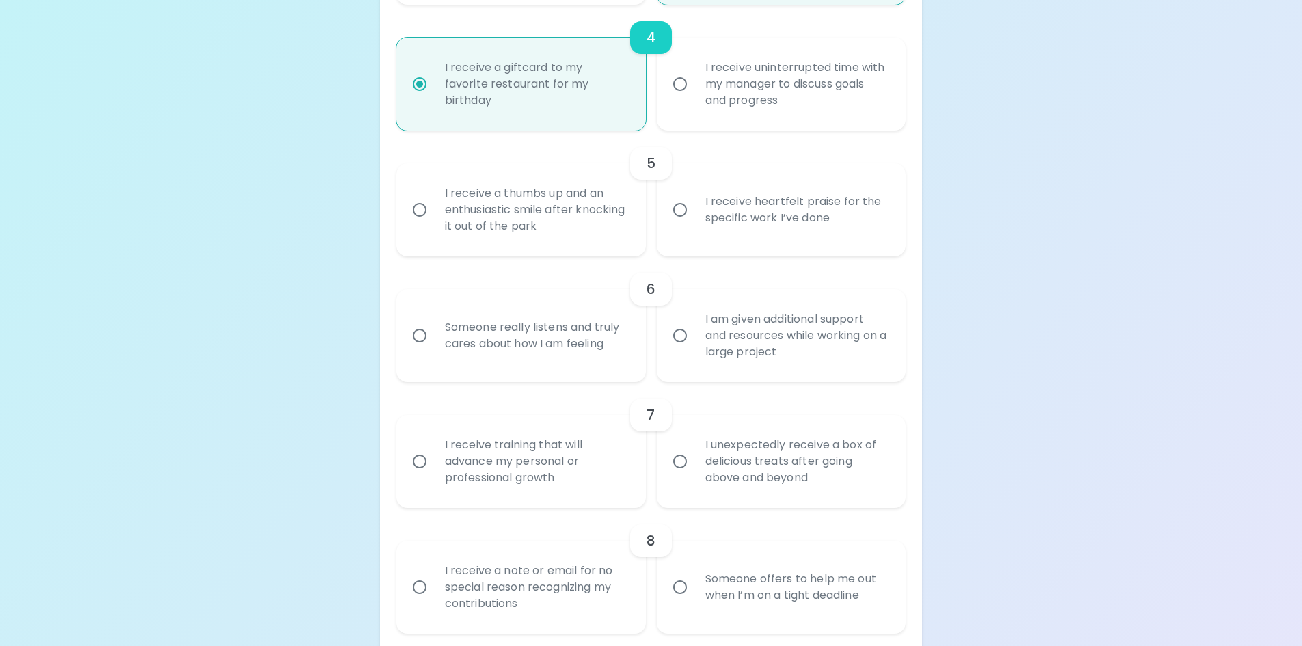
scroll to position [711, 0]
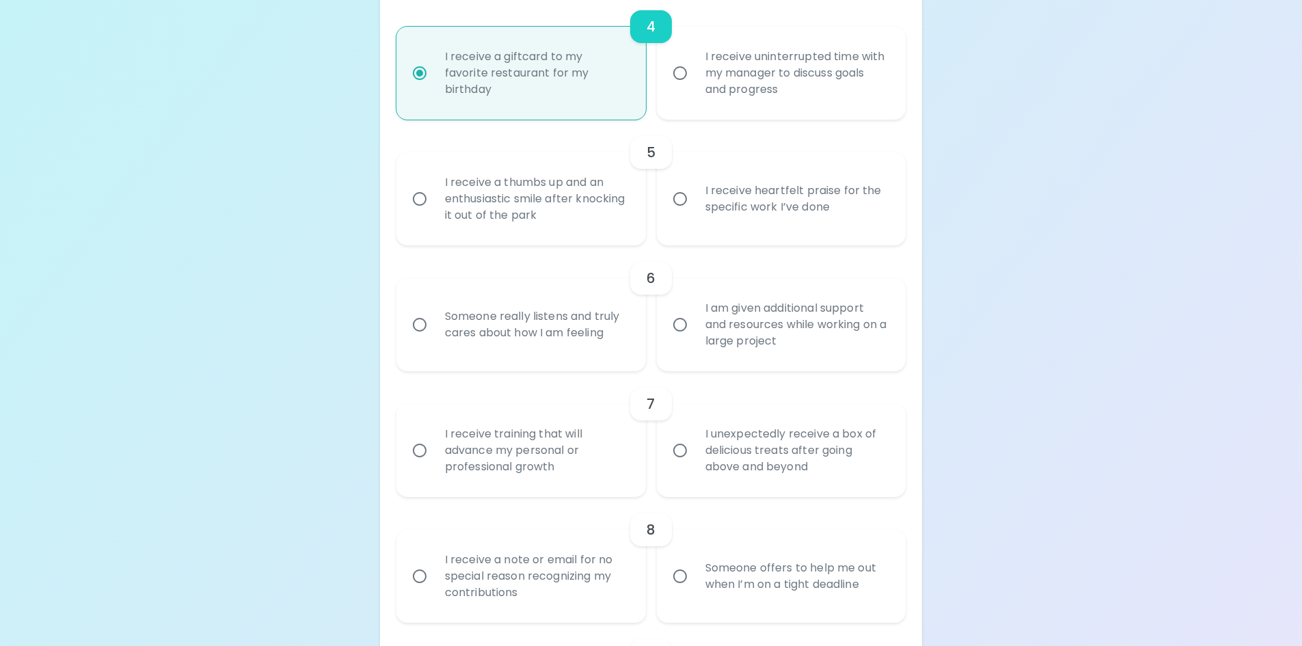
radio input "true"
click at [748, 192] on div "I receive heartfelt praise for the specific work I’ve done" at bounding box center [796, 199] width 204 height 66
click at [694, 192] on input "I receive heartfelt praise for the specific work I’ve done" at bounding box center [680, 199] width 29 height 29
radio input "false"
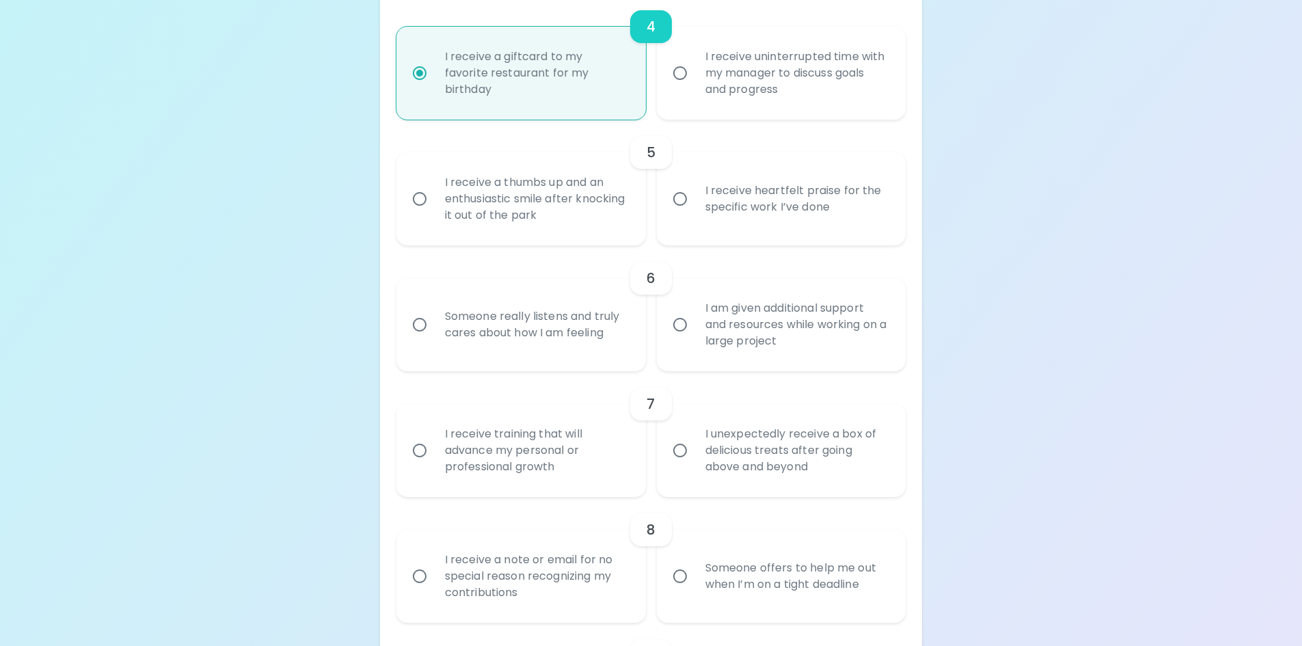
radio input "false"
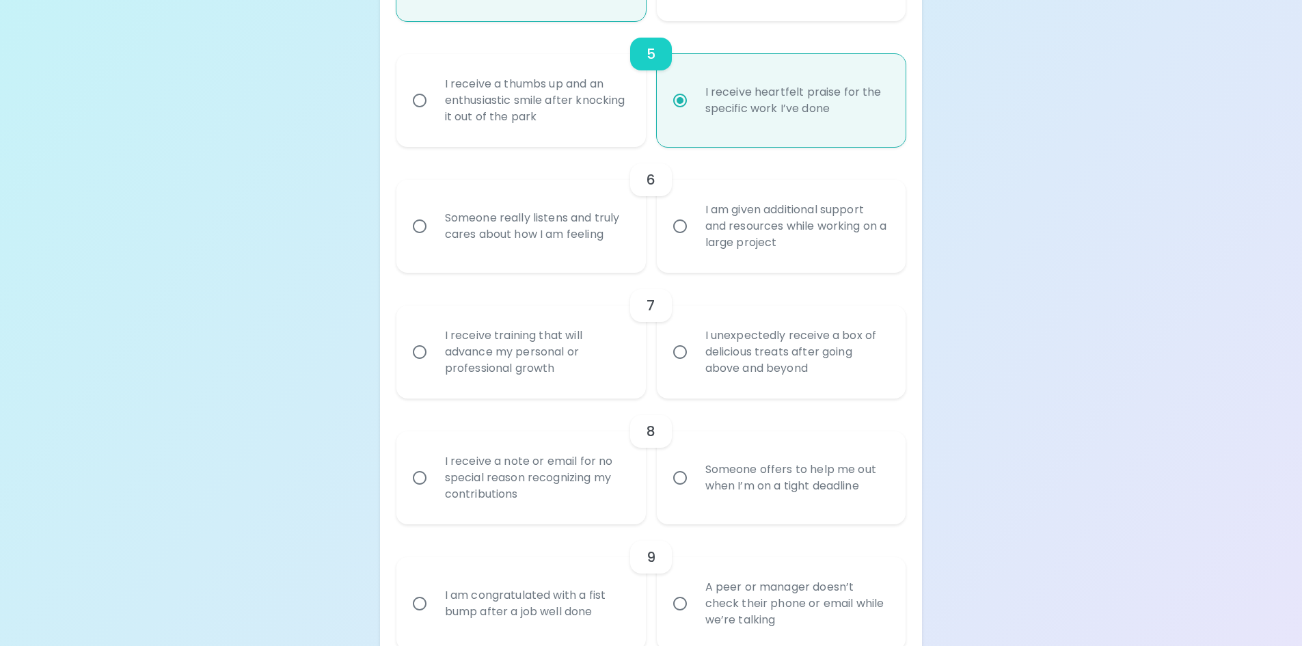
scroll to position [820, 0]
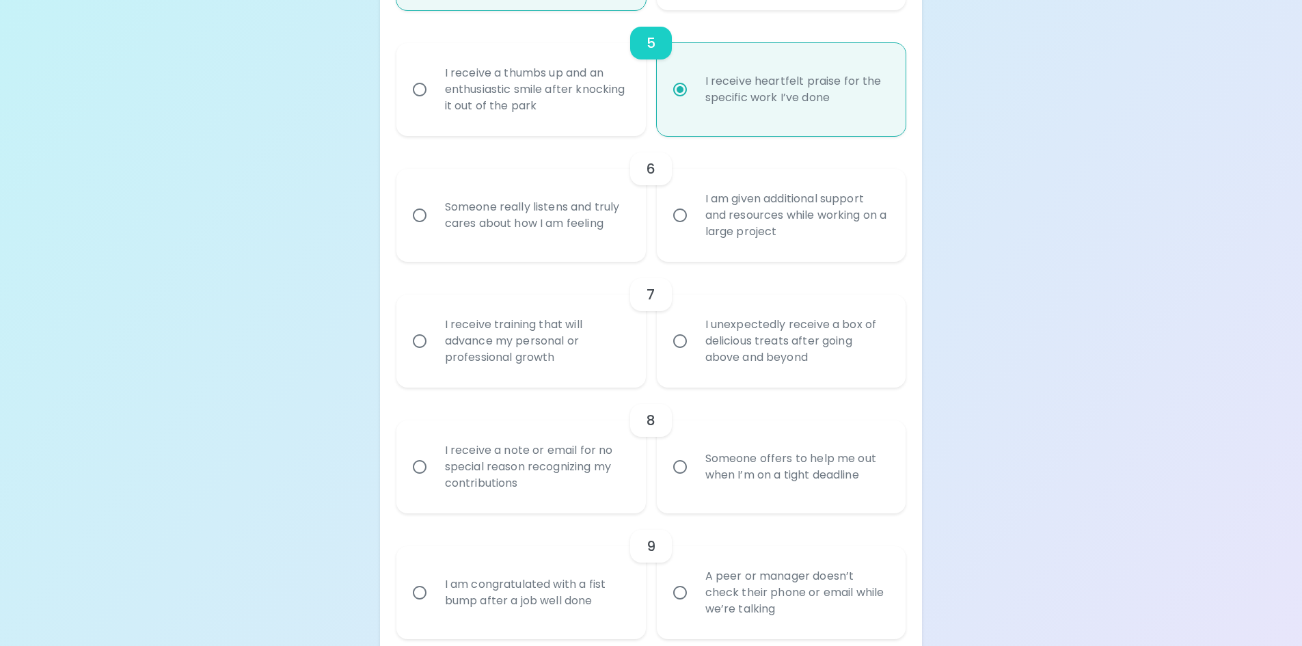
radio input "true"
click at [481, 212] on div "Someone really listens and truly cares about how I am feeling" at bounding box center [536, 215] width 204 height 66
click at [434, 212] on input "Someone really listens and truly cares about how I am feeling" at bounding box center [419, 215] width 29 height 29
radio input "false"
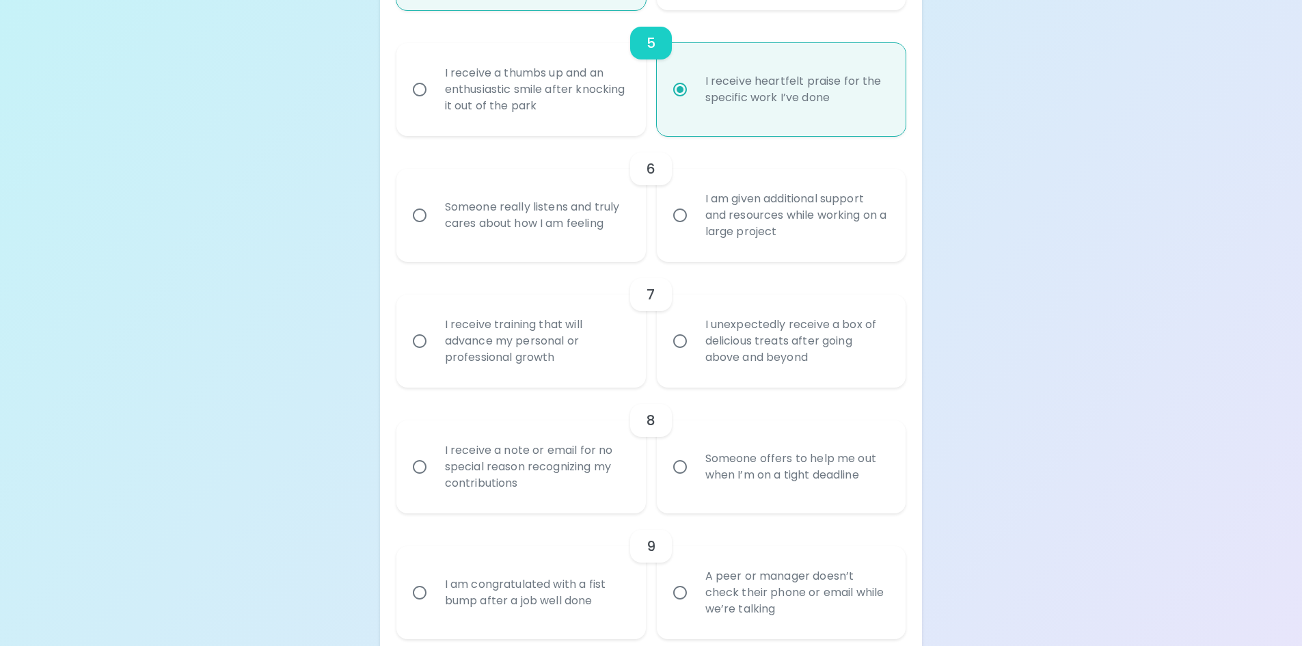
radio input "false"
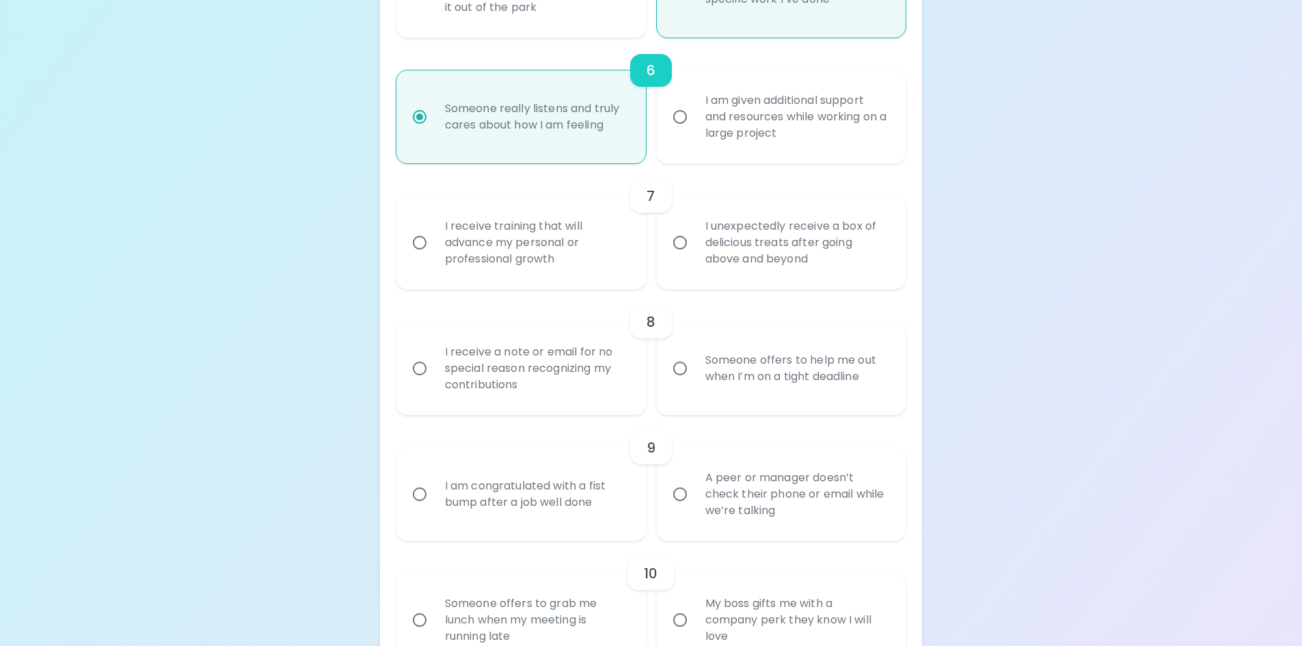
scroll to position [929, 0]
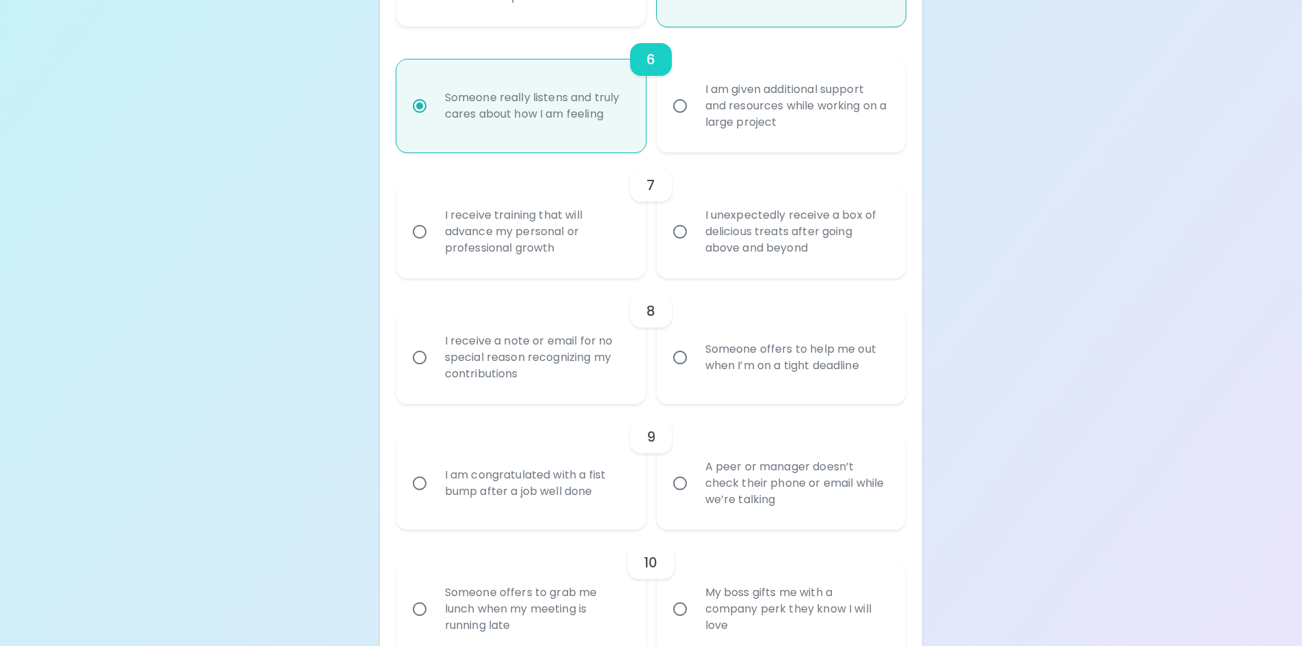
radio input "true"
click at [513, 234] on div "I receive training that will advance my personal or professional growth" at bounding box center [536, 232] width 204 height 82
click at [434, 234] on input "I receive training that will advance my personal or professional growth" at bounding box center [419, 231] width 29 height 29
radio input "false"
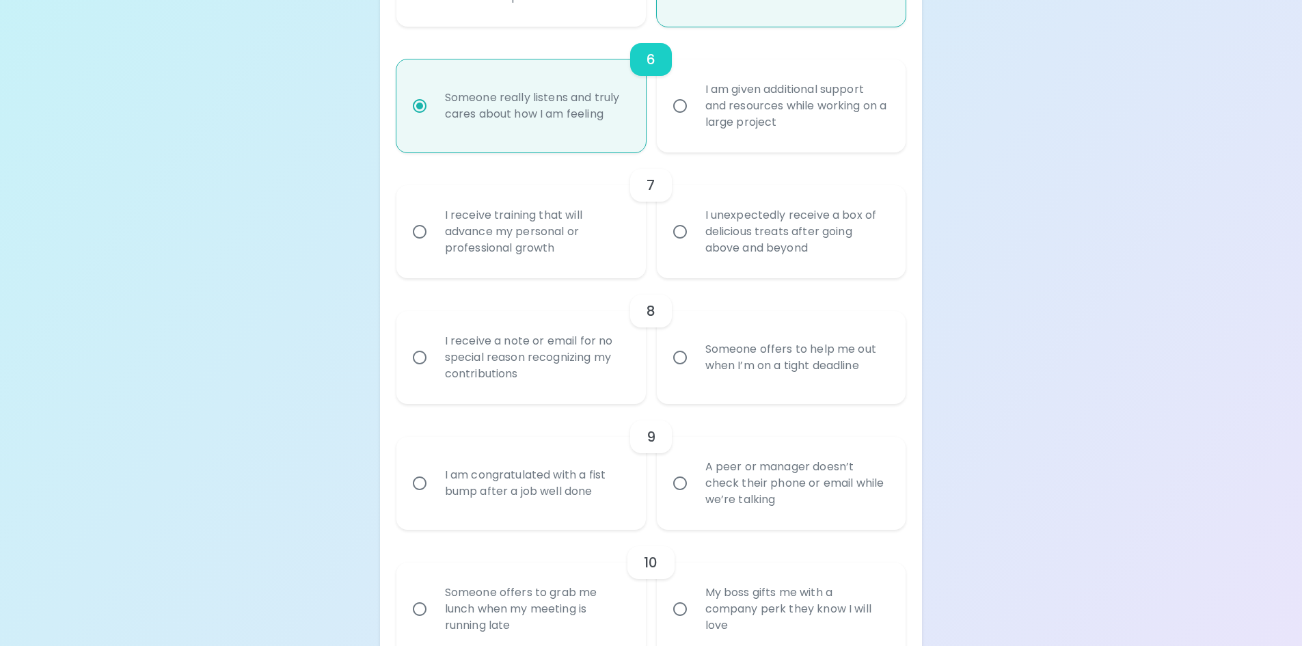
radio input "false"
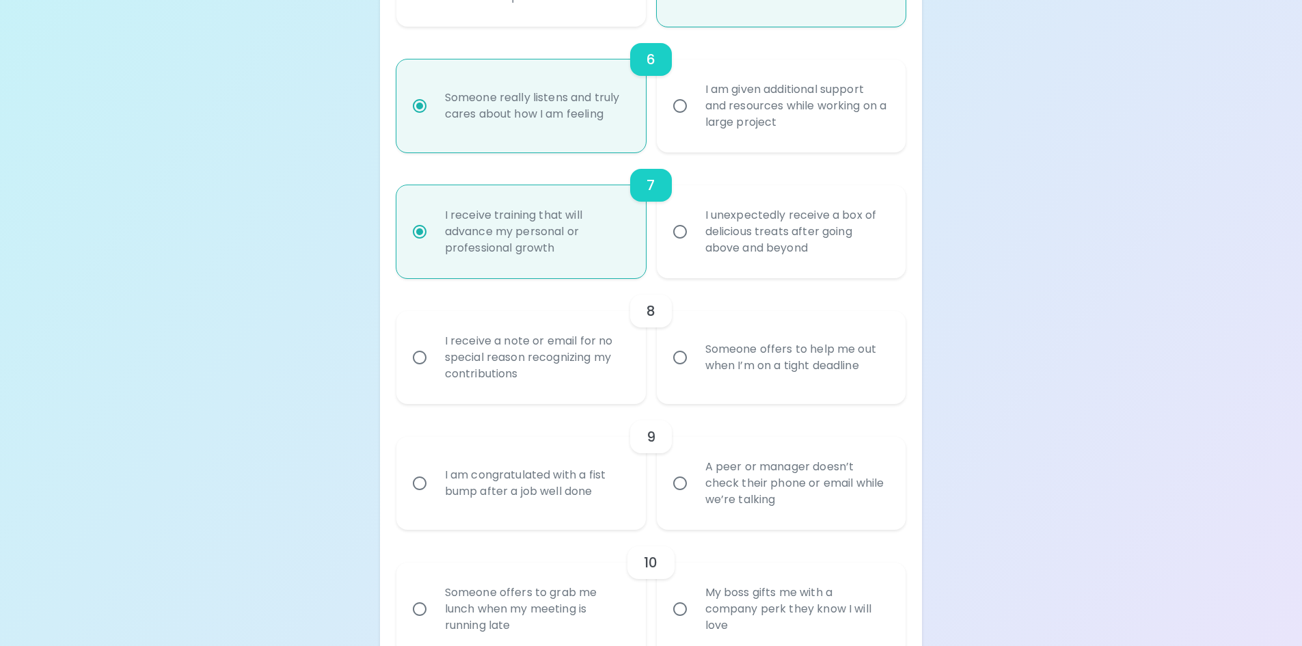
scroll to position [1039, 0]
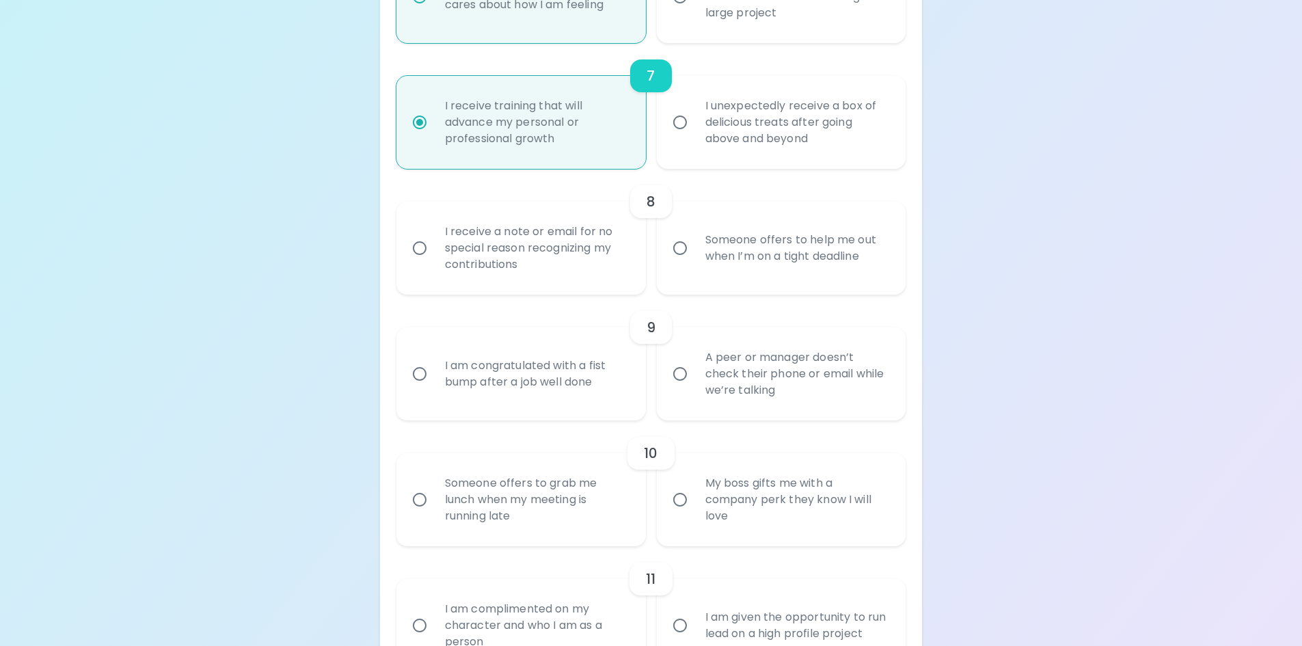
radio input "true"
click at [754, 246] on div "Someone offers to help me out when I’m on a tight deadline" at bounding box center [796, 248] width 204 height 66
click at [694, 246] on input "Someone offers to help me out when I’m on a tight deadline" at bounding box center [680, 248] width 29 height 29
radio input "false"
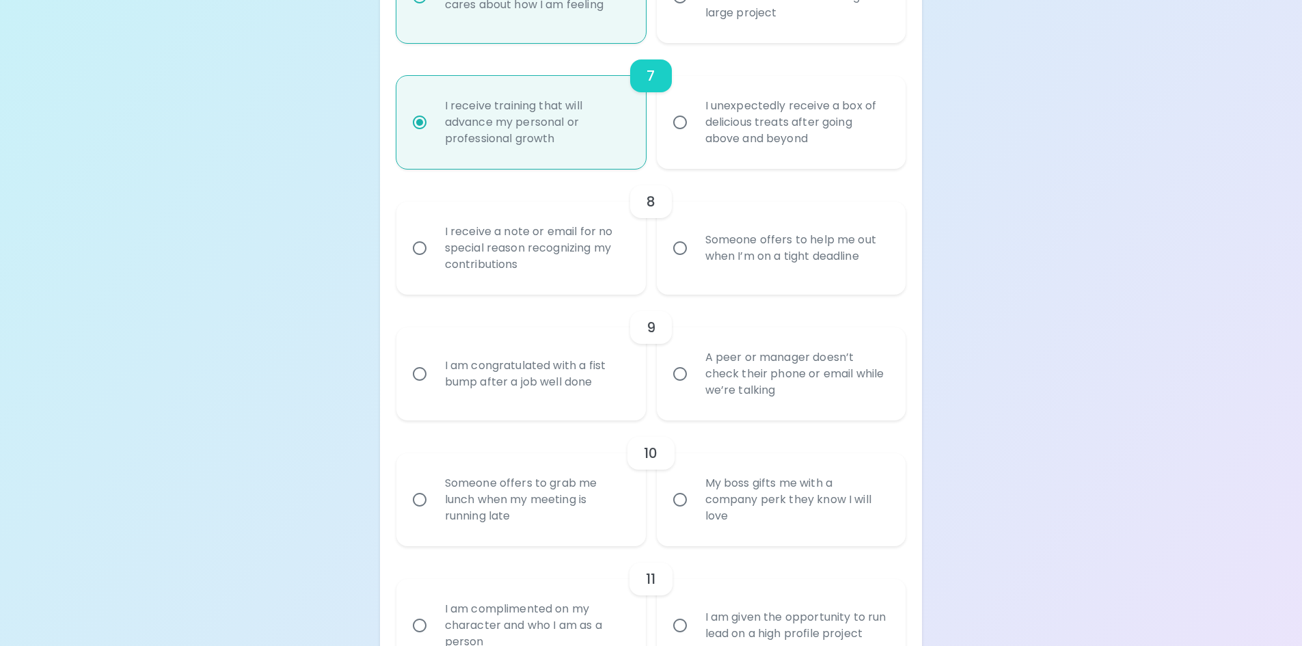
radio input "false"
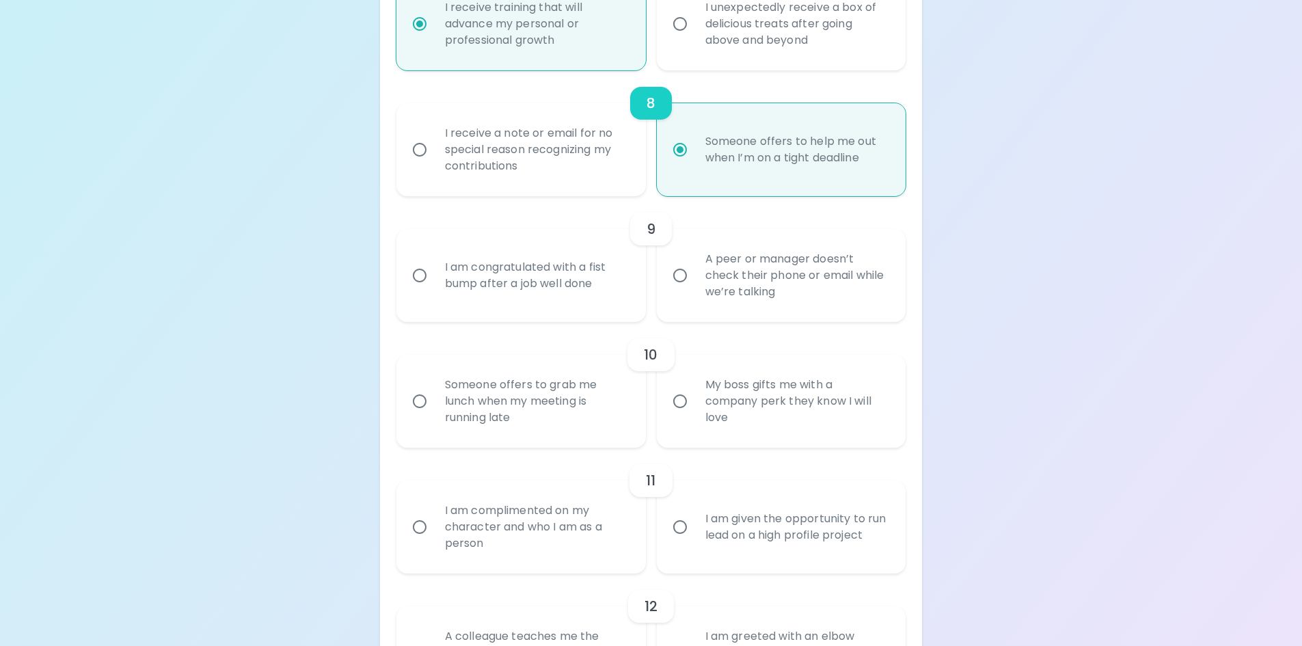
scroll to position [1148, 0]
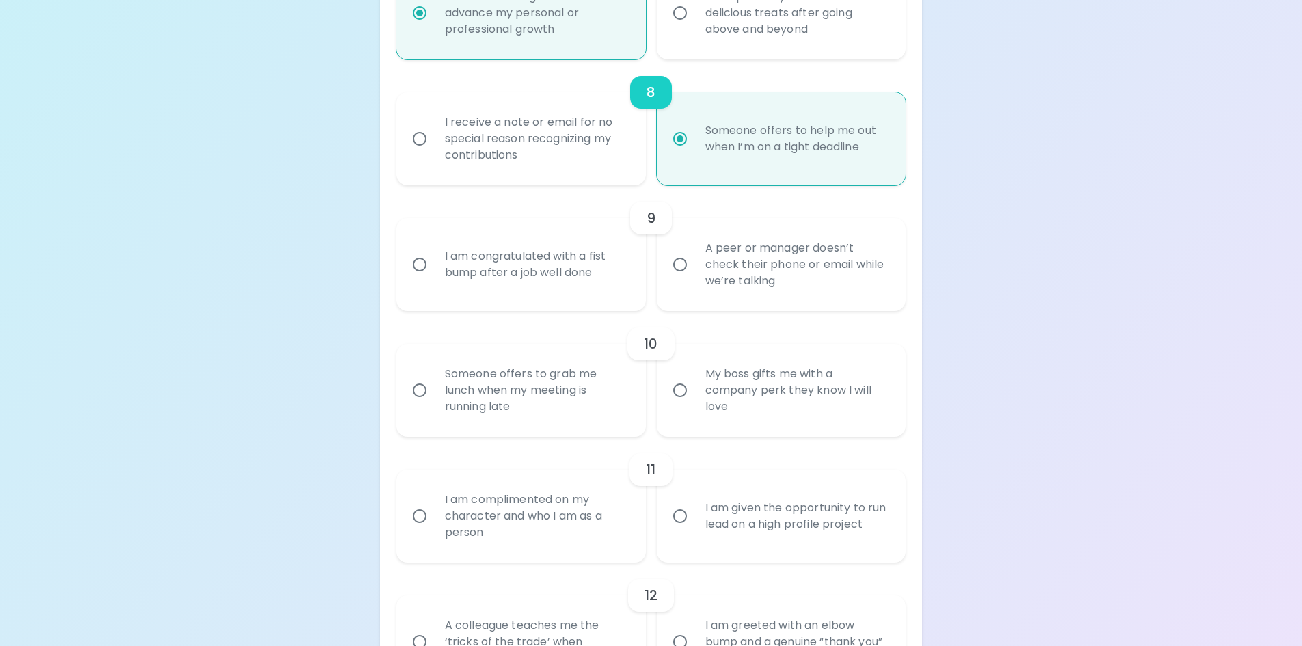
radio input "true"
click at [737, 272] on div "A peer or manager doesn’t check their phone or email while we’re talking" at bounding box center [796, 264] width 204 height 82
click at [694, 272] on input "A peer or manager doesn’t check their phone or email while we’re talking" at bounding box center [680, 264] width 29 height 29
radio input "false"
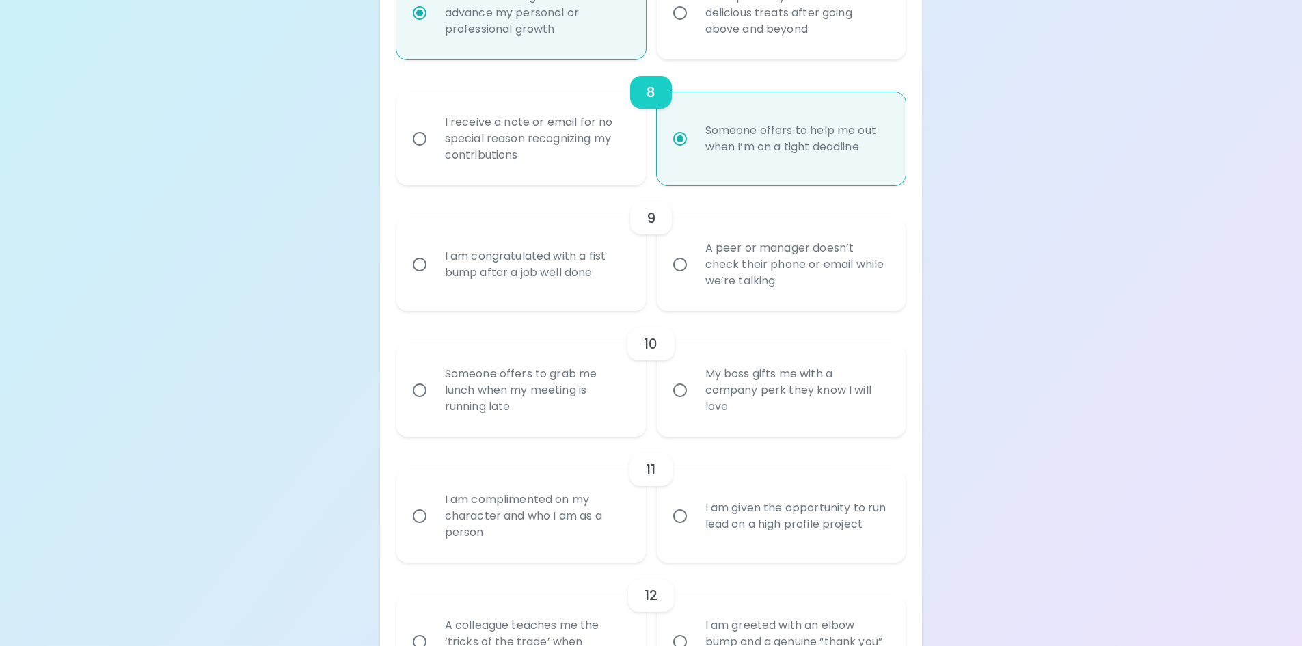
radio input "false"
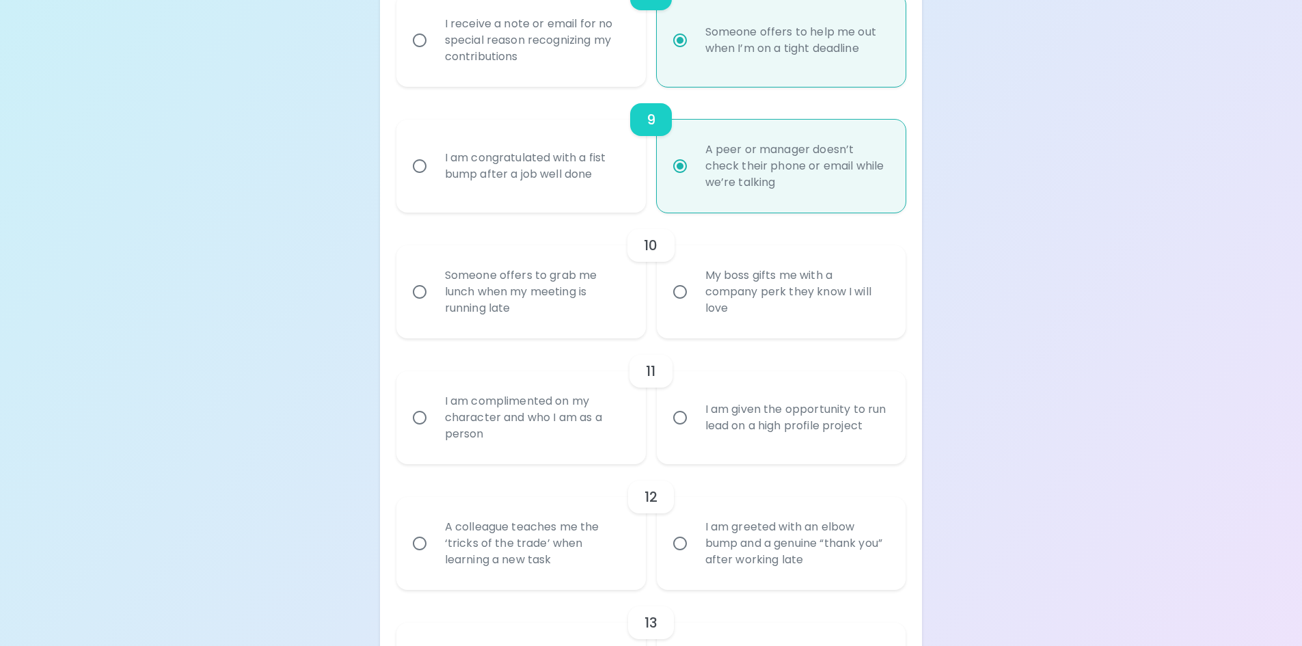
scroll to position [1257, 0]
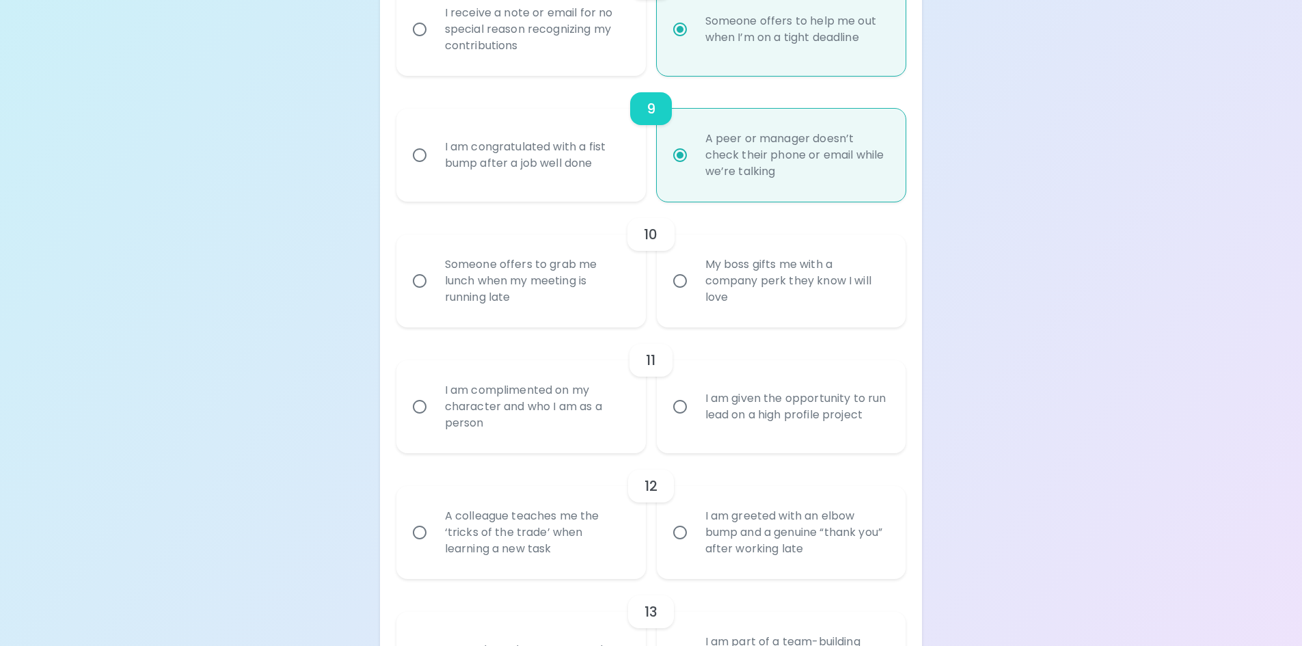
radio input "true"
click at [509, 278] on div "Someone offers to grab me lunch when my meeting is running late" at bounding box center [536, 281] width 204 height 82
click at [434, 278] on input "Someone offers to grab me lunch when my meeting is running late" at bounding box center [419, 281] width 29 height 29
radio input "false"
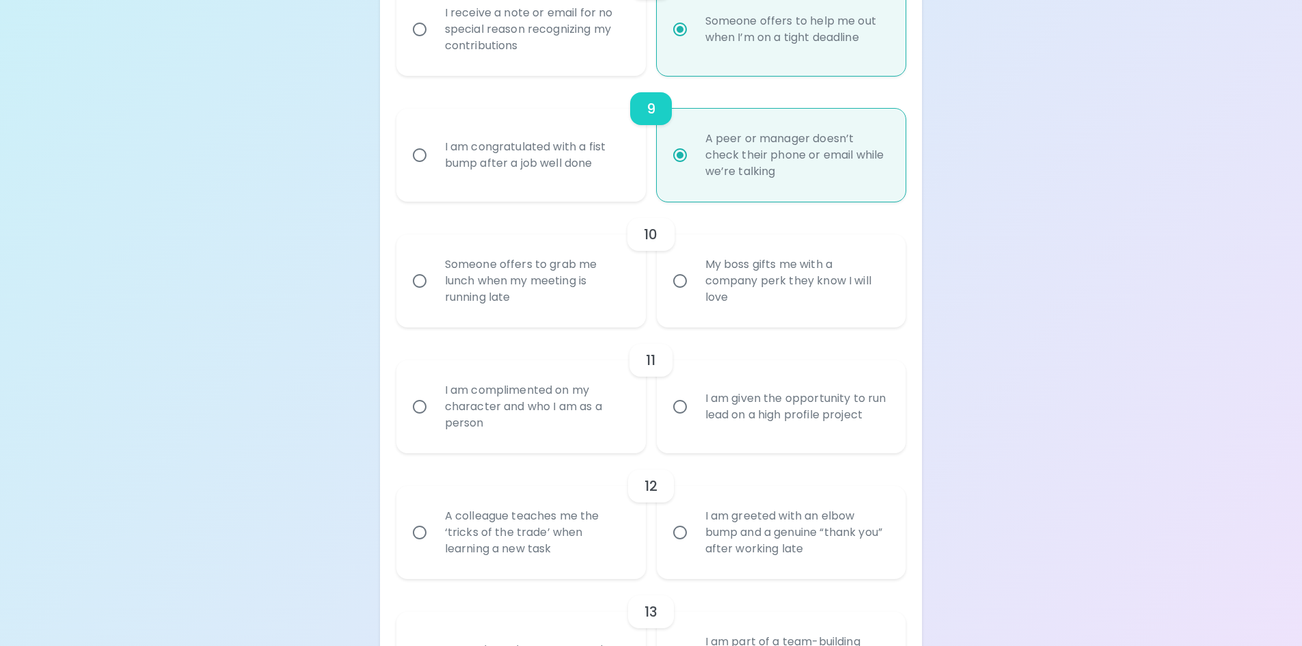
radio input "false"
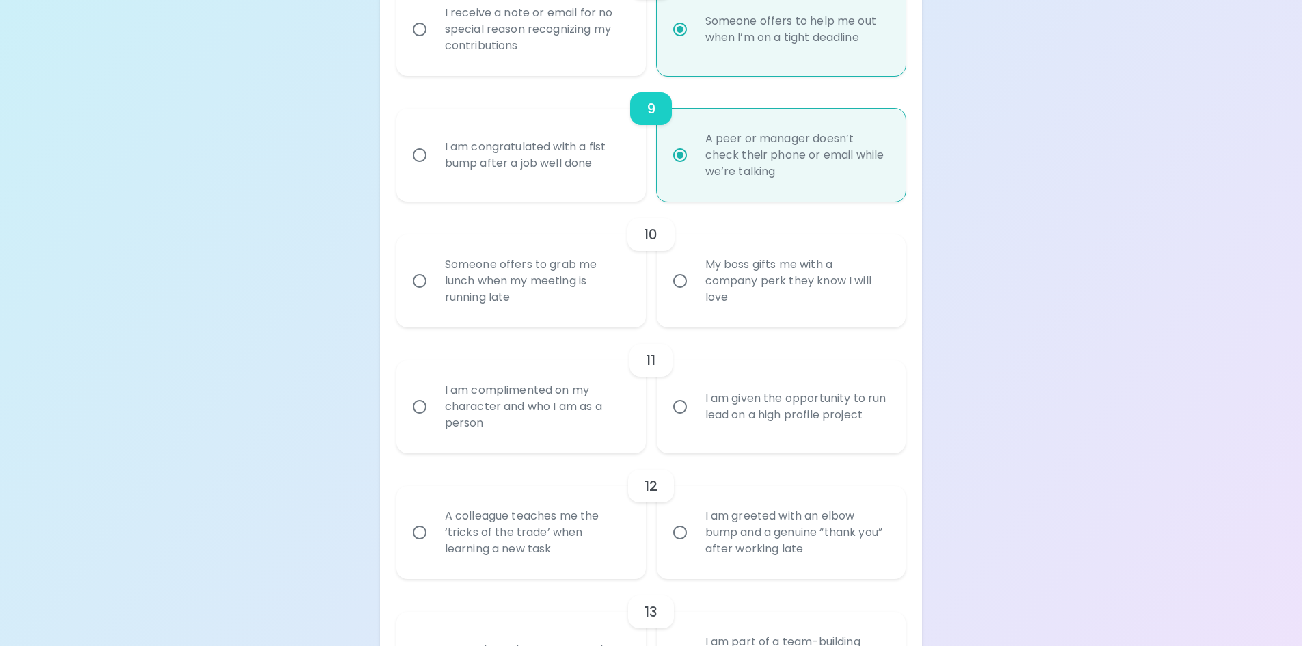
radio input "false"
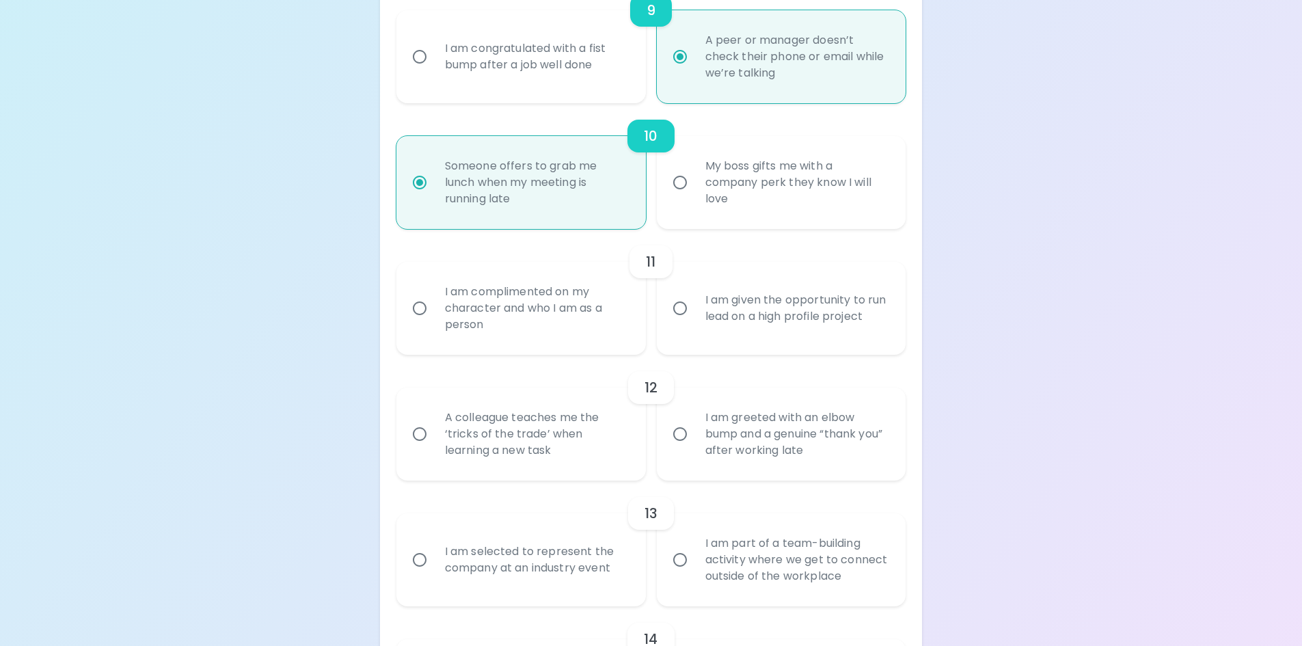
scroll to position [1367, 0]
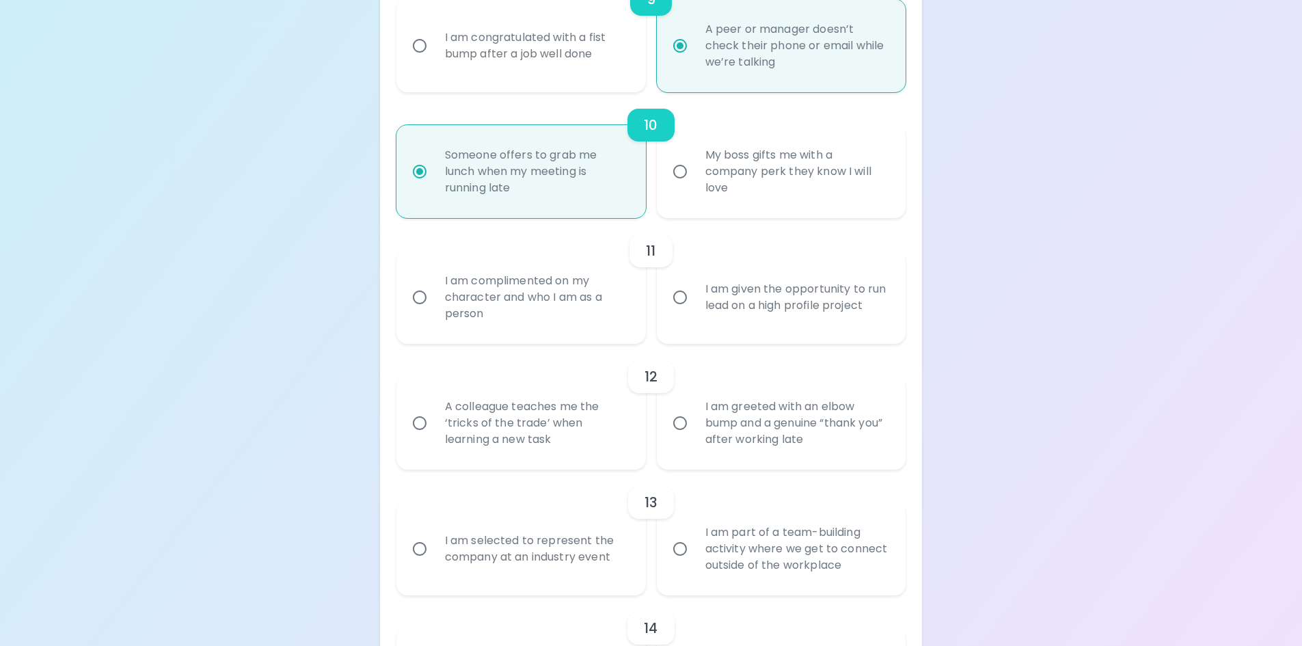
radio input "true"
click at [495, 303] on div "I am complimented on my character and who I am as a person" at bounding box center [536, 297] width 204 height 82
click at [434, 303] on input "I am complimented on my character and who I am as a person" at bounding box center [419, 297] width 29 height 29
radio input "false"
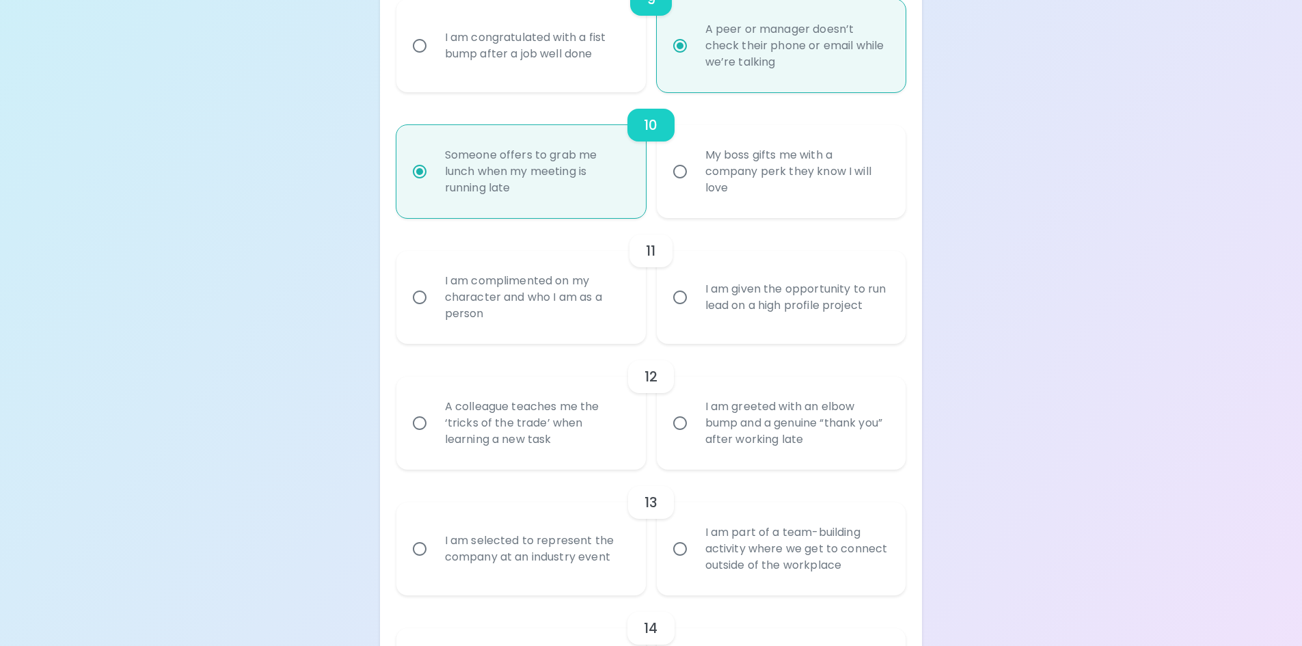
radio input "false"
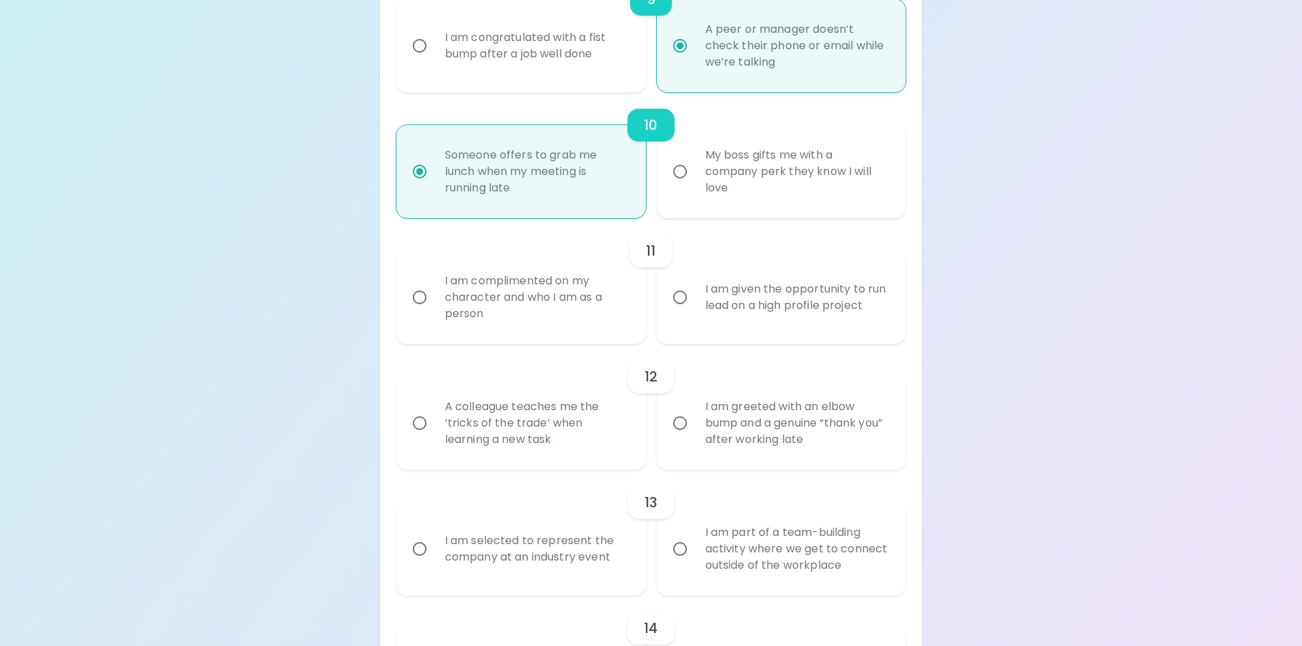
radio input "false"
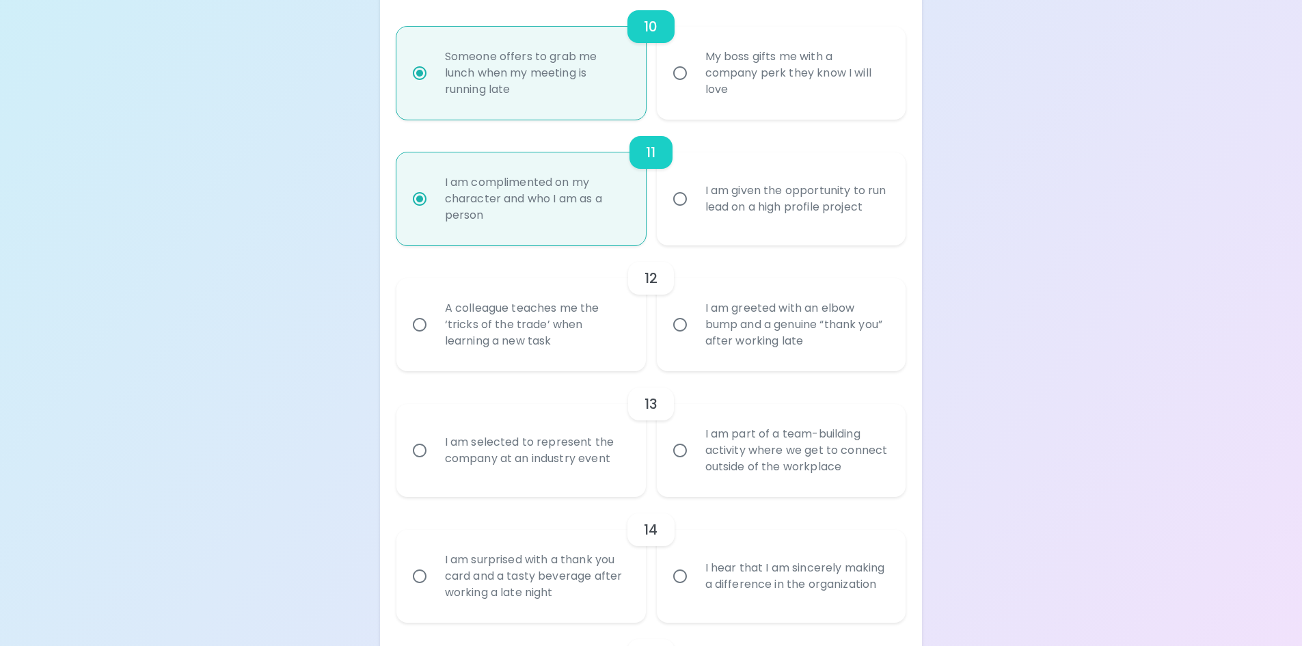
scroll to position [1476, 0]
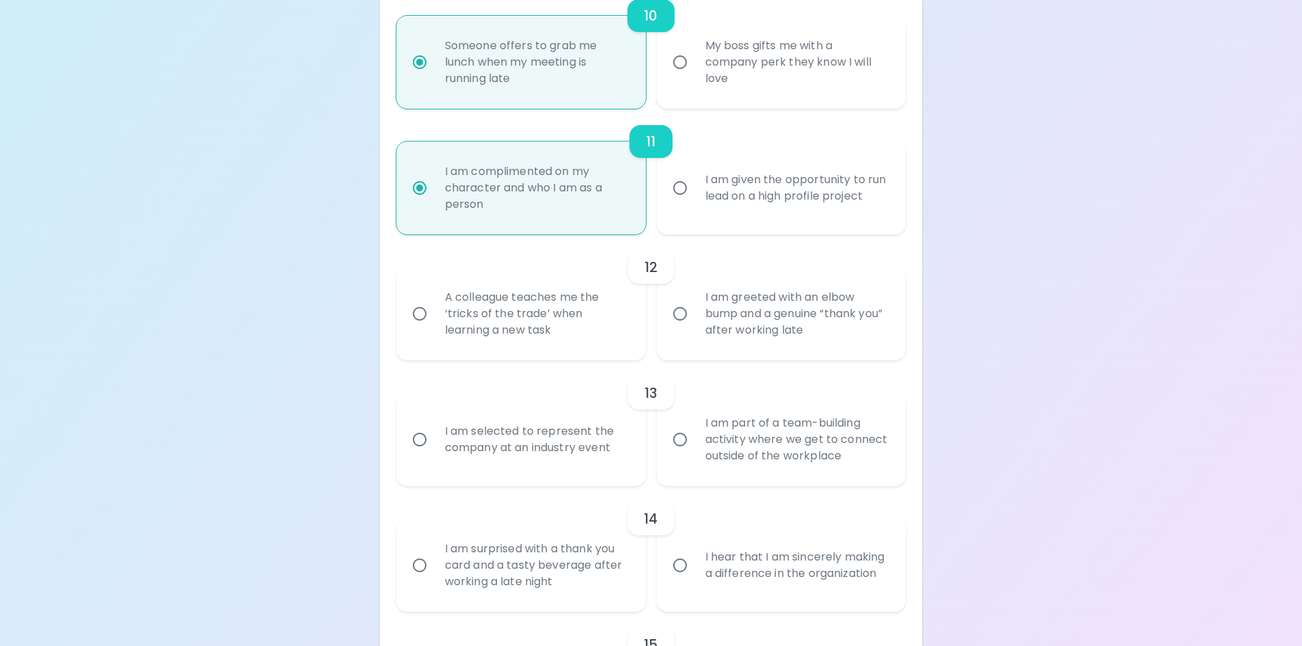
radio input "true"
click at [732, 323] on div "I am greeted with an elbow bump and a genuine “thank you” after working late" at bounding box center [796, 314] width 204 height 82
click at [694, 323] on input "I am greeted with an elbow bump and a genuine “thank you” after working late" at bounding box center [680, 313] width 29 height 29
radio input "false"
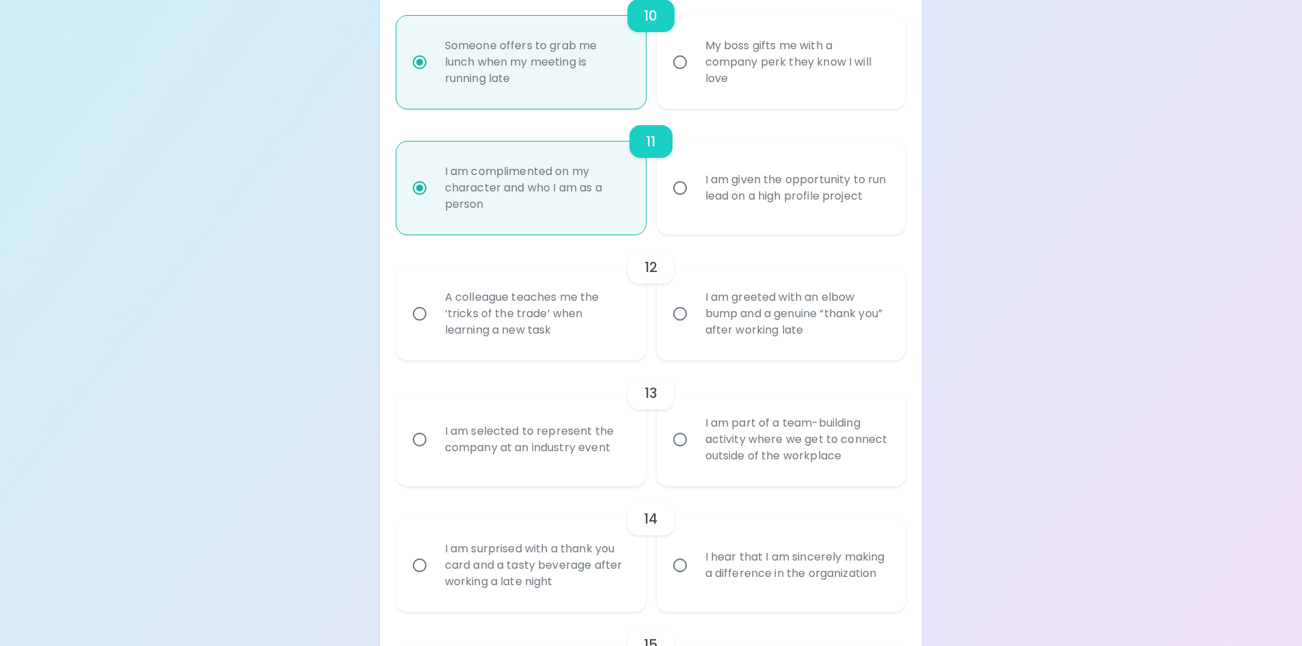
radio input "false"
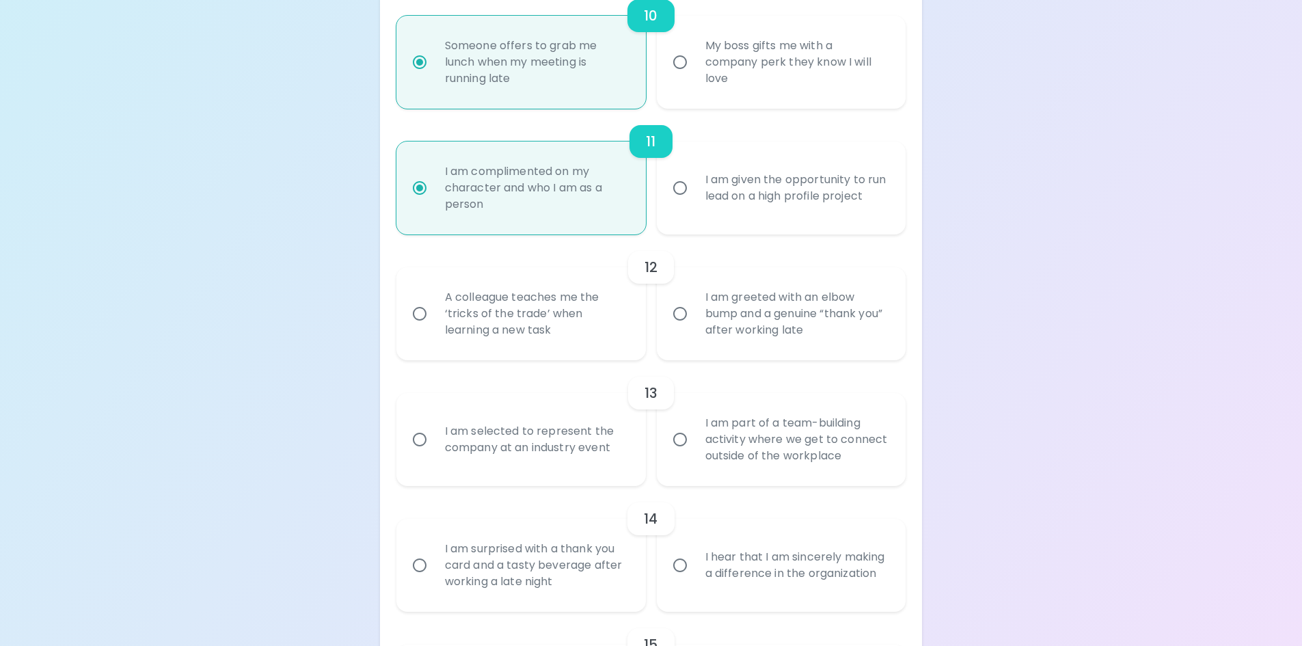
radio input "false"
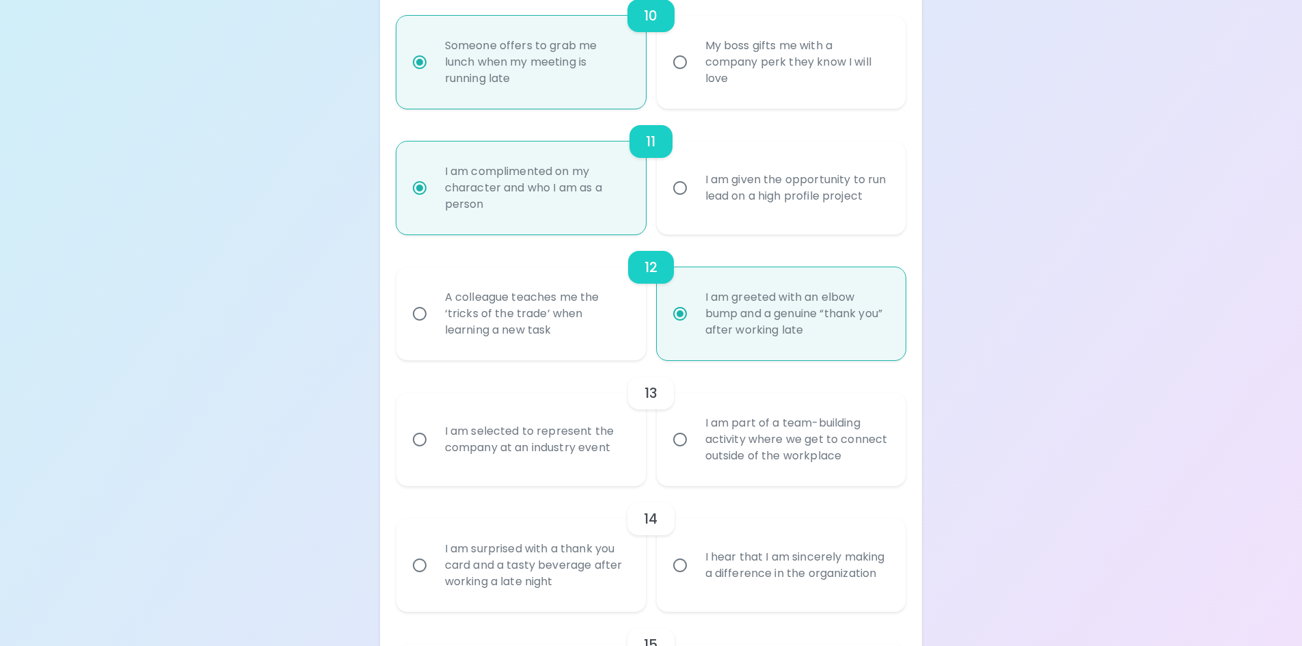
scroll to position [1586, 0]
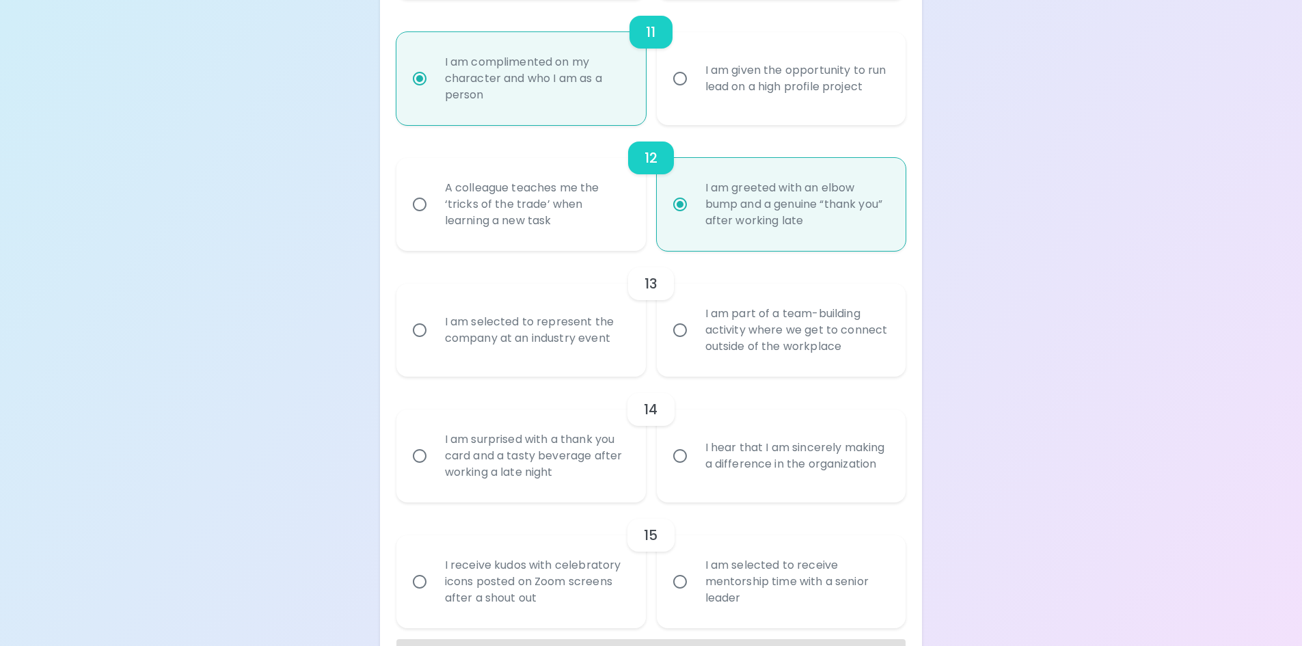
radio input "true"
click at [546, 326] on div "I am selected to represent the company at an industry event" at bounding box center [536, 330] width 204 height 66
click at [434, 326] on input "I am selected to represent the company at an industry event" at bounding box center [419, 330] width 29 height 29
radio input "false"
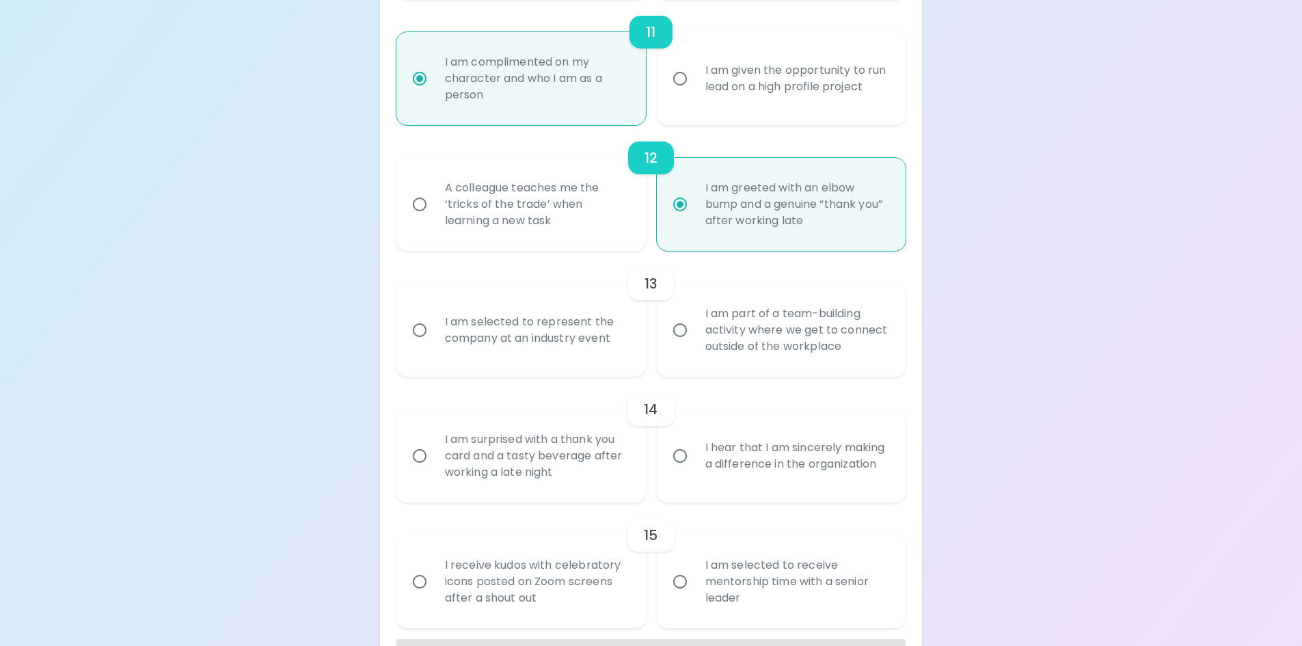
radio input "false"
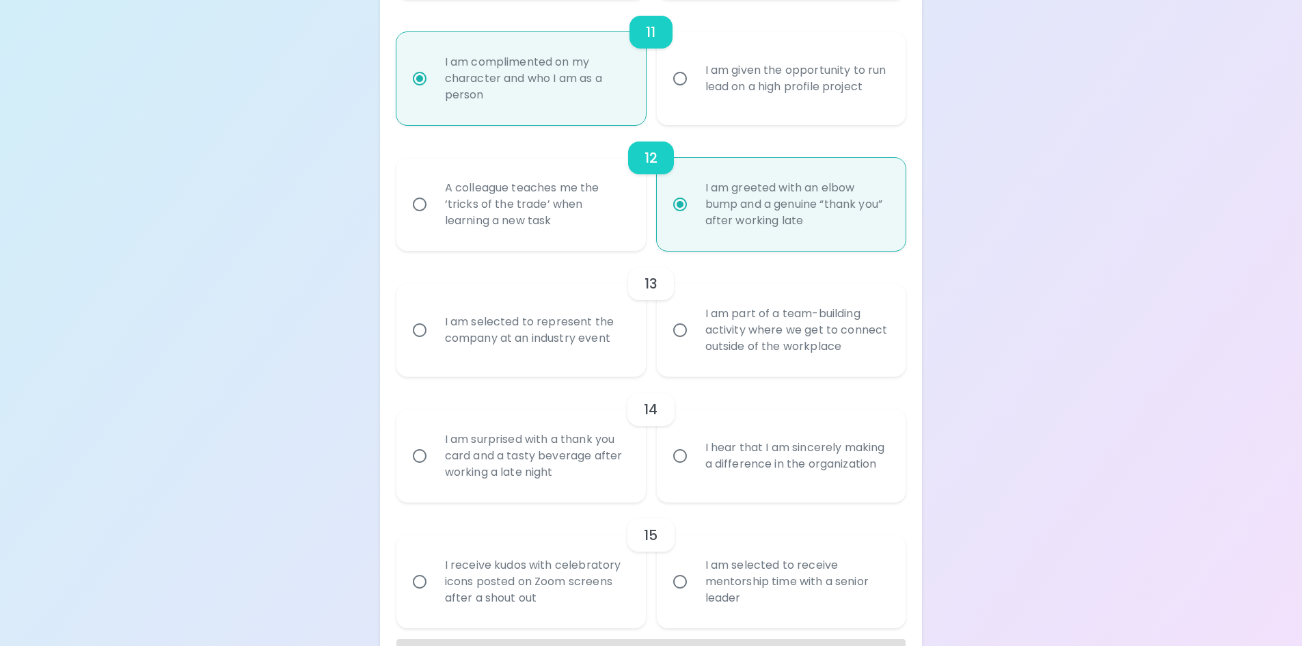
radio input "false"
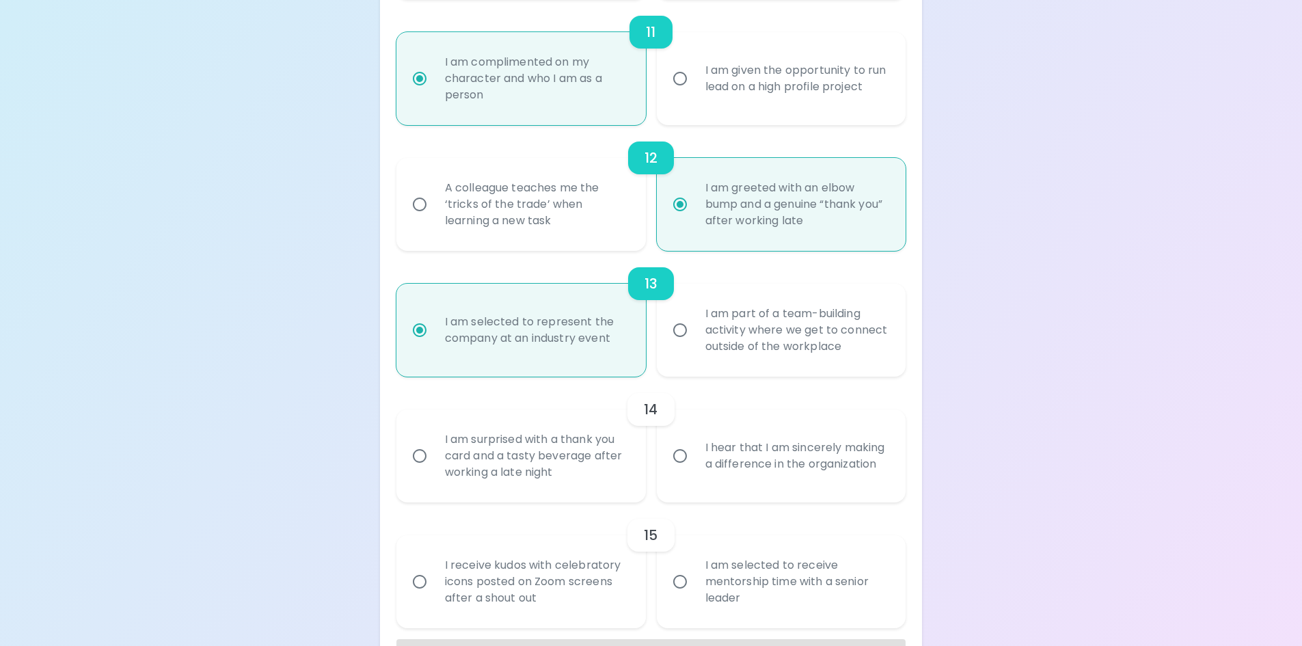
scroll to position [1635, 0]
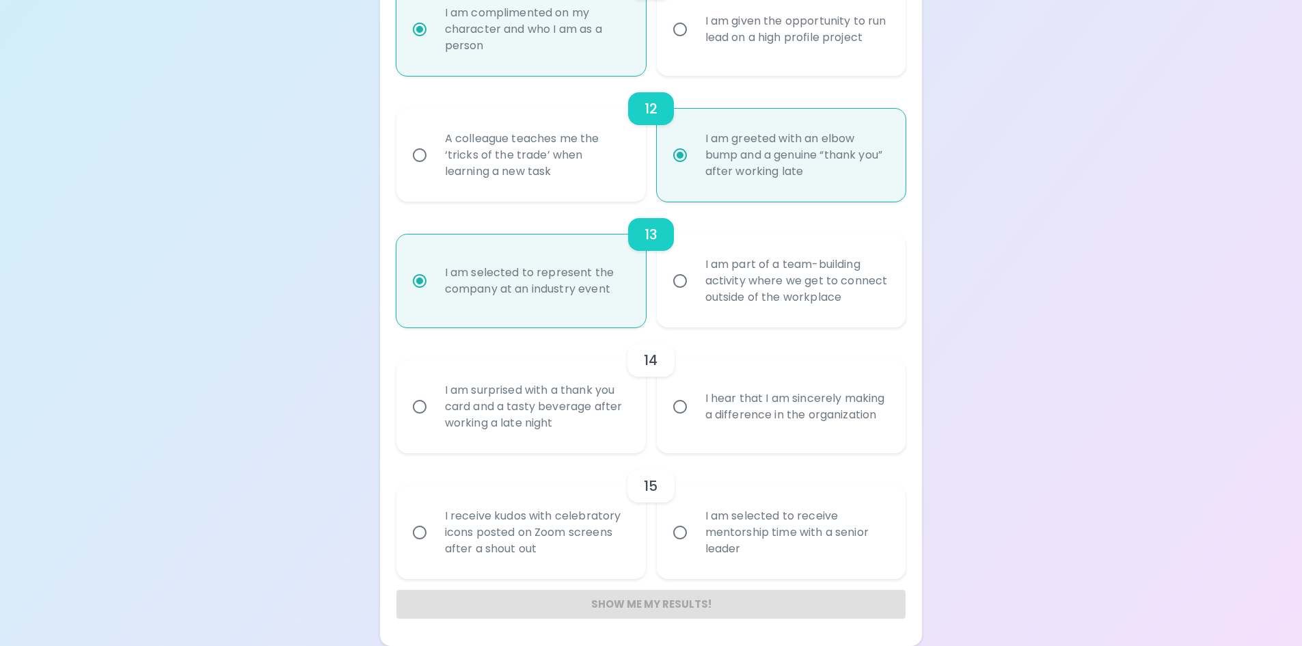
radio input "true"
click at [730, 403] on div "I hear that I am sincerely making a difference in the organization" at bounding box center [796, 407] width 204 height 66
click at [694, 403] on input "I hear that I am sincerely making a difference in the organization" at bounding box center [680, 406] width 29 height 29
radio input "false"
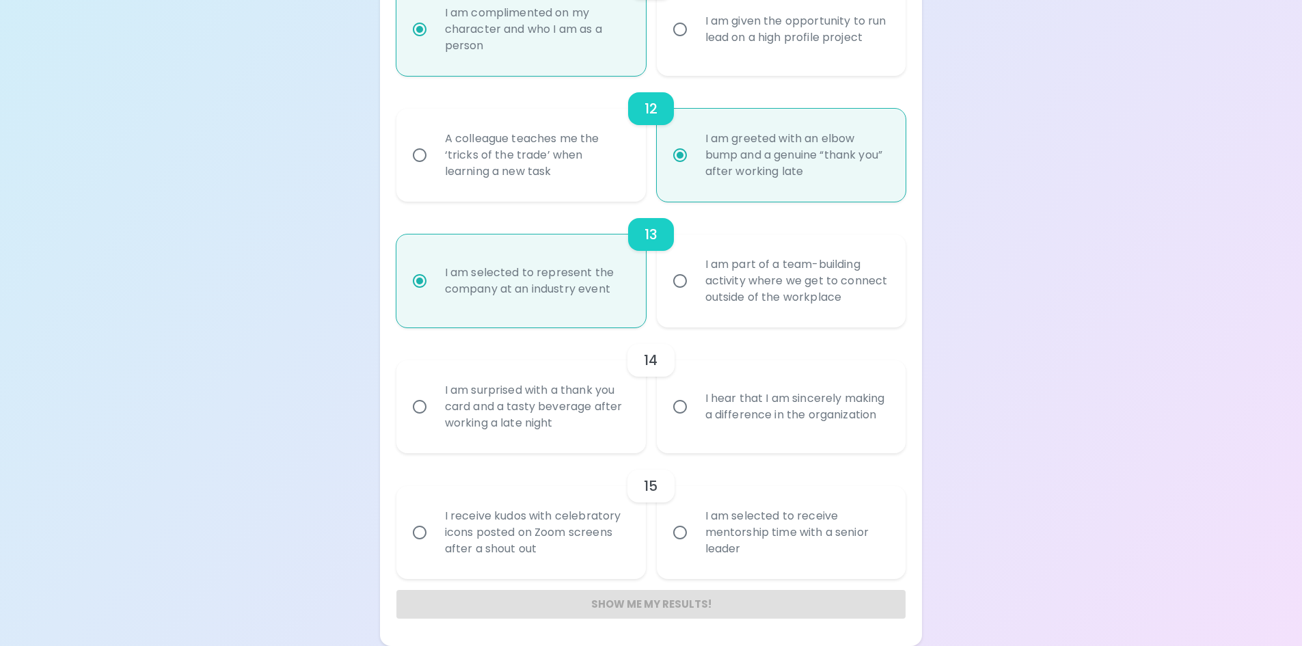
radio input "false"
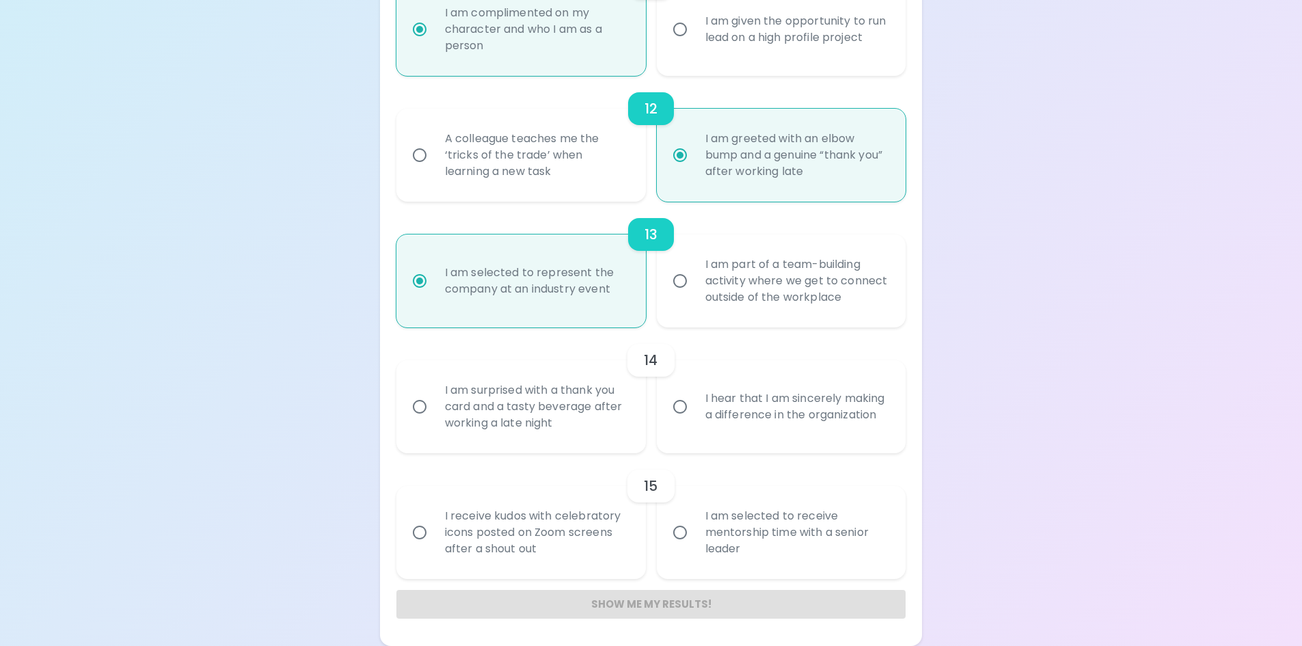
radio input "false"
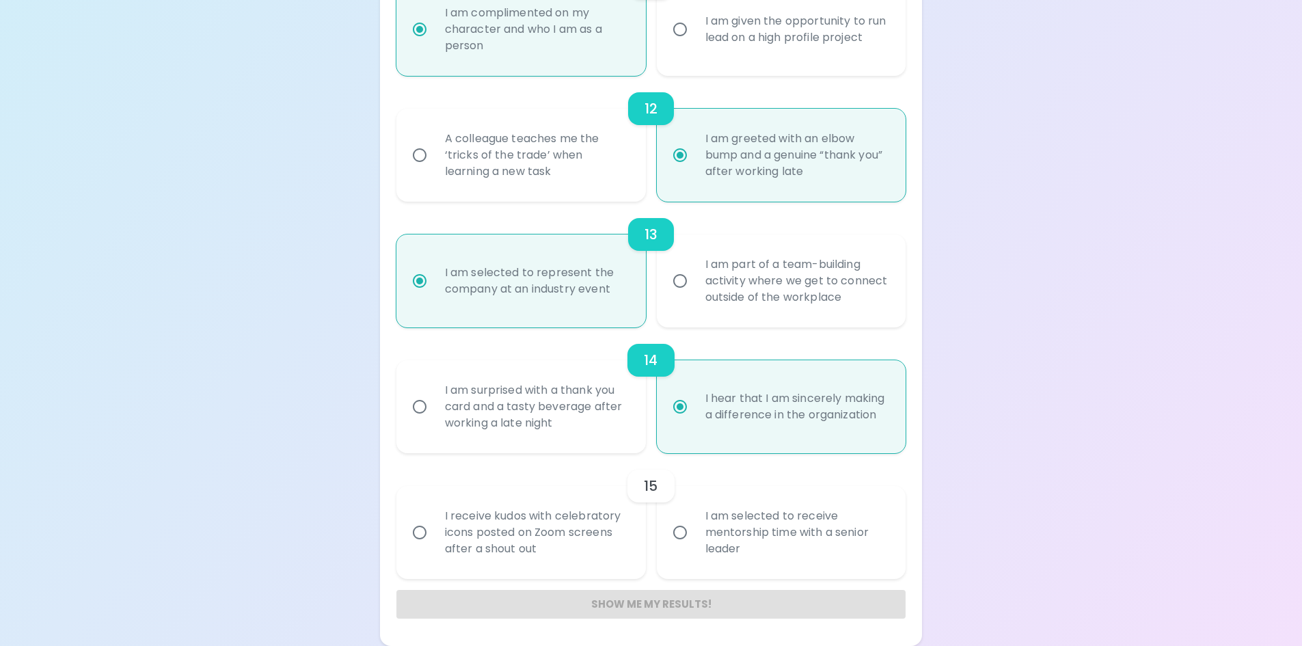
radio input "true"
click at [496, 528] on div "I receive kudos with celebratory icons posted on Zoom screens after a shout out" at bounding box center [536, 532] width 204 height 82
click at [434, 528] on input "I receive kudos with celebratory icons posted on Zoom screens after a shout out" at bounding box center [419, 532] width 29 height 29
radio input "false"
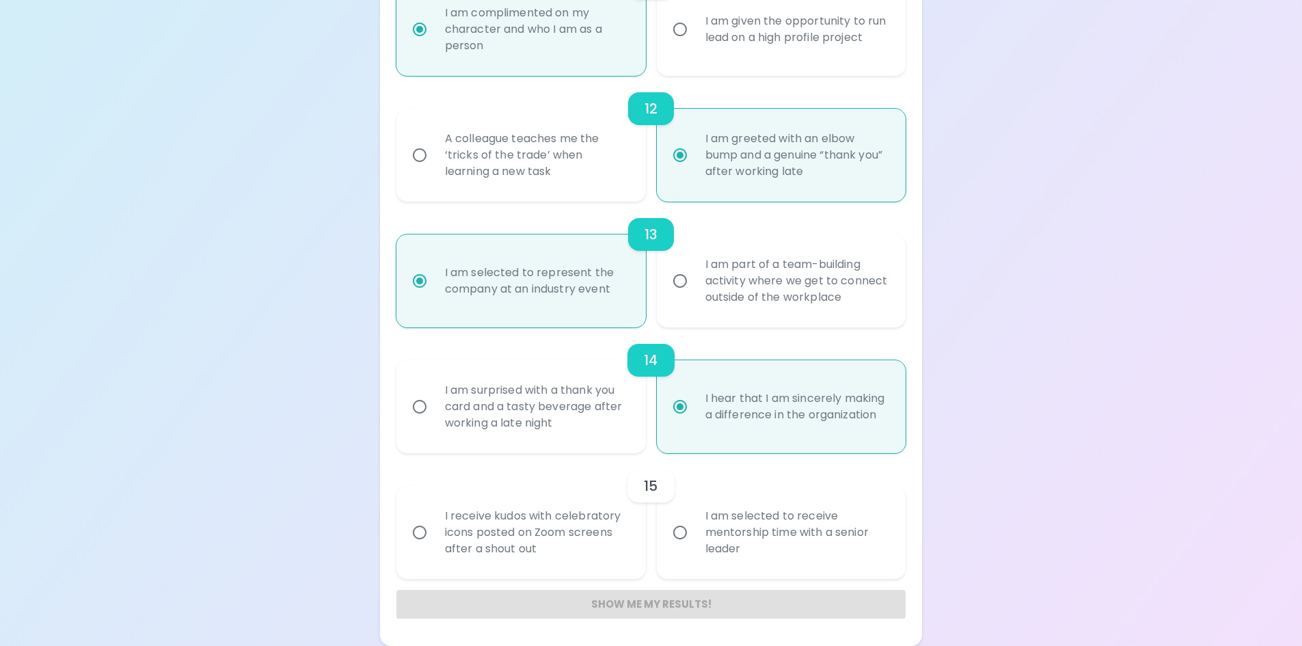
radio input "false"
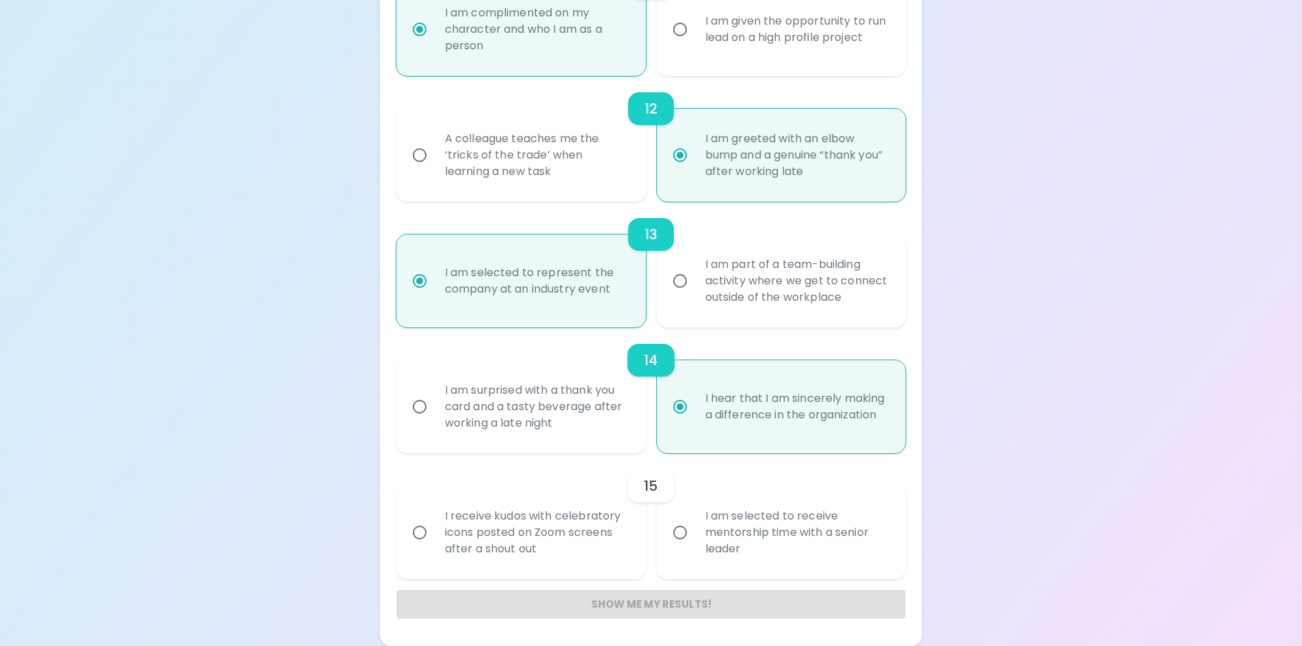
radio input "false"
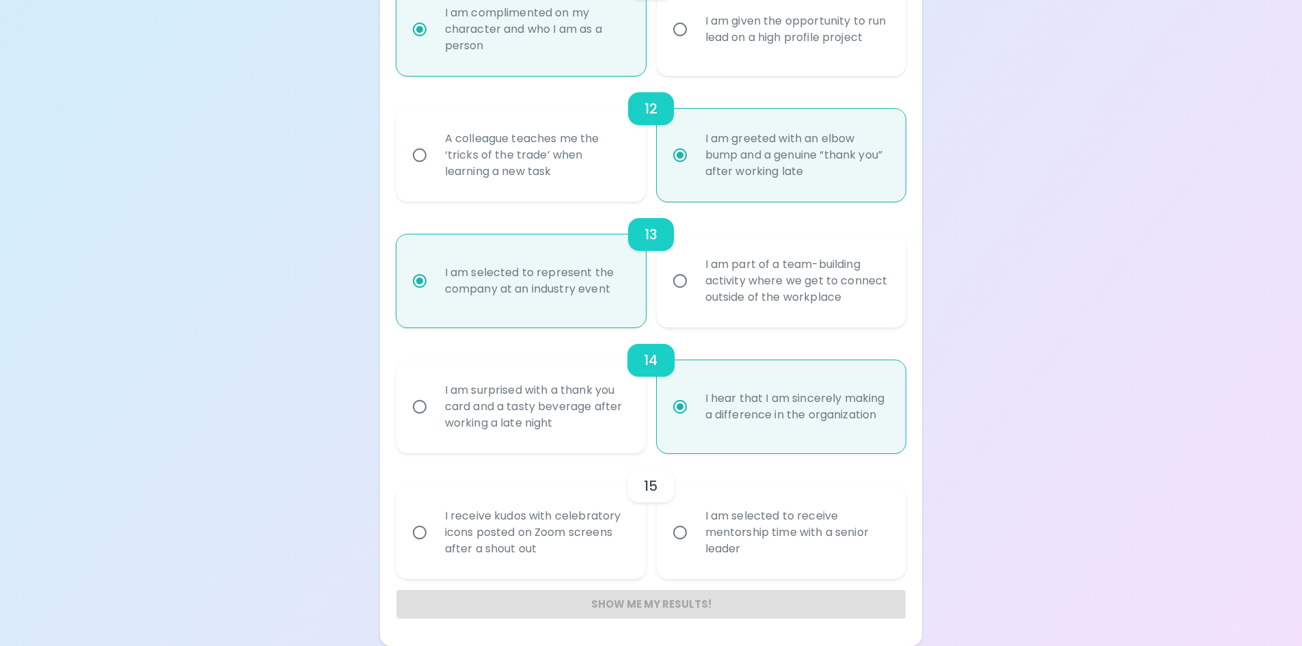
radio input "false"
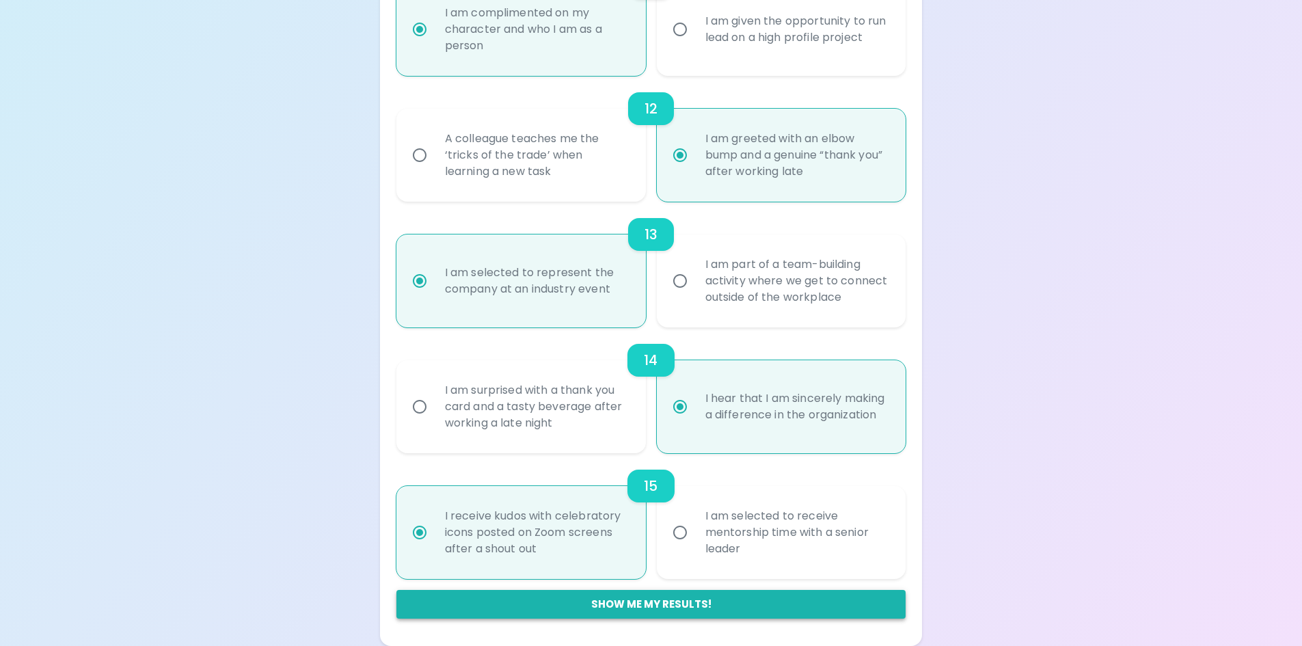
radio input "true"
click at [647, 595] on button "Show me my results!" at bounding box center [651, 604] width 510 height 29
radio input "false"
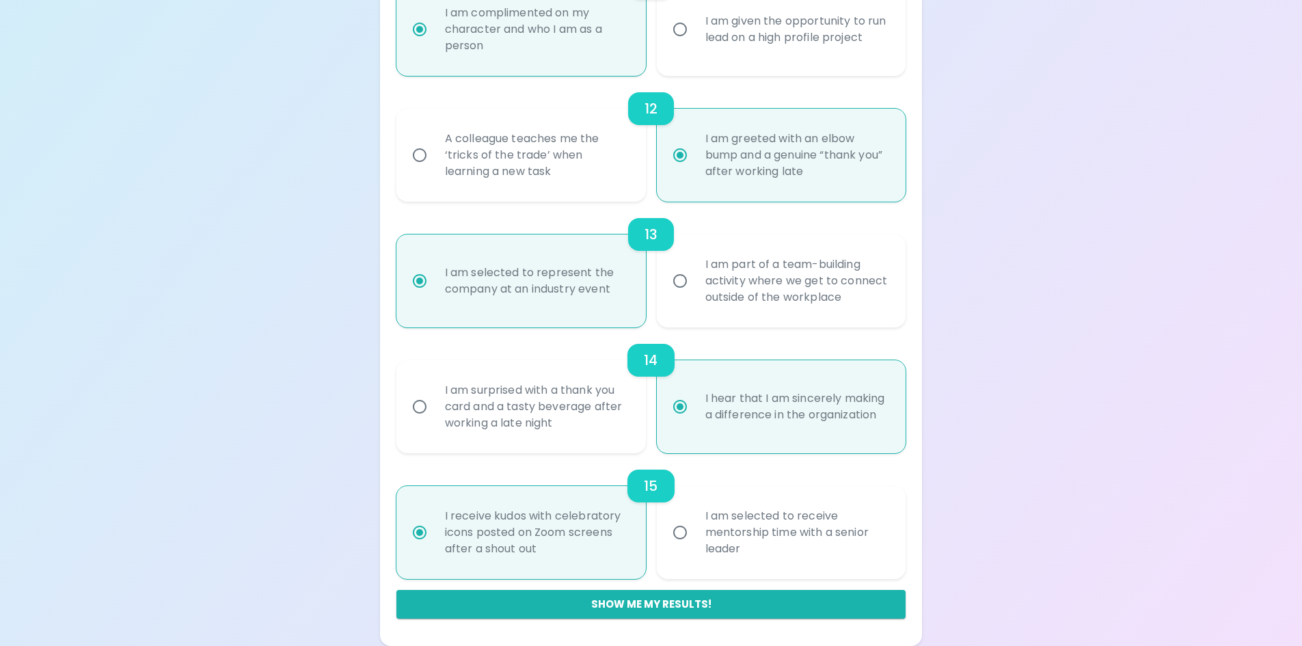
radio input "false"
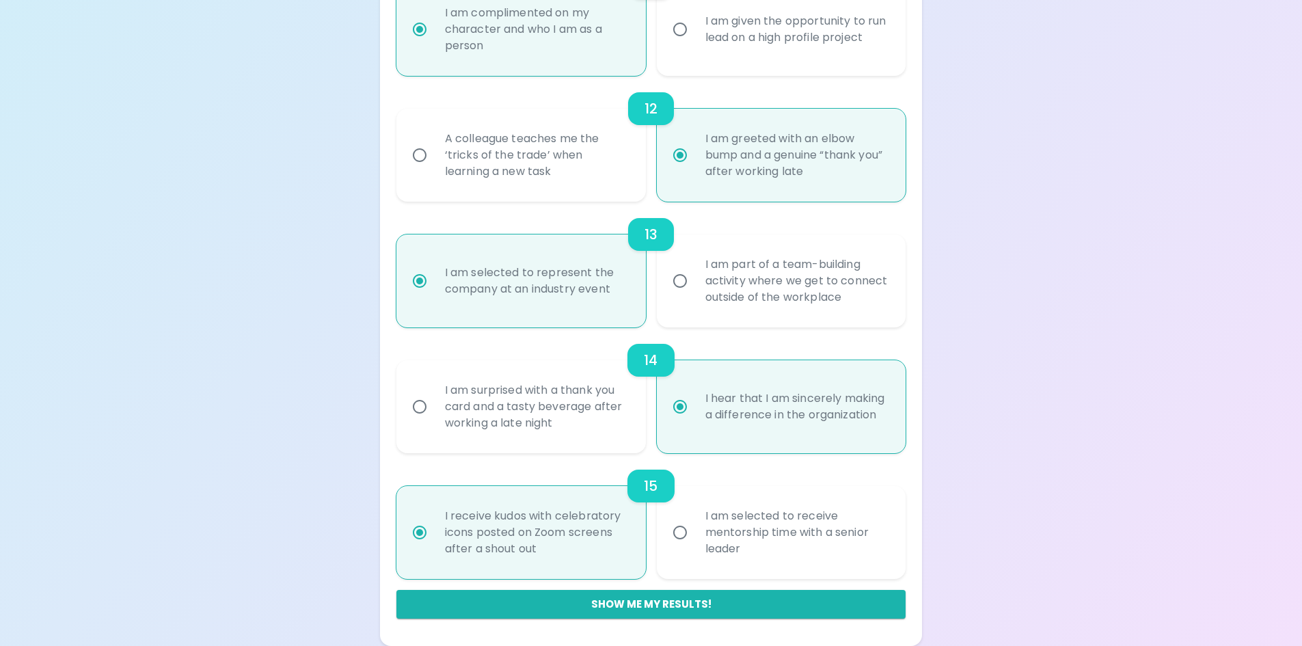
radio input "false"
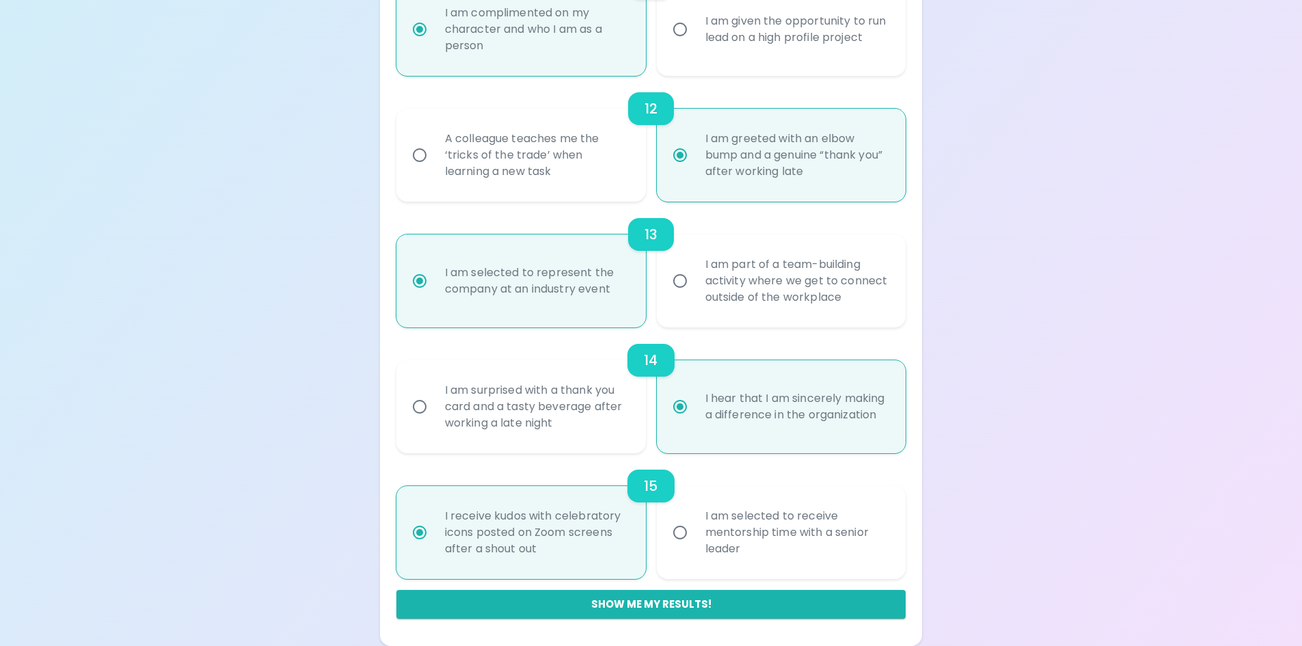
radio input "false"
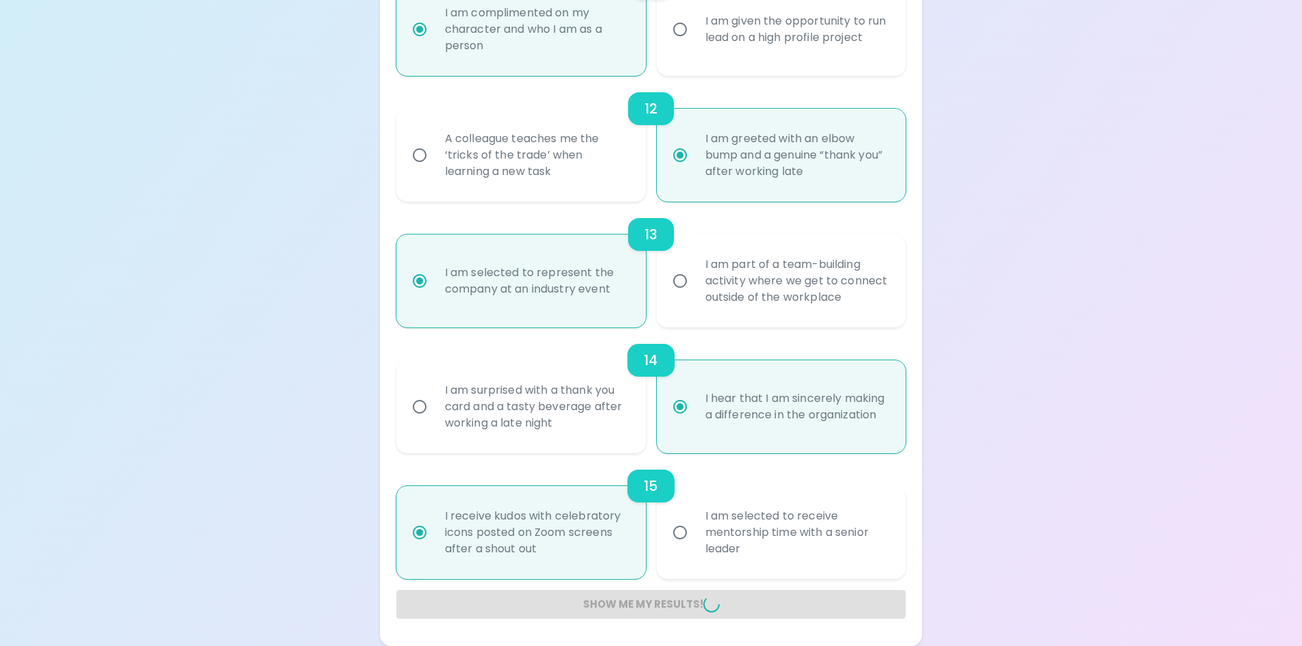
radio input "false"
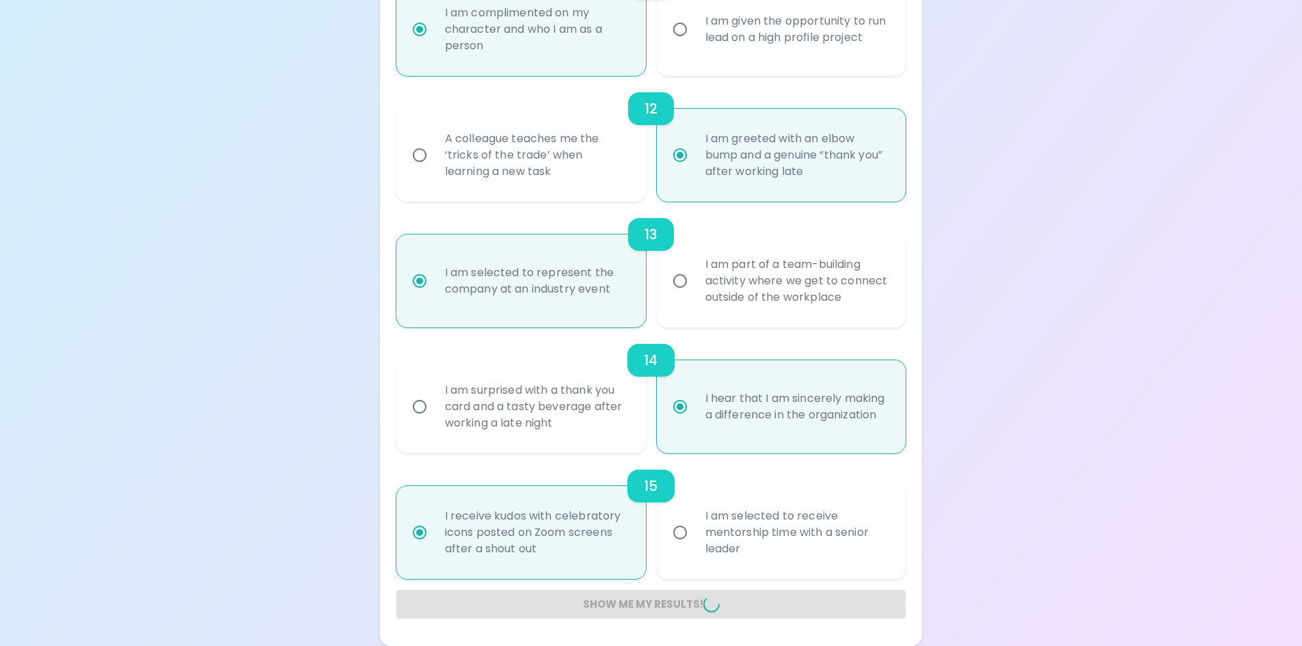
radio input "false"
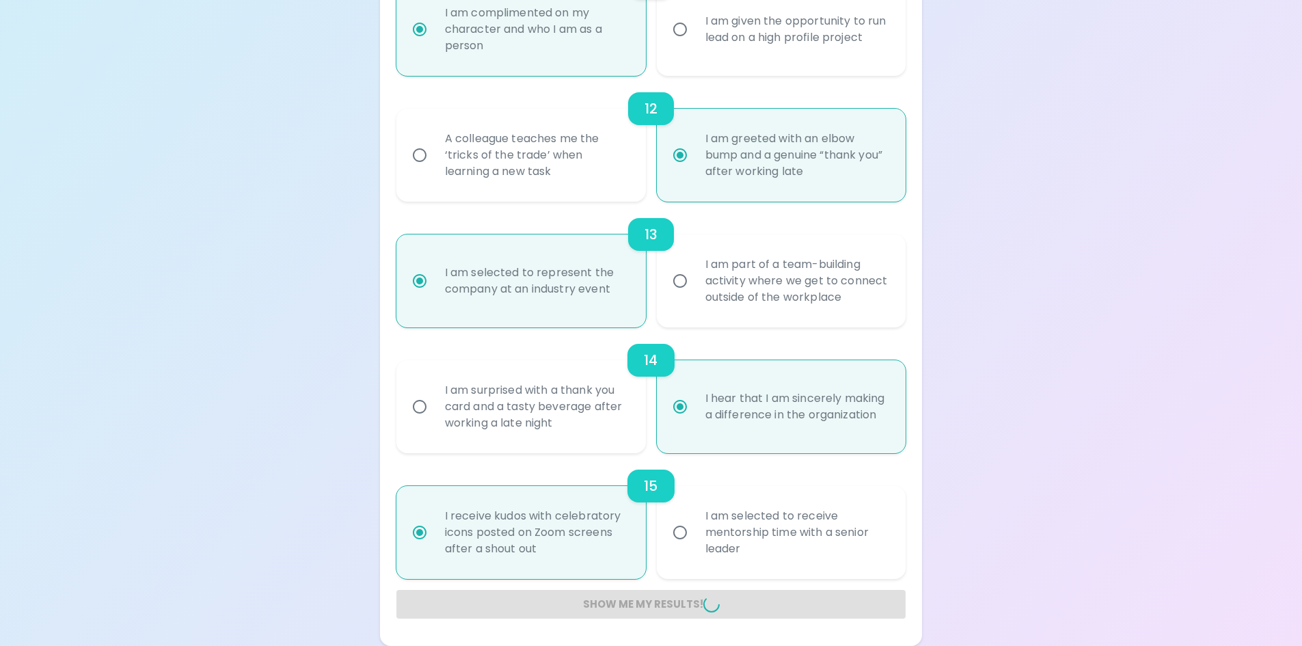
radio input "false"
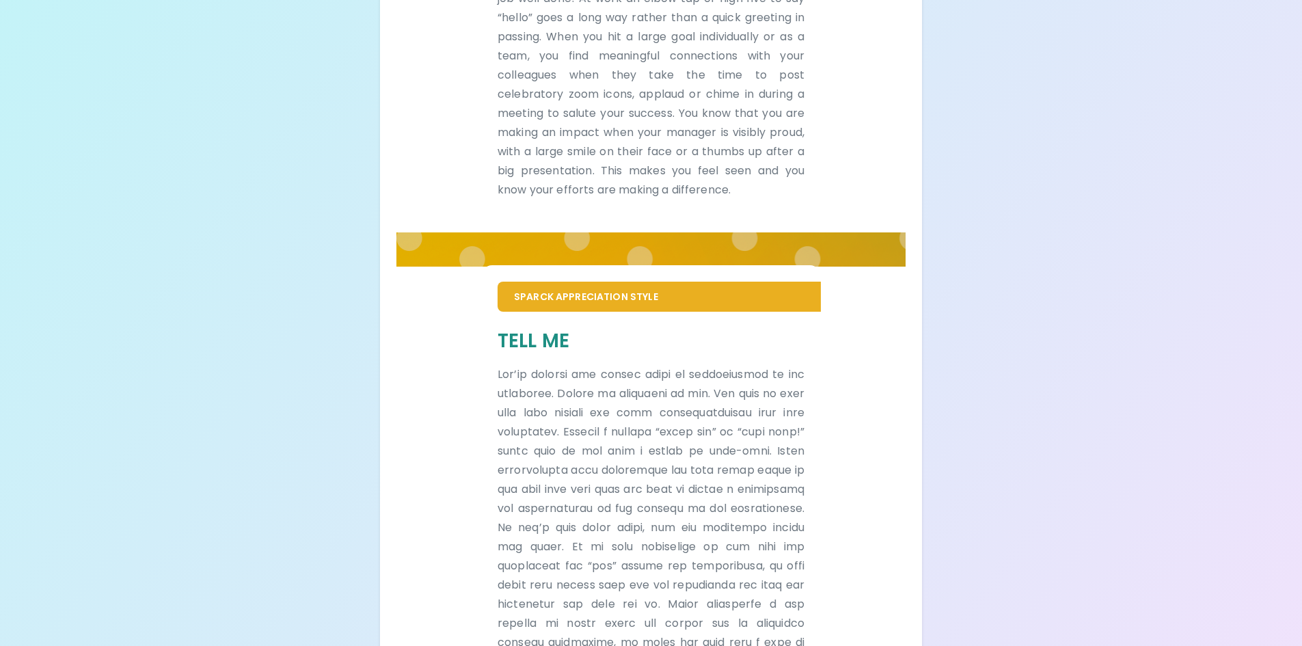
scroll to position [706, 0]
